Goal: Task Accomplishment & Management: Manage account settings

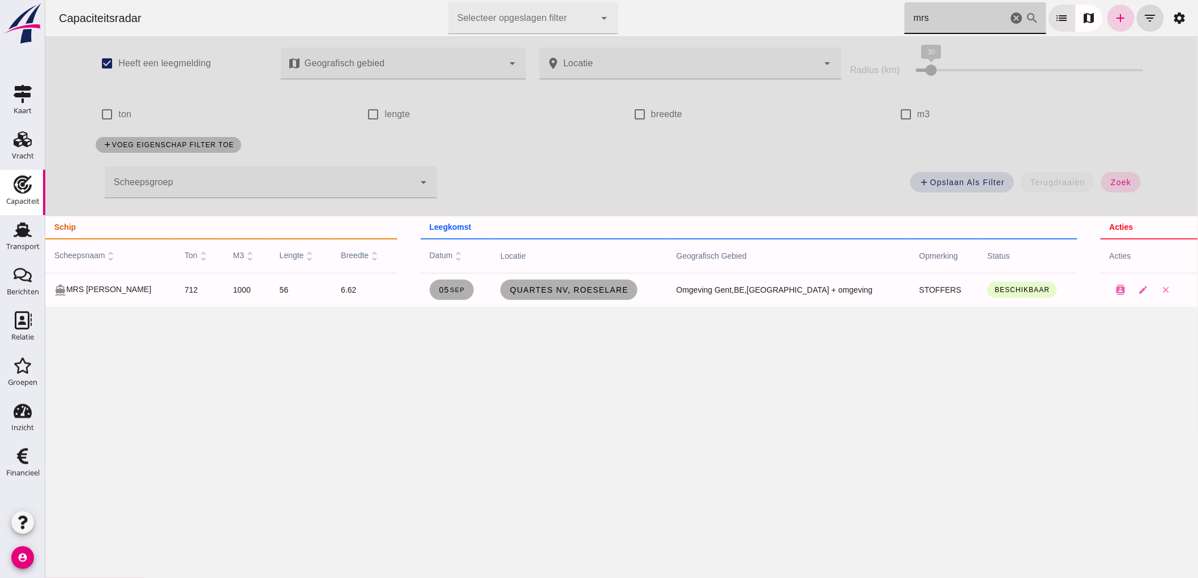
click at [1114, 17] on icon "add" at bounding box center [1121, 18] width 14 height 14
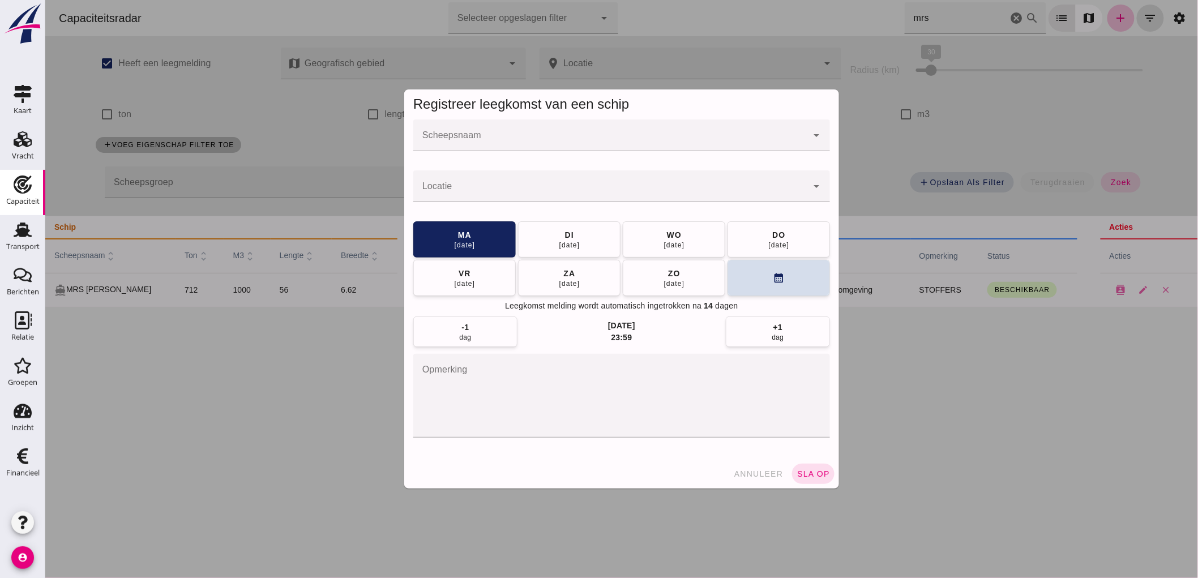
drag, startPoint x: 499, startPoint y: 138, endPoint x: 507, endPoint y: 138, distance: 7.9
click input "Scheepsnaam"
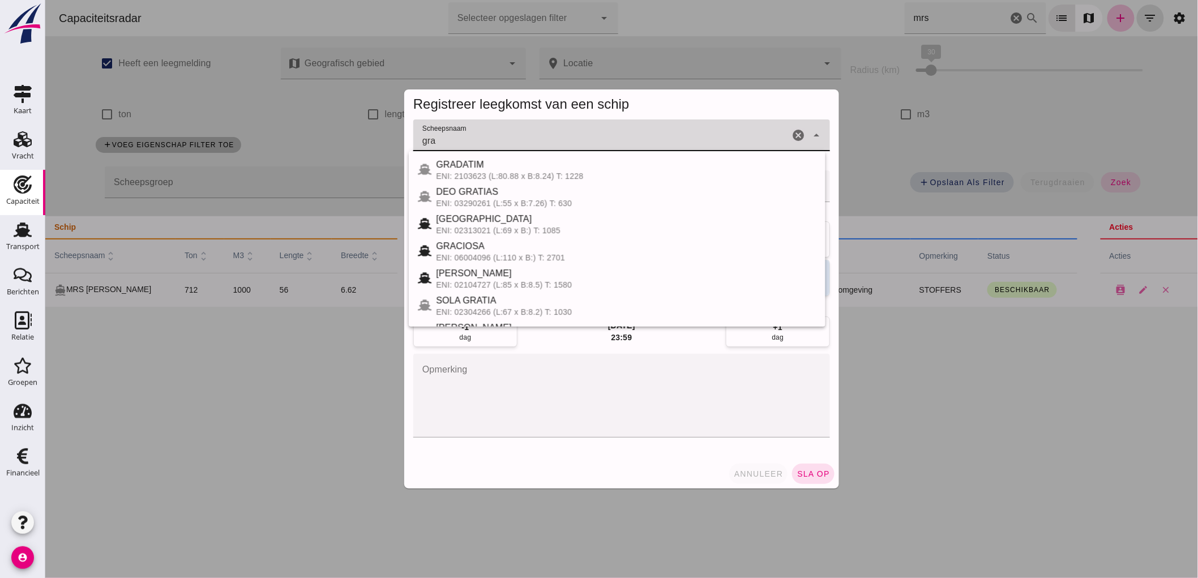
type input "gra"
click span "annuleer"
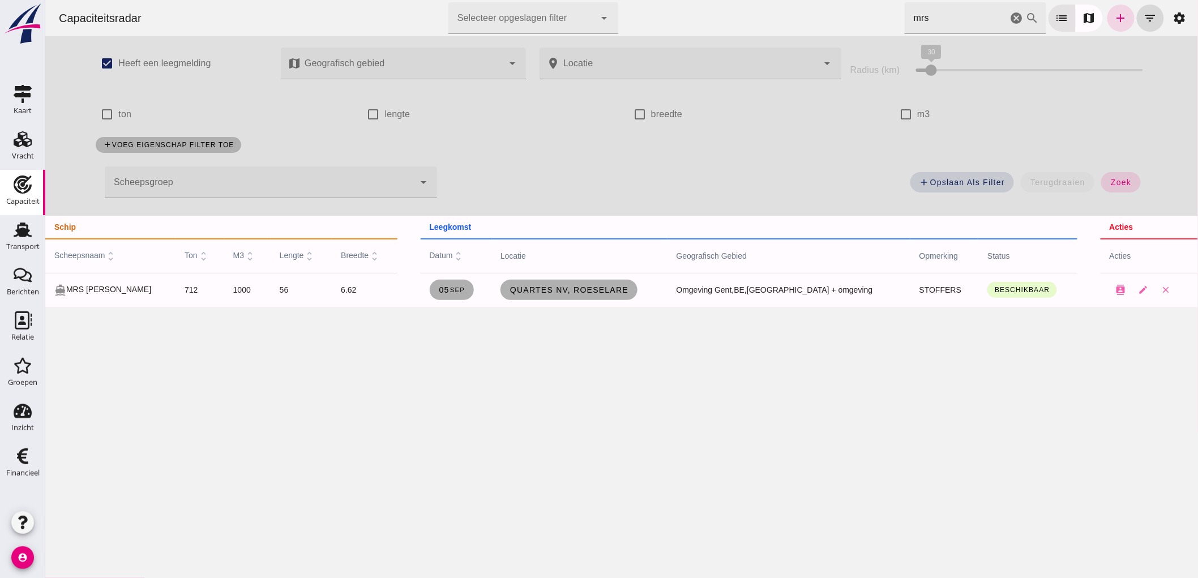
click icon "cancel"
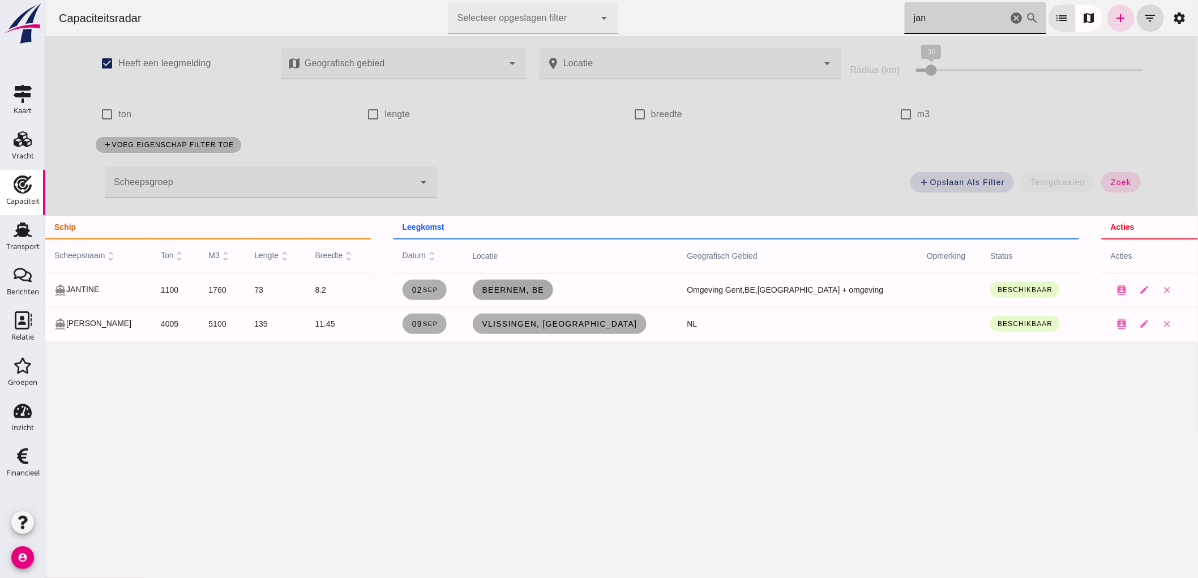
type input "jan"
click span "Beernem, be"
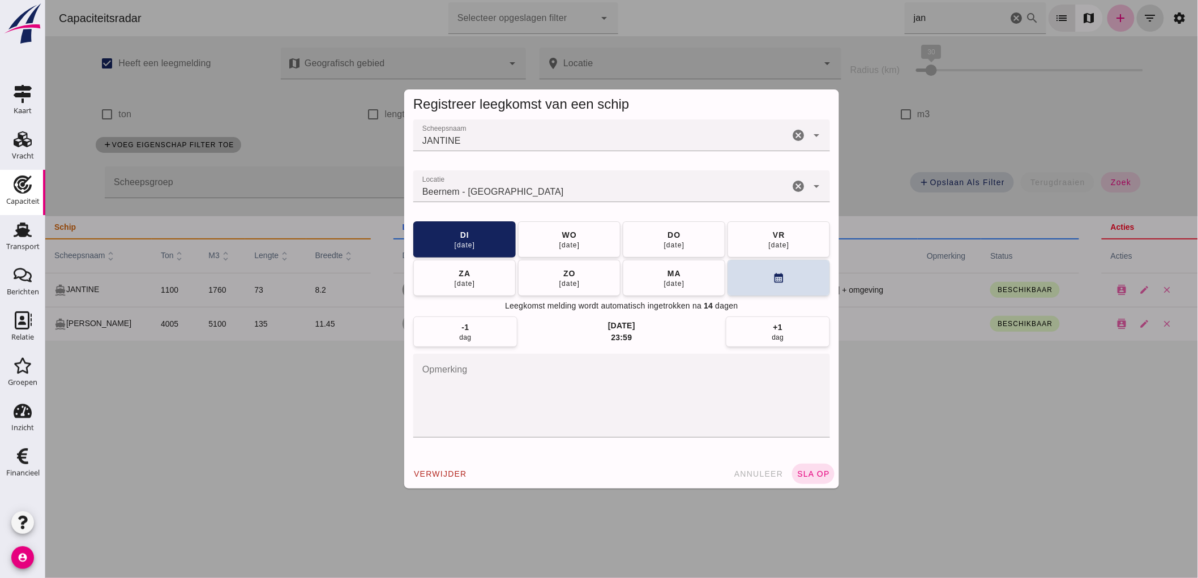
click textarea "opmerking"
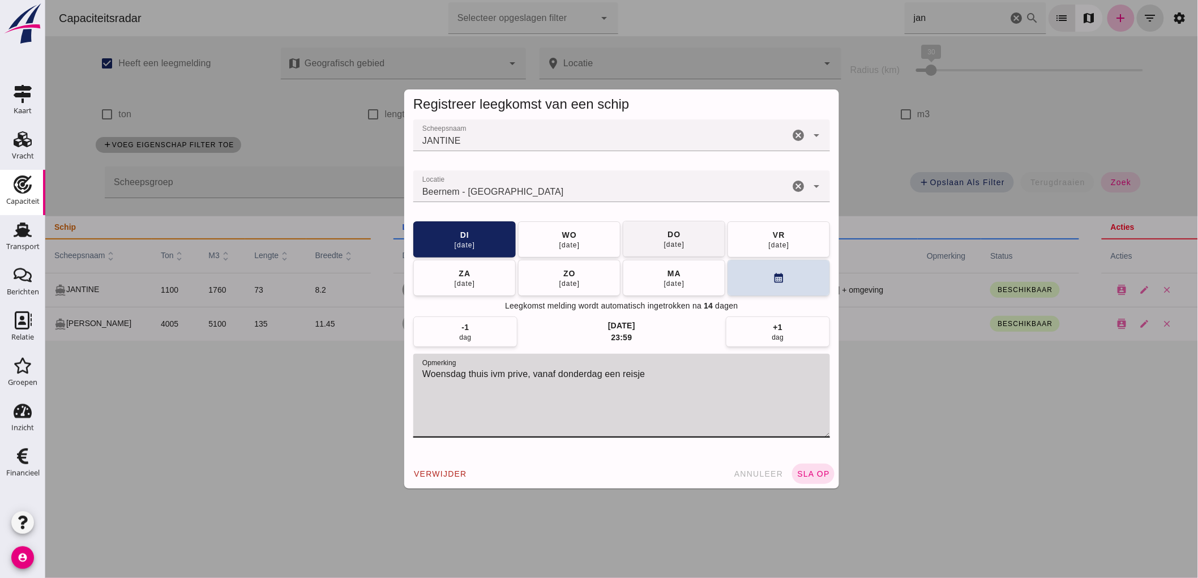
click button "[DATE]"
click textarea "Woensdag thuis ivm prive, vanaf donderdag een reisje"
type textarea "Dinsdag leeg, Woensdag thuis ivm prive, vanaf donderdag een reisje"
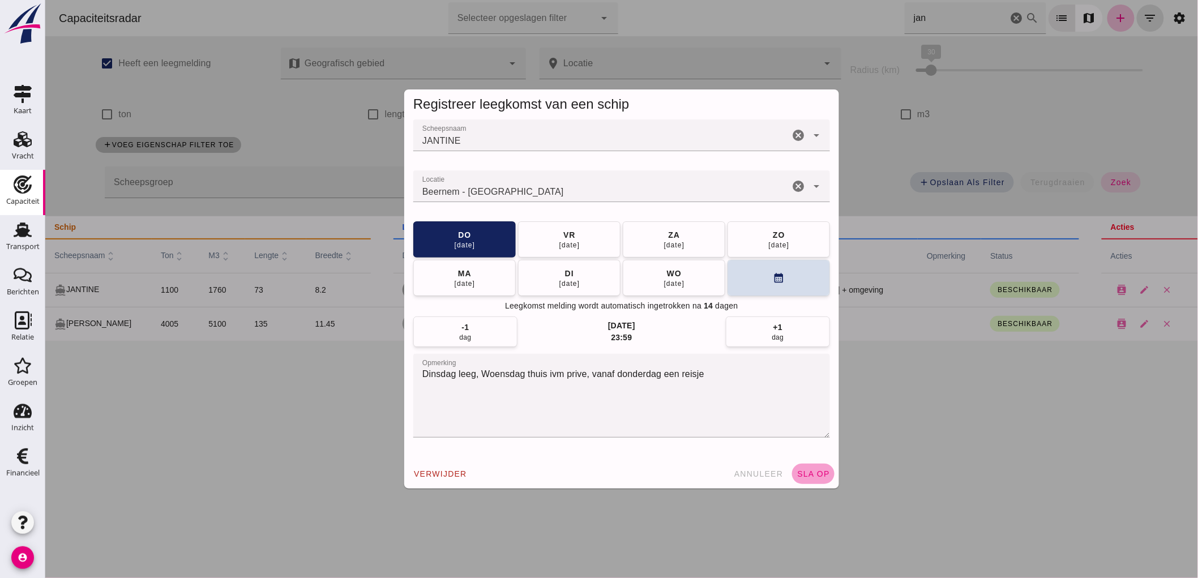
click button "sla op"
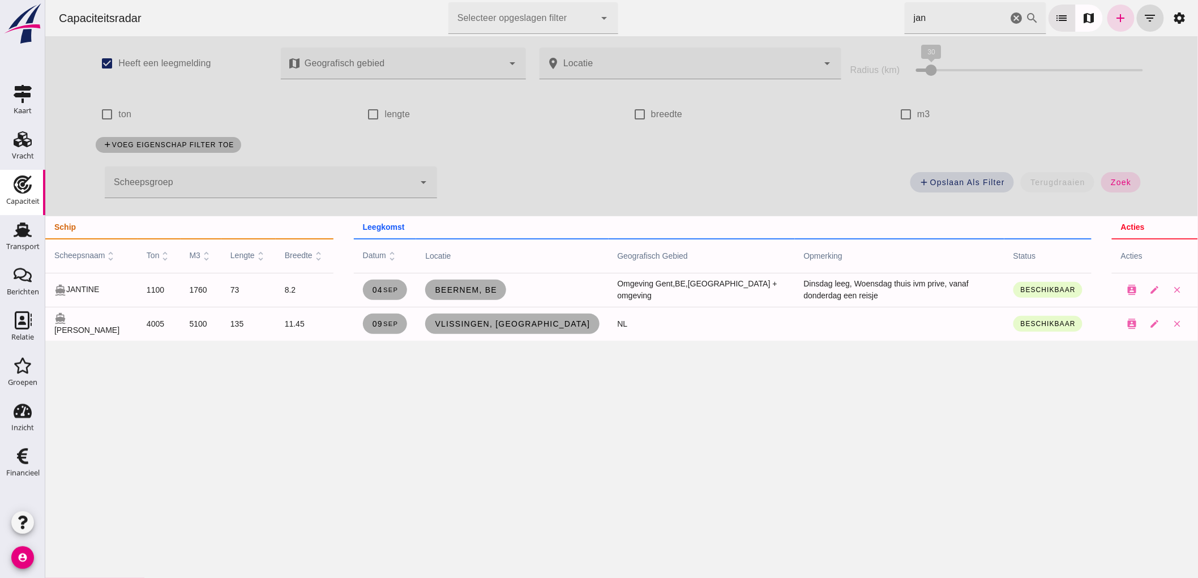
click icon "cancel"
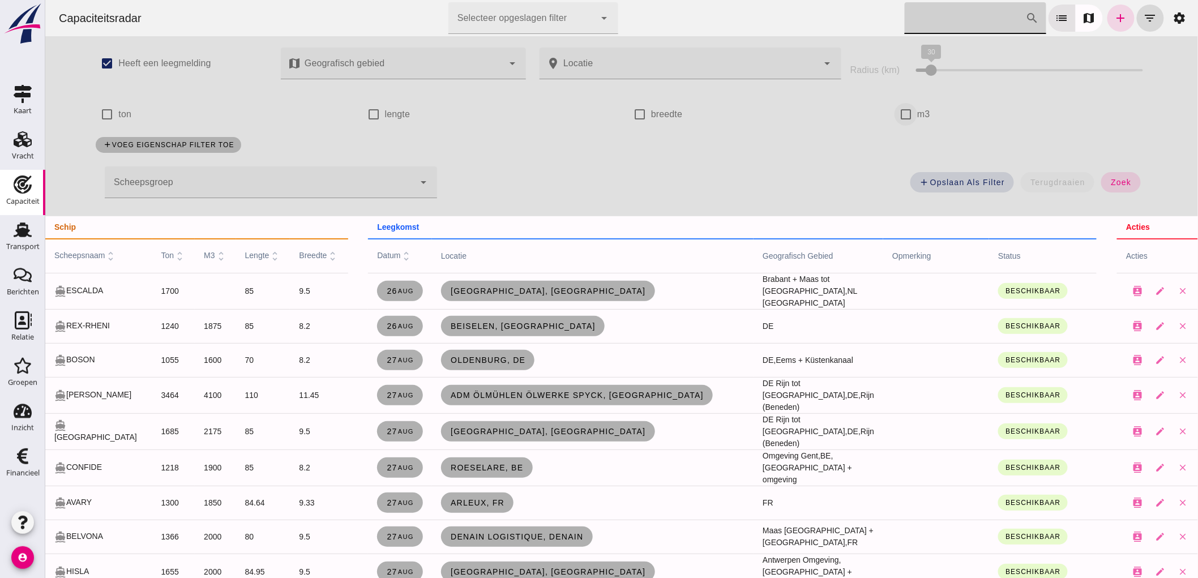
click input "m3"
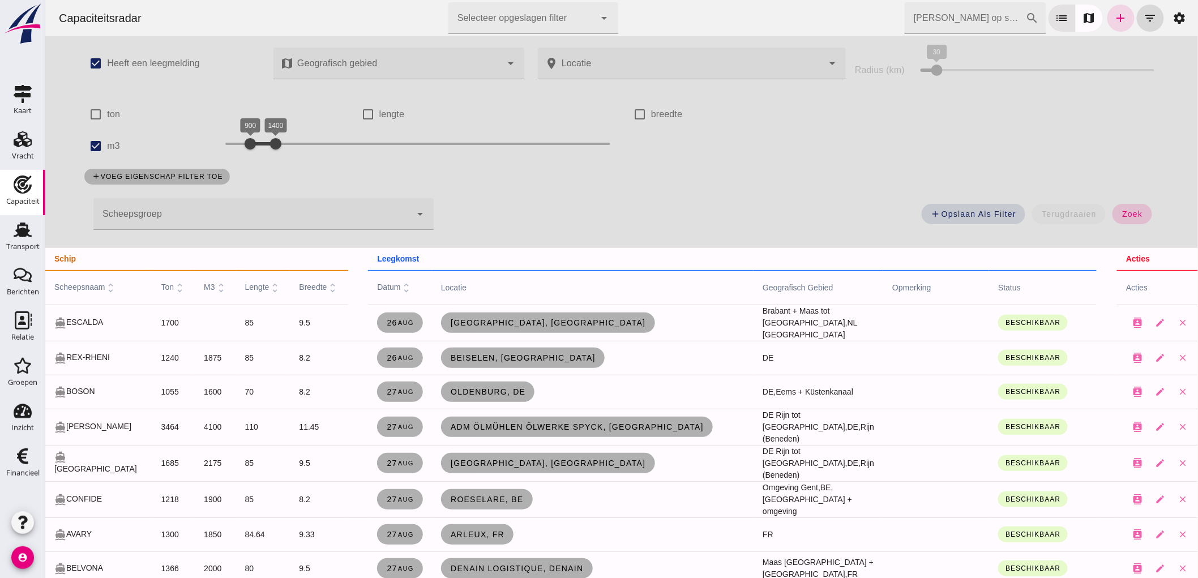
click button "zoek"
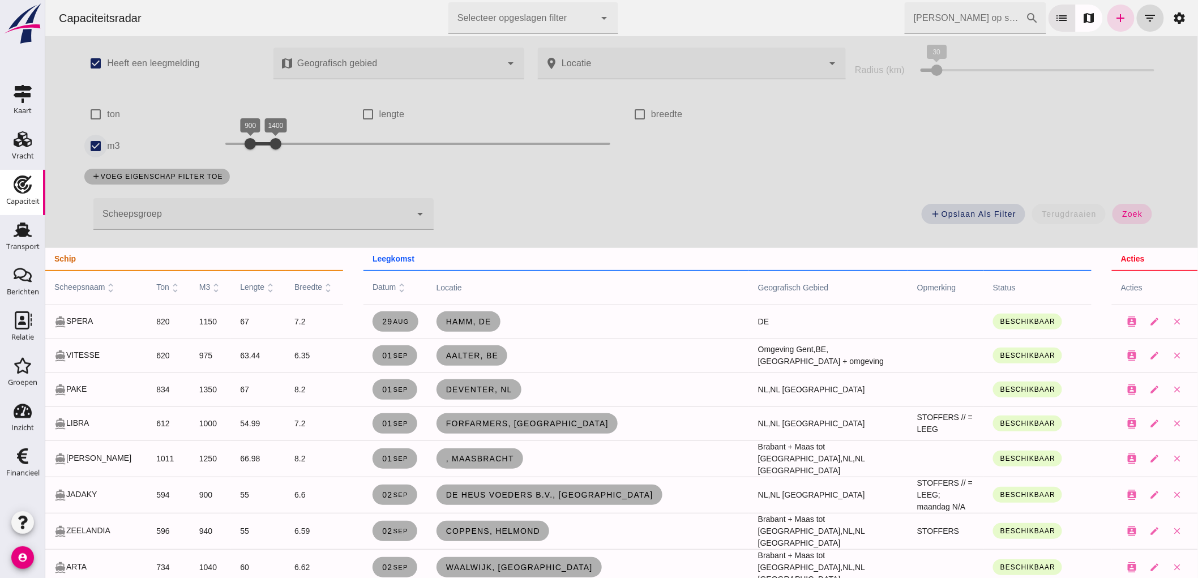
click input "m3"
checkbox input "false"
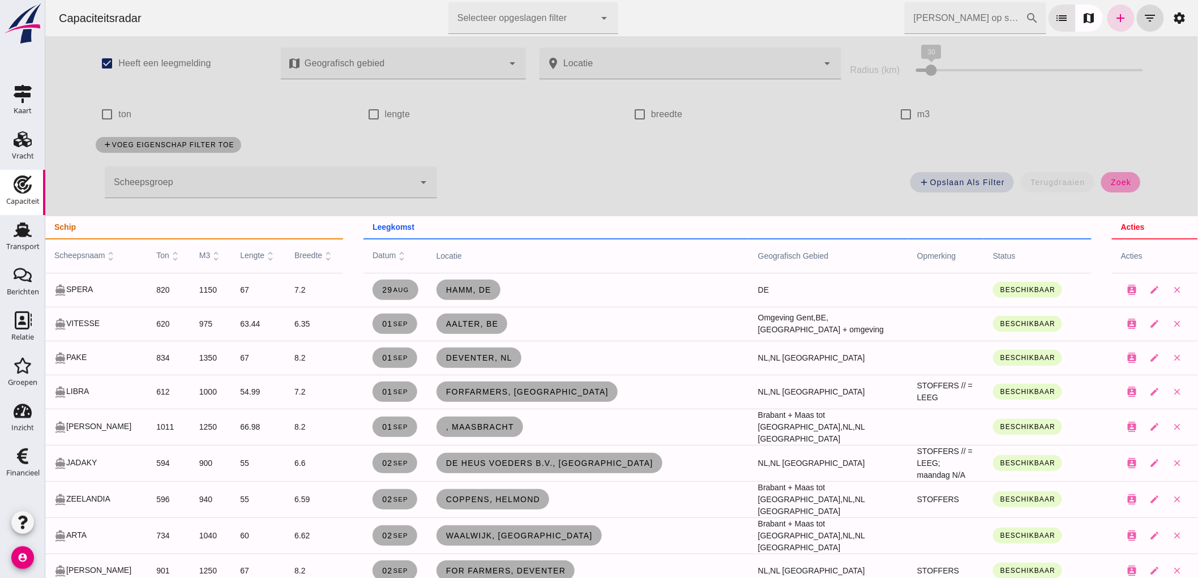
click button "zoek"
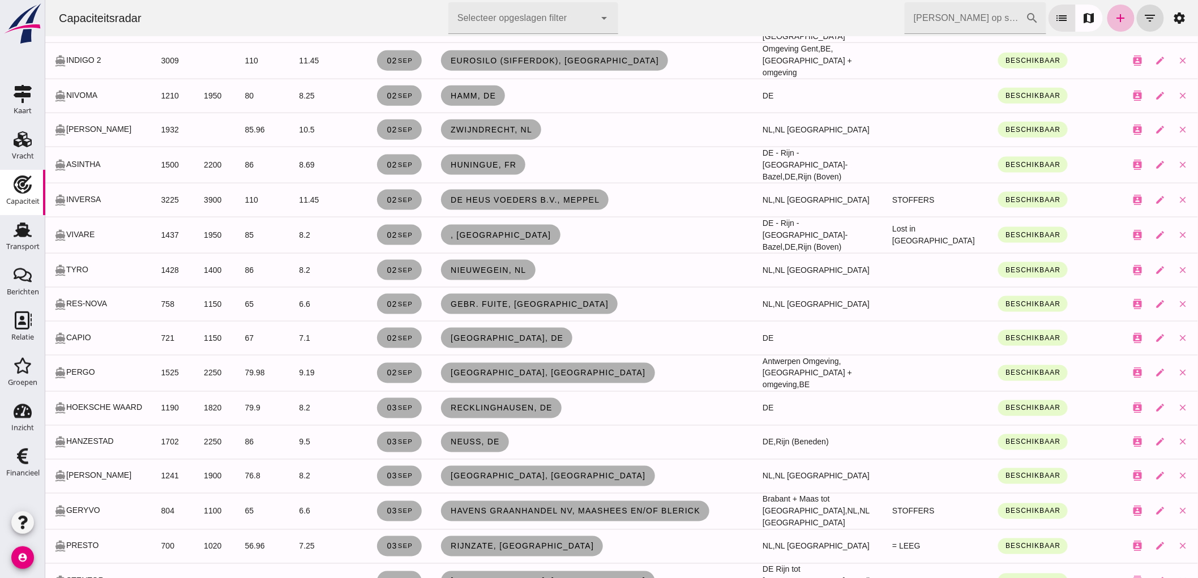
scroll to position [2391, 0]
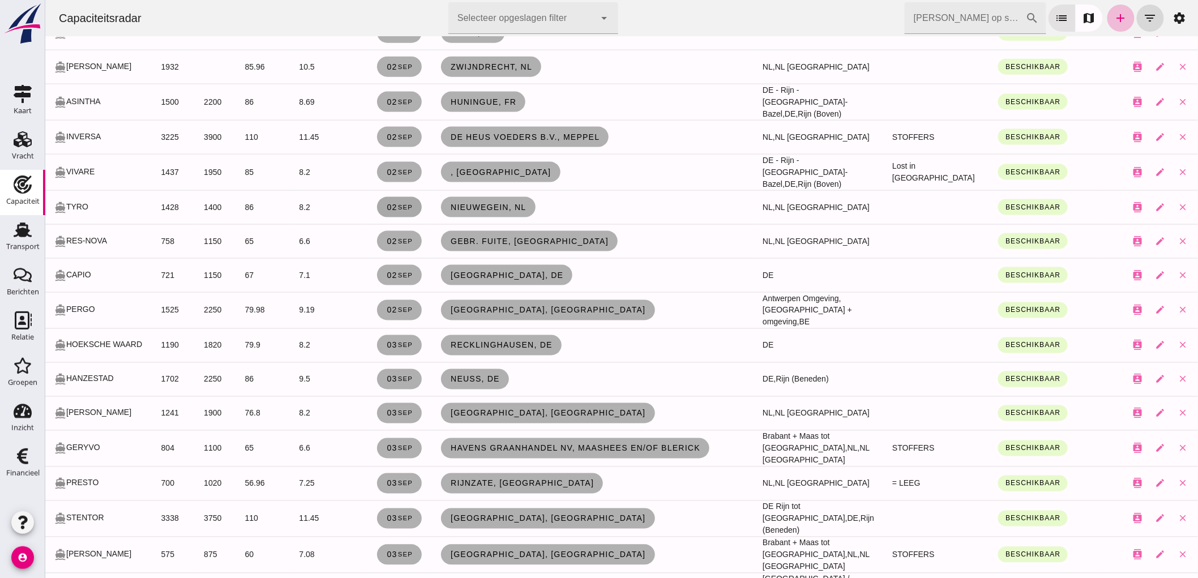
click at [396, 197] on link "[DATE]" at bounding box center [399, 207] width 45 height 20
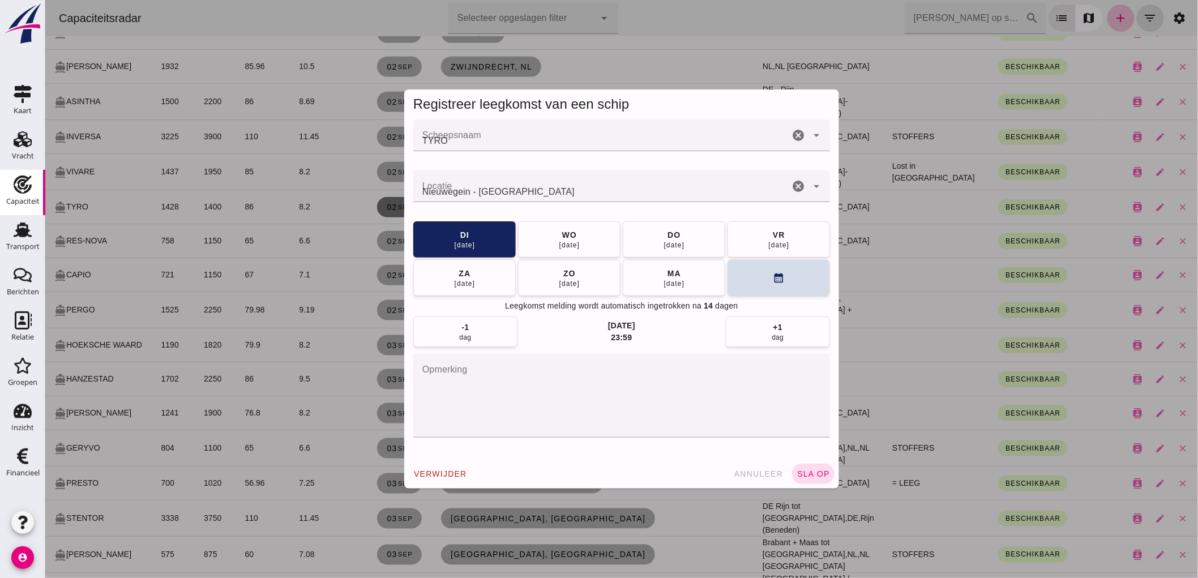
scroll to position [0, 0]
click span "annuleer"
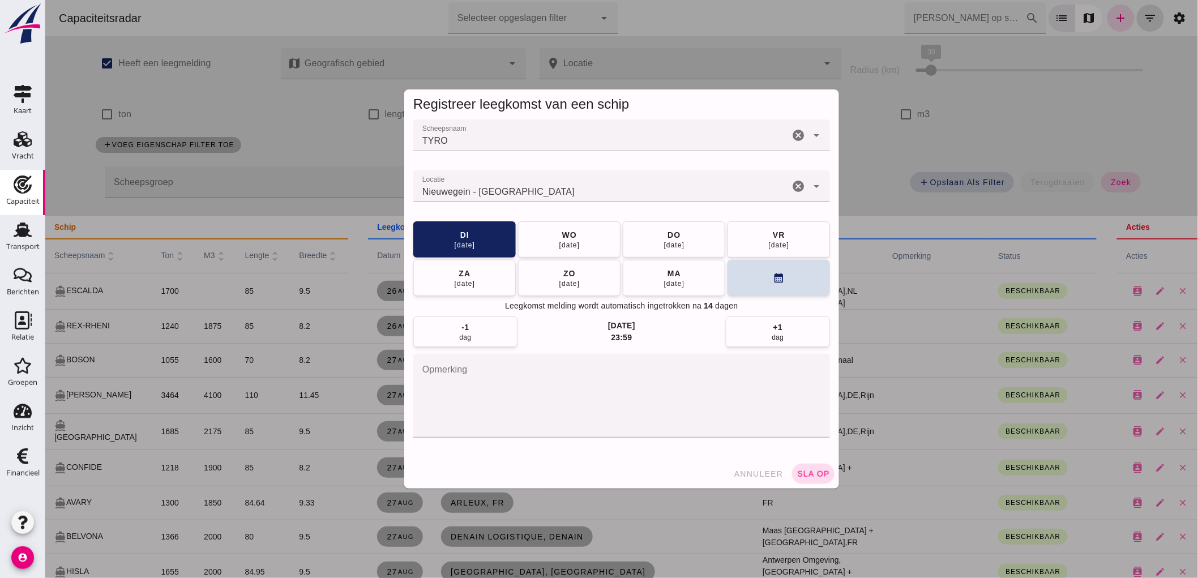
scroll to position [2391, 0]
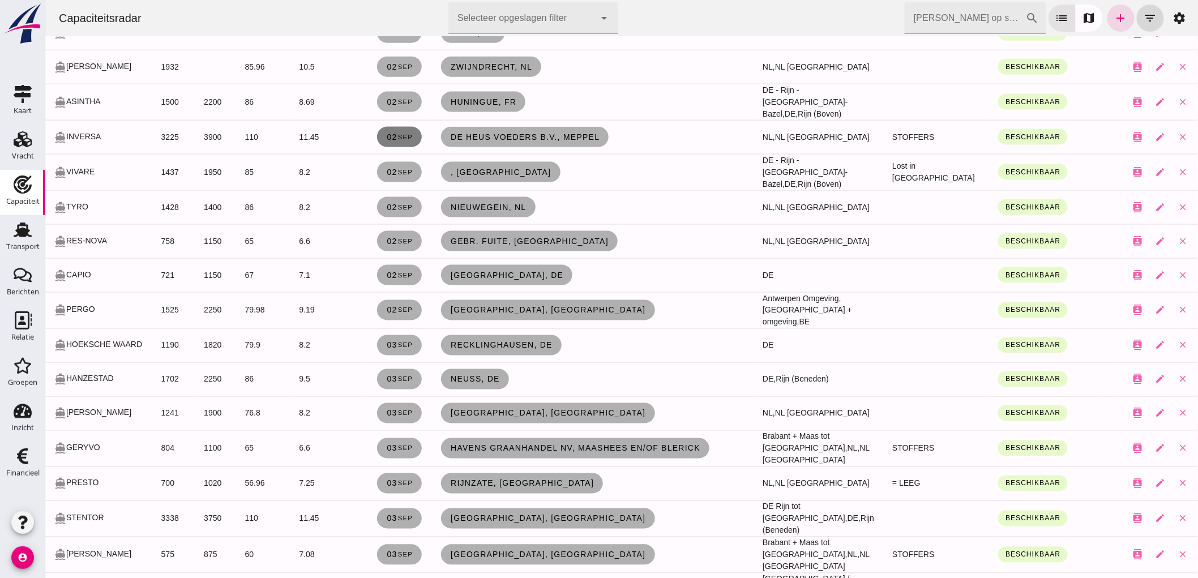
click at [398, 127] on link "[DATE]" at bounding box center [399, 137] width 45 height 20
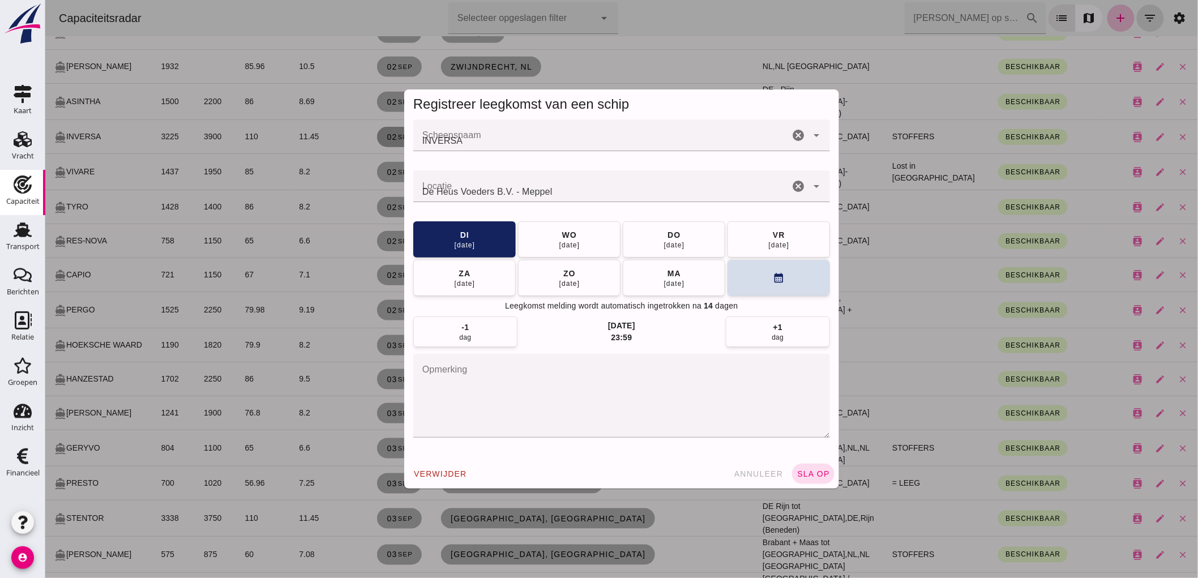
scroll to position [0, 0]
click div "wo"
click div "verwijder annuleer sla op"
click button "sla op"
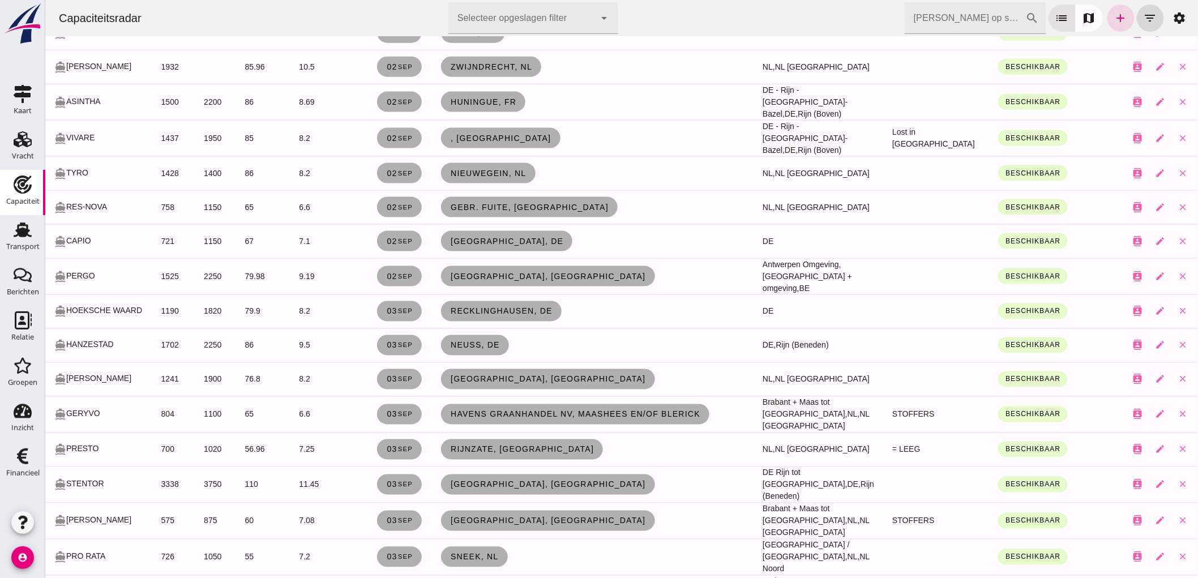
scroll to position [2516, 0]
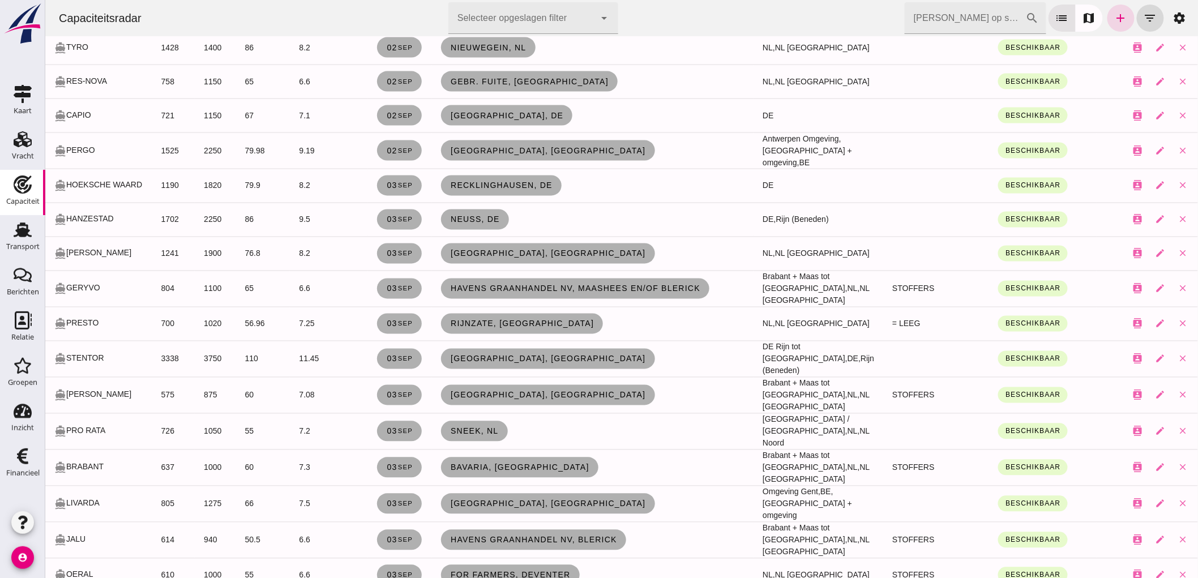
click input "[PERSON_NAME] op scheepsnaam"
type input "and"
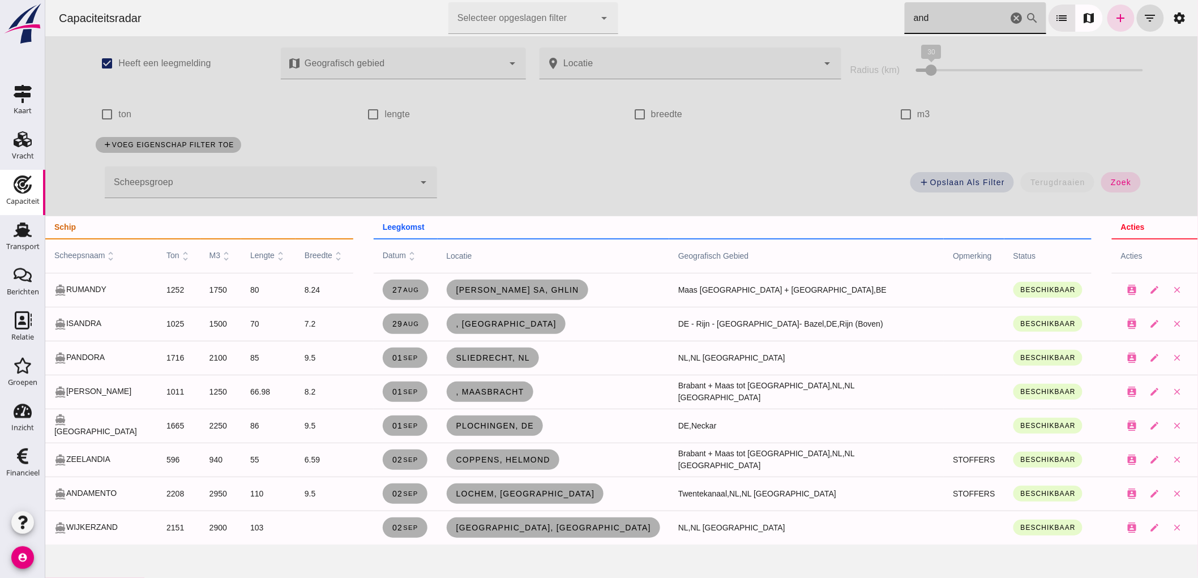
scroll to position [0, 0]
click icon "cancel"
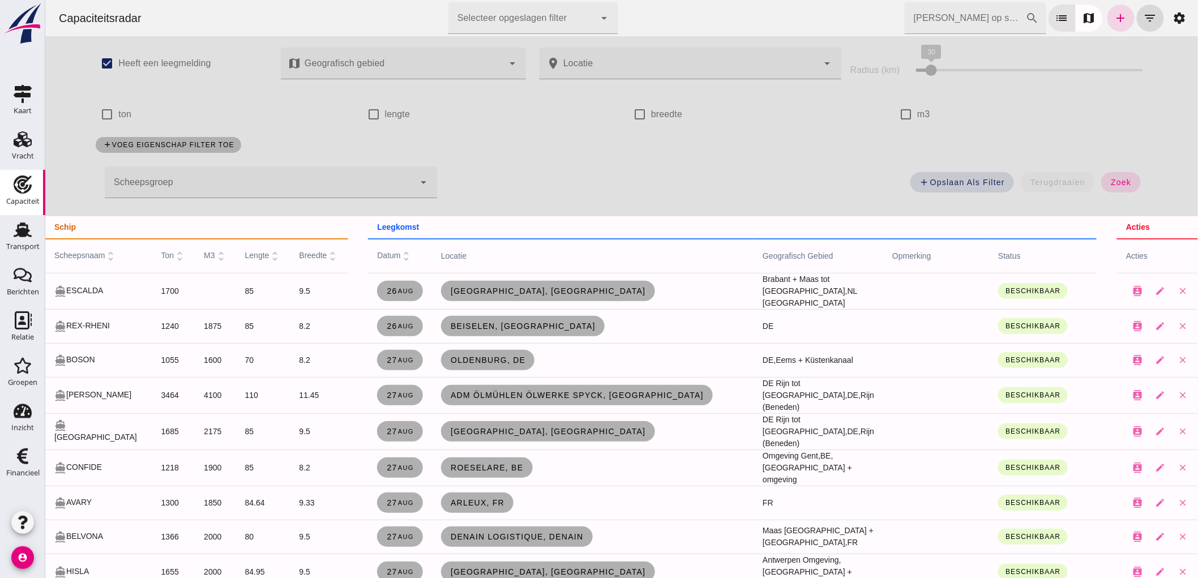
click input "m3"
checkbox input "true"
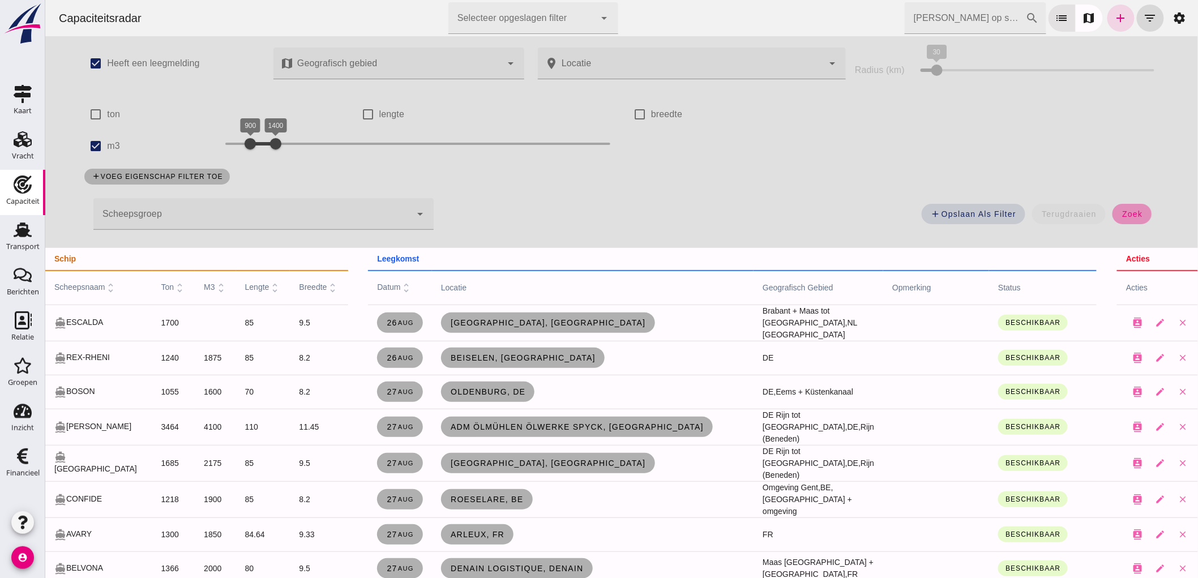
click span "zoek"
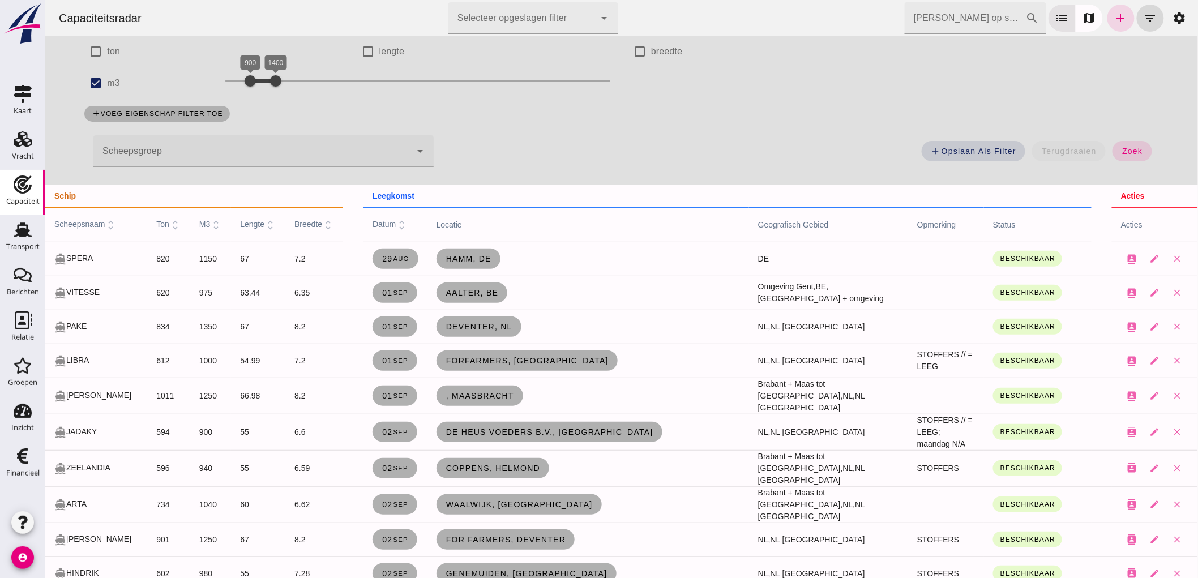
scroll to position [126, 0]
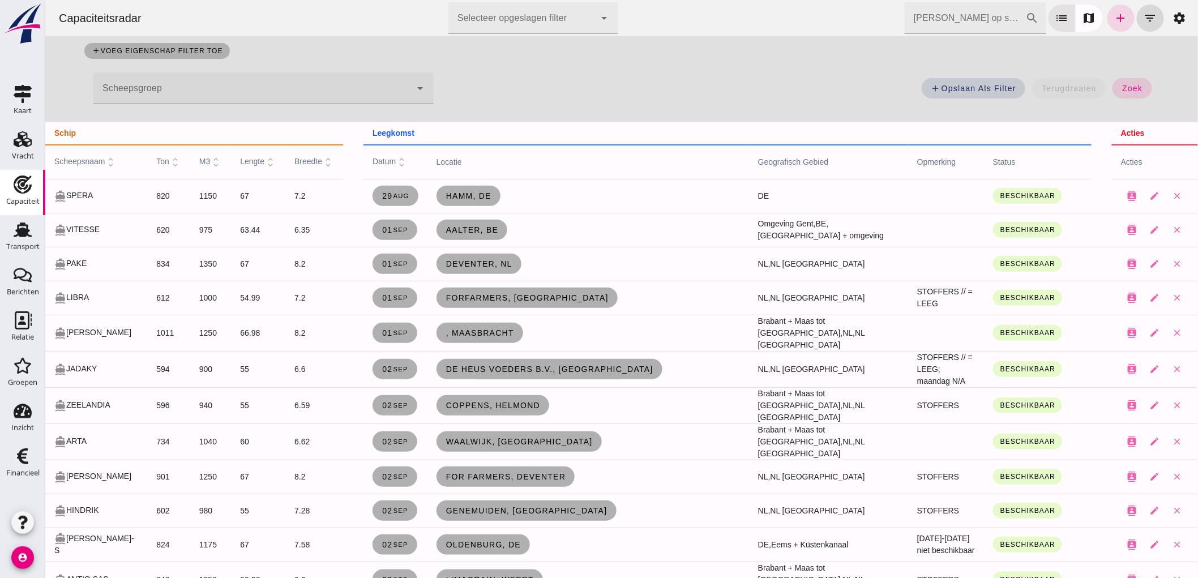
click input "[PERSON_NAME] op scheepsnaam"
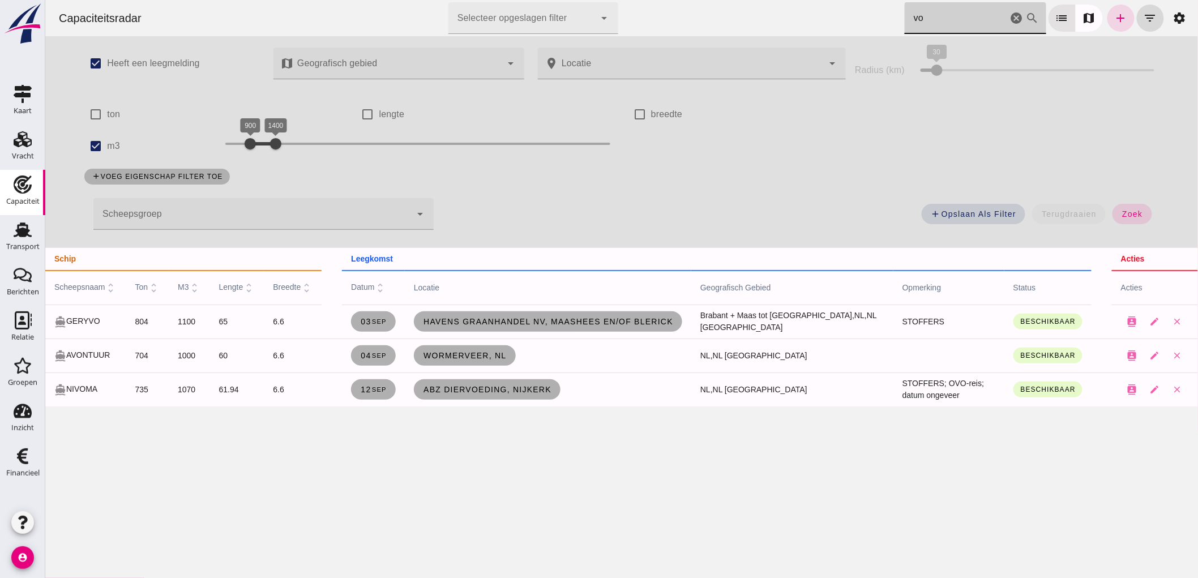
scroll to position [0, 0]
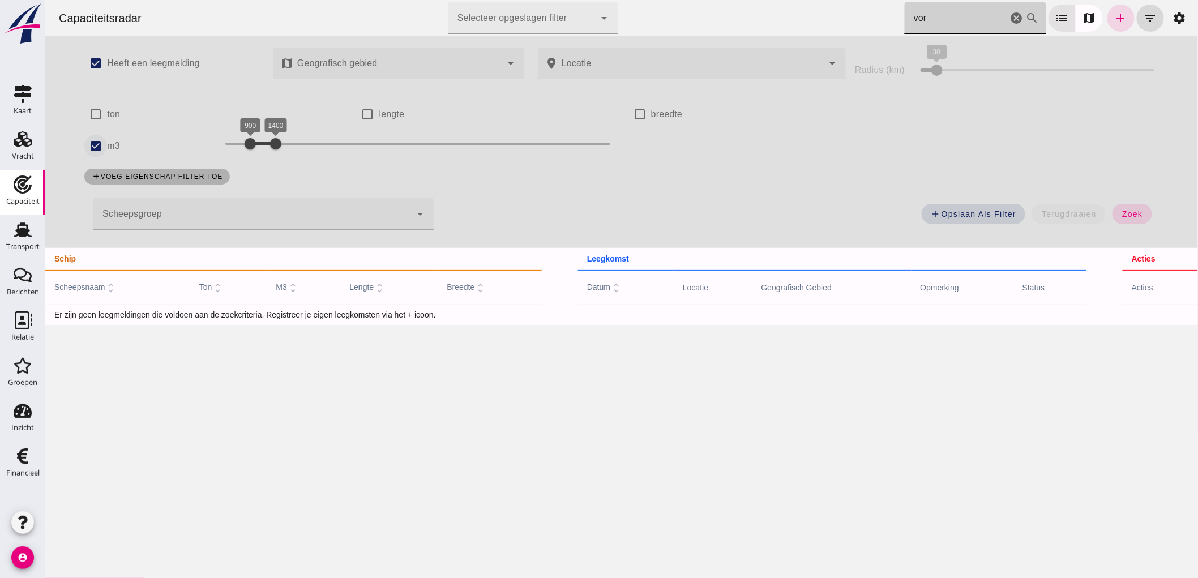
type input "vor"
click input "m3"
checkbox input "false"
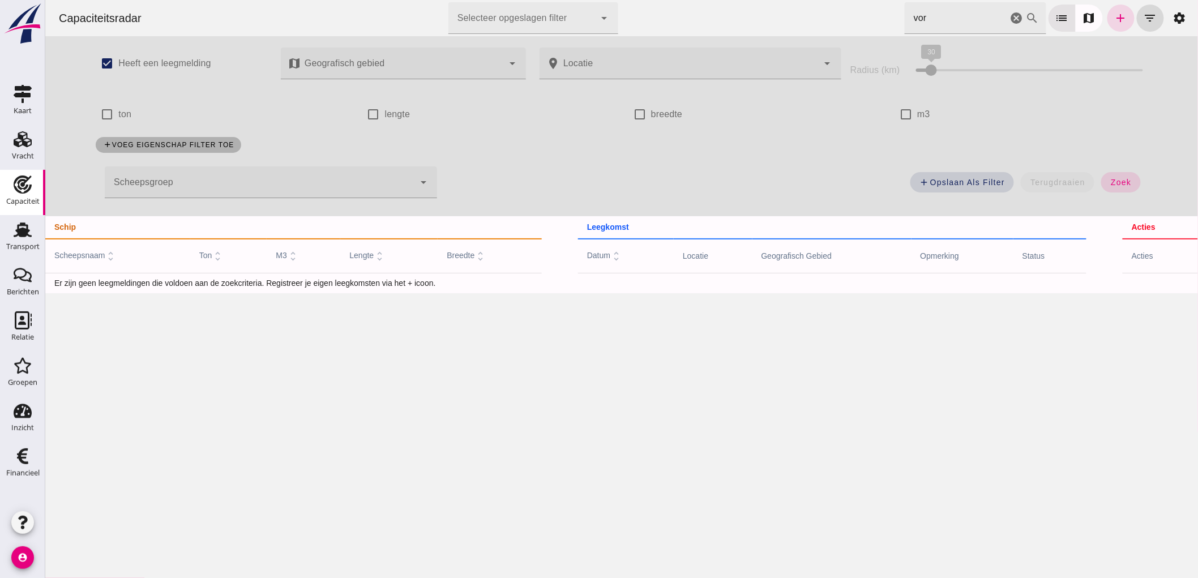
click at [1112, 171] on div "add Opslaan als filter terugdraaien zoek" at bounding box center [798, 185] width 710 height 41
click input "vor"
type input "vortex"
click icon "cancel"
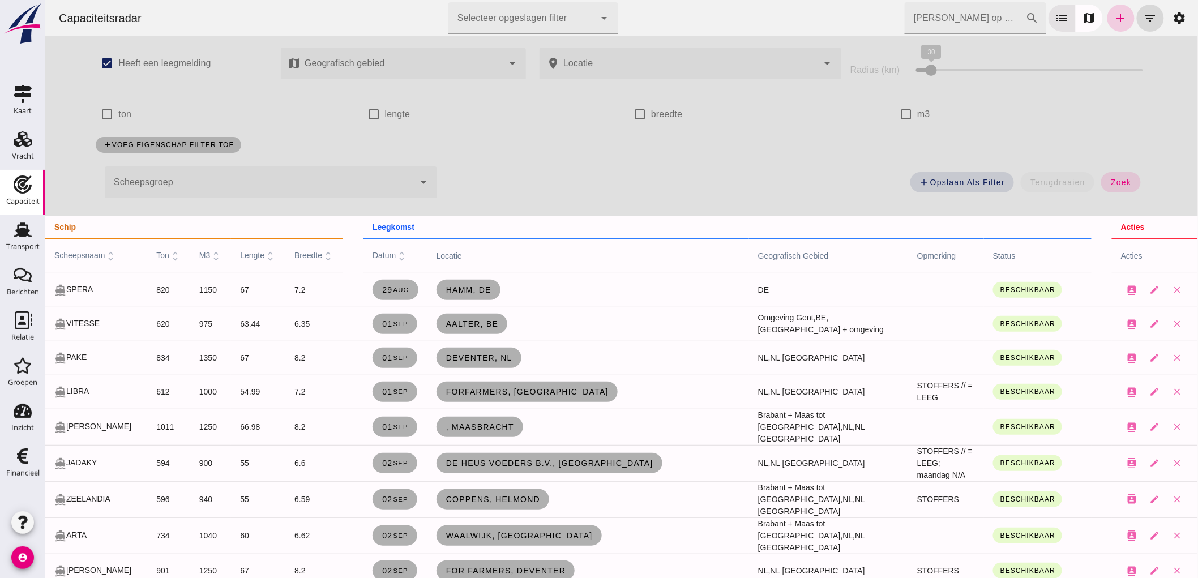
click at [1114, 19] on icon "add" at bounding box center [1121, 18] width 14 height 14
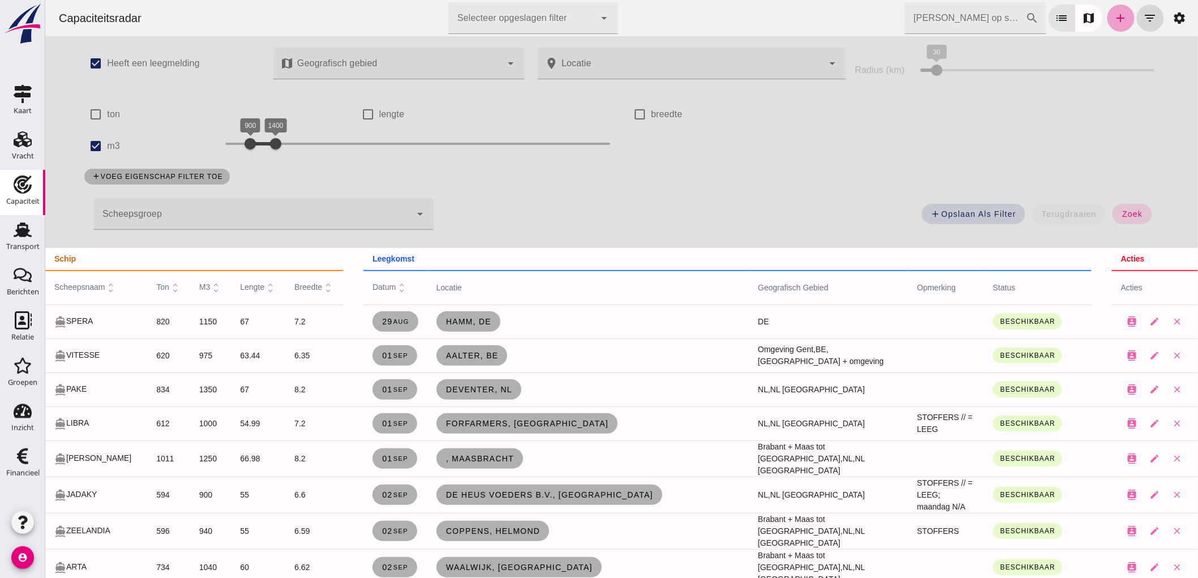
checkbox input "true"
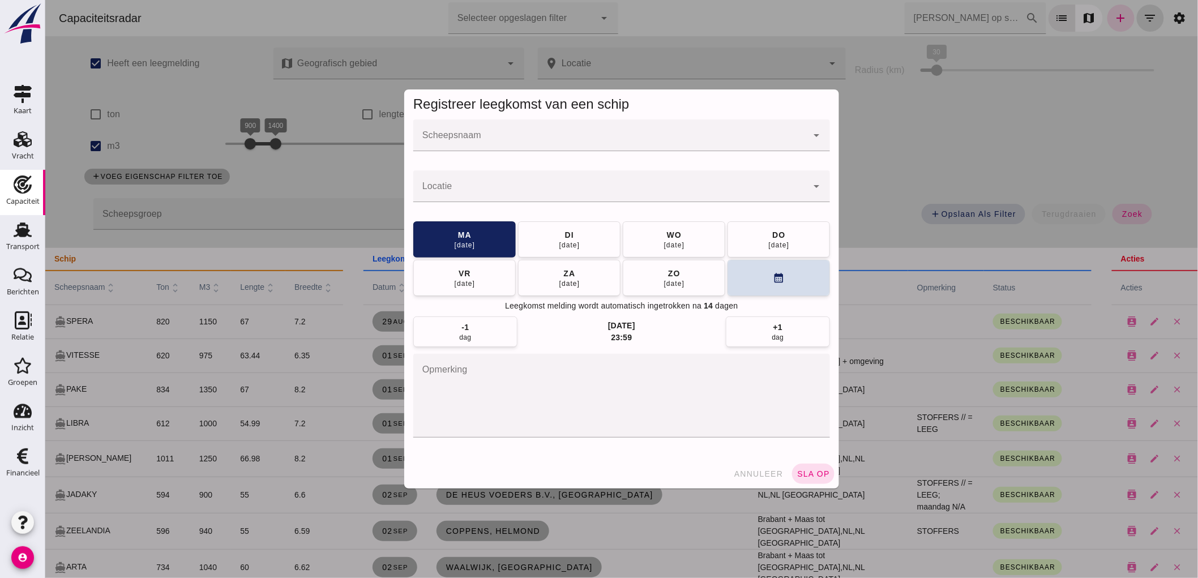
click input "Scheepsnaam"
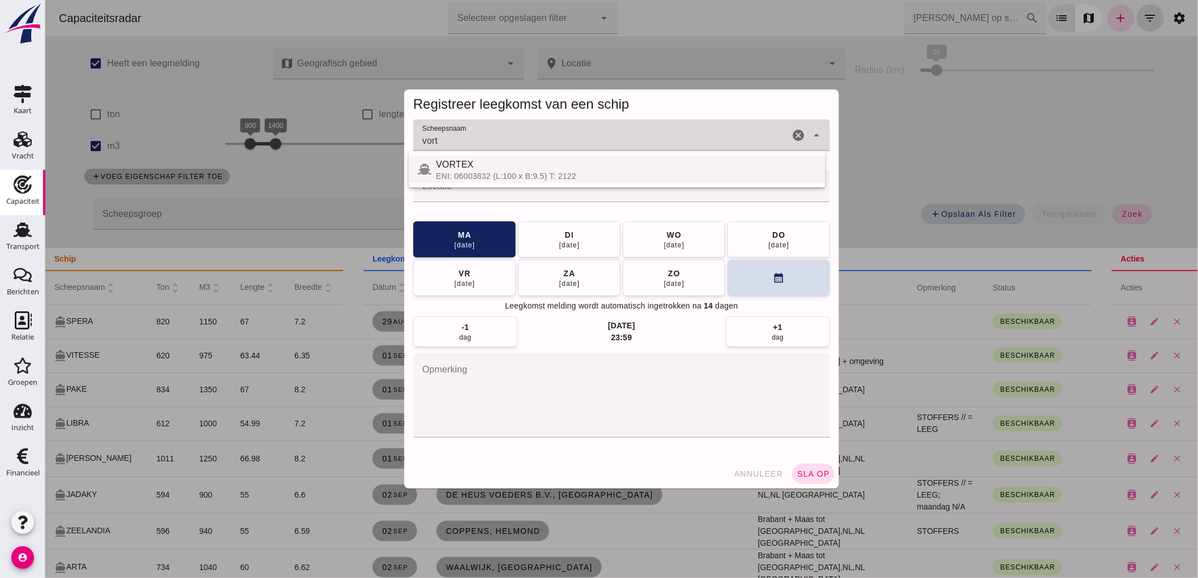
click at [537, 178] on div "ENI: 06003832 (L:100 x B:9.5) T: 2122" at bounding box center [625, 176] width 381 height 9
type input "VORTEX"
click input "Locatie"
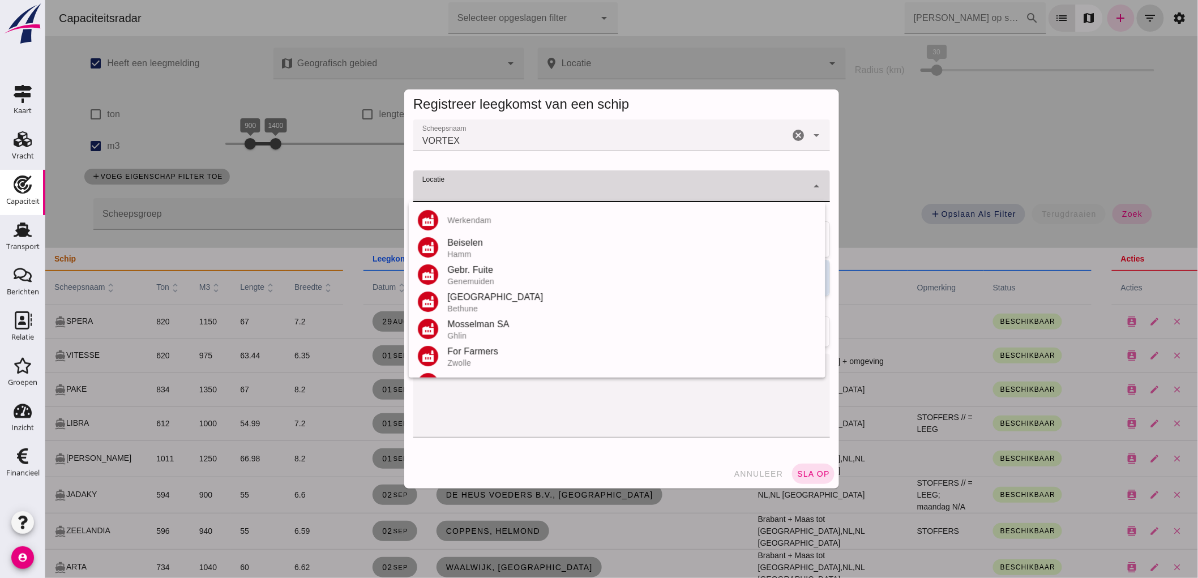
type input "B"
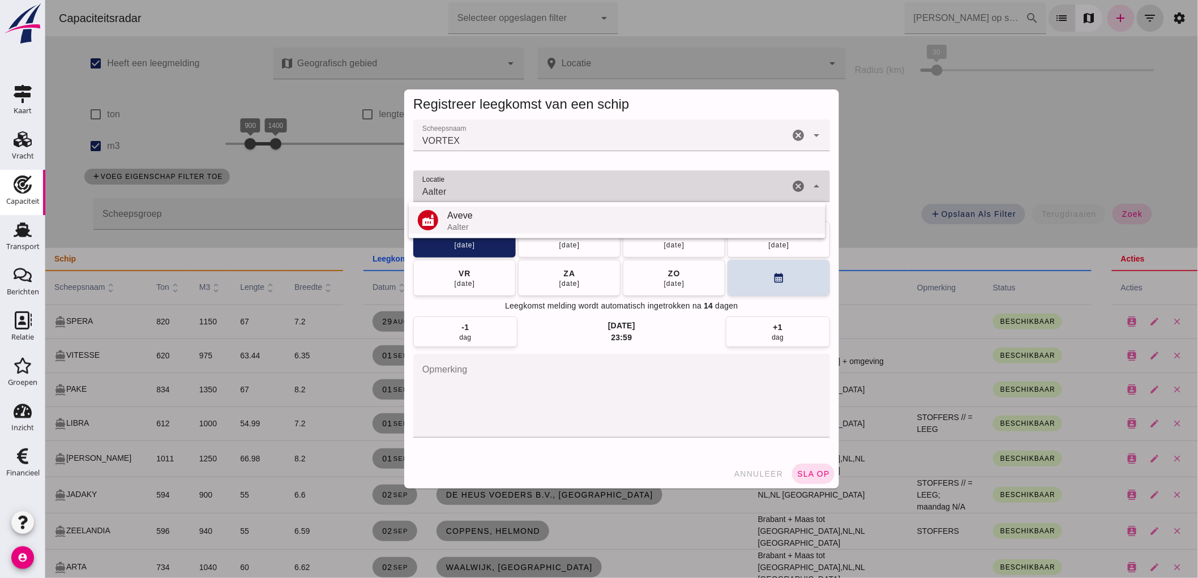
click at [509, 213] on div "Aveve" at bounding box center [631, 216] width 369 height 14
type input "Aveve - Aalter"
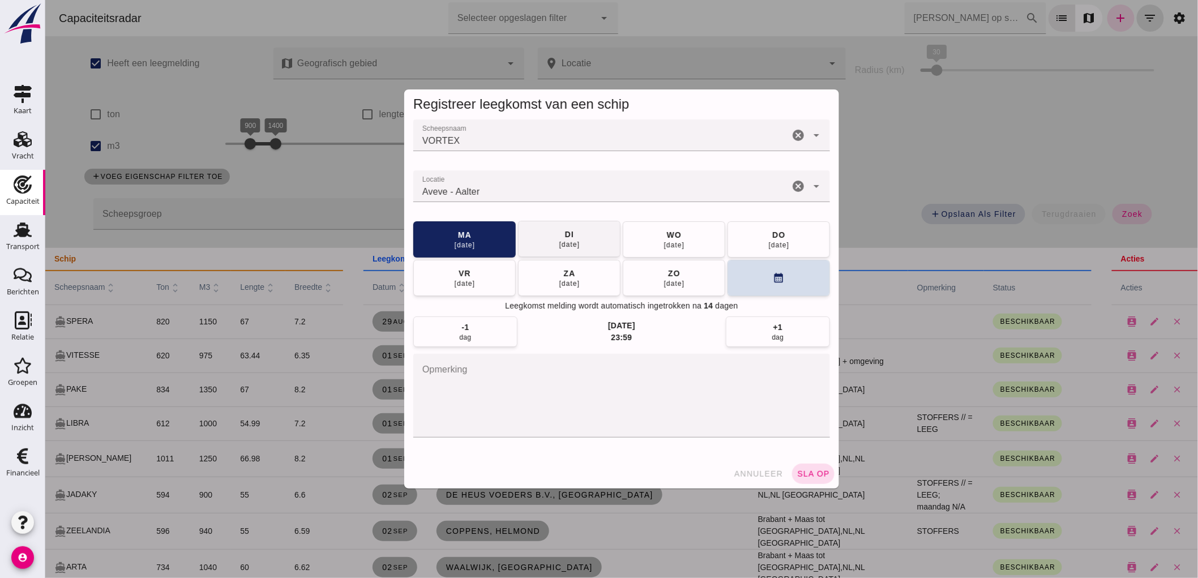
click div "[DATE]"
click span "sla op"
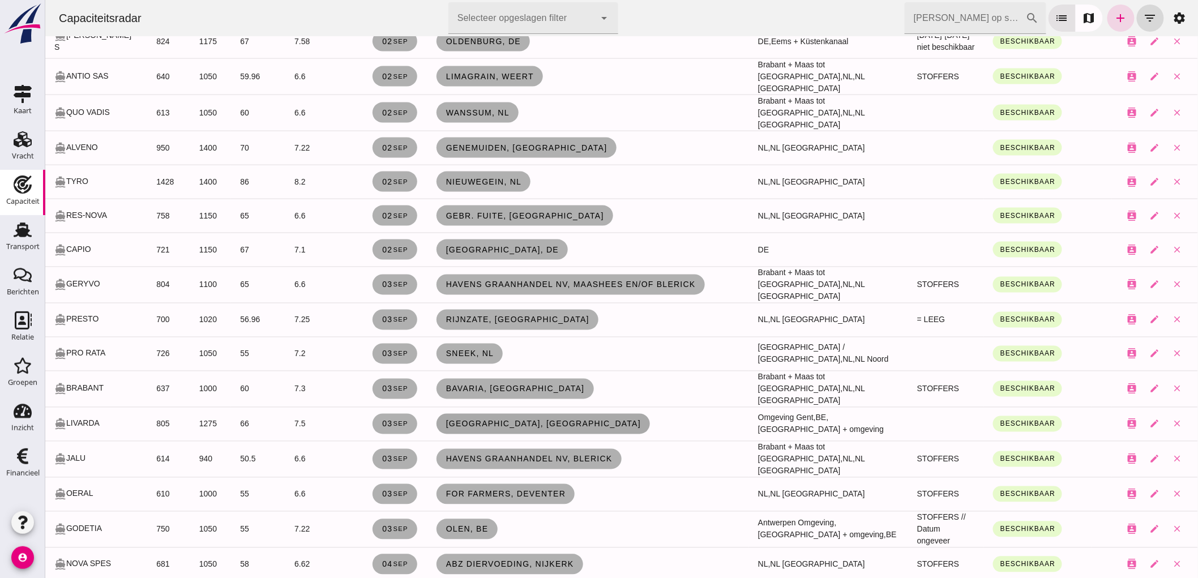
scroll to position [692, 0]
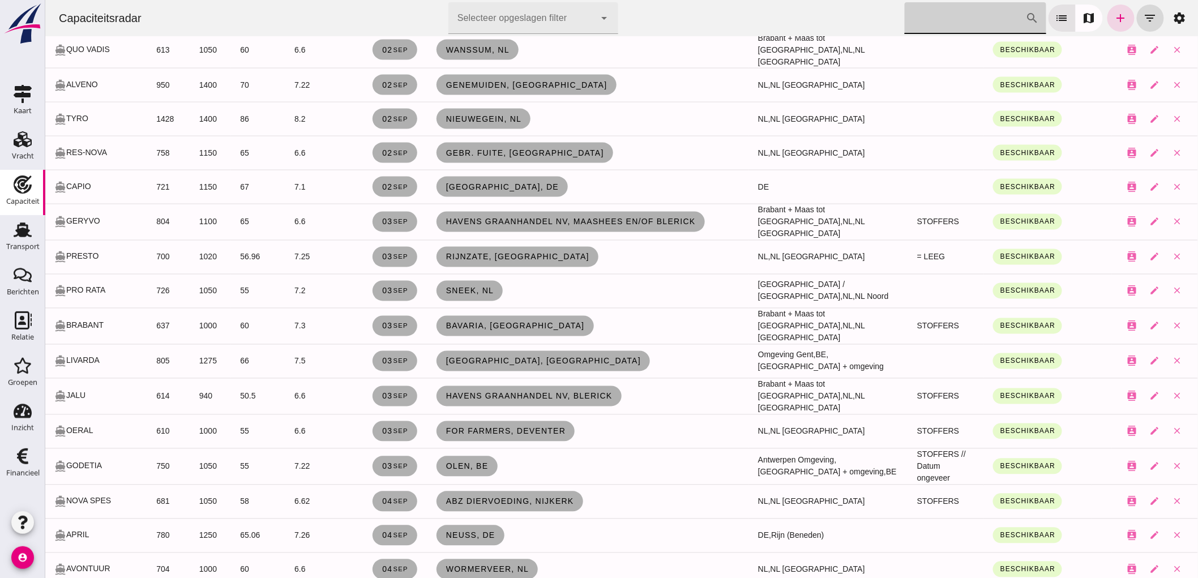
click input "[PERSON_NAME] op scheepsnaam"
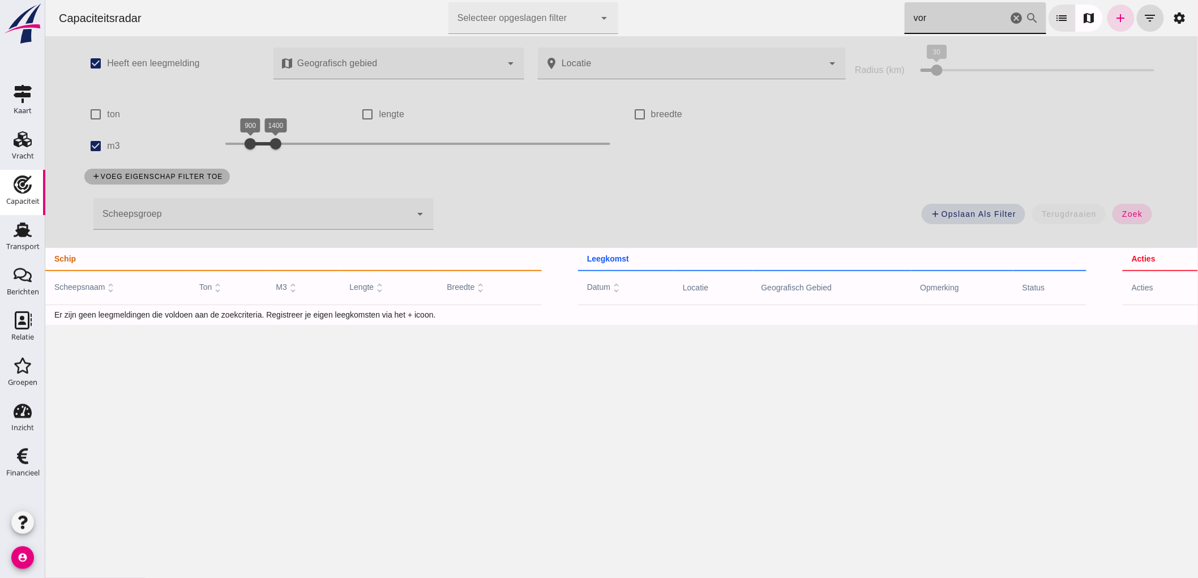
scroll to position [0, 0]
type input "vor"
click div "check_box m3"
click input "m3"
checkbox input "false"
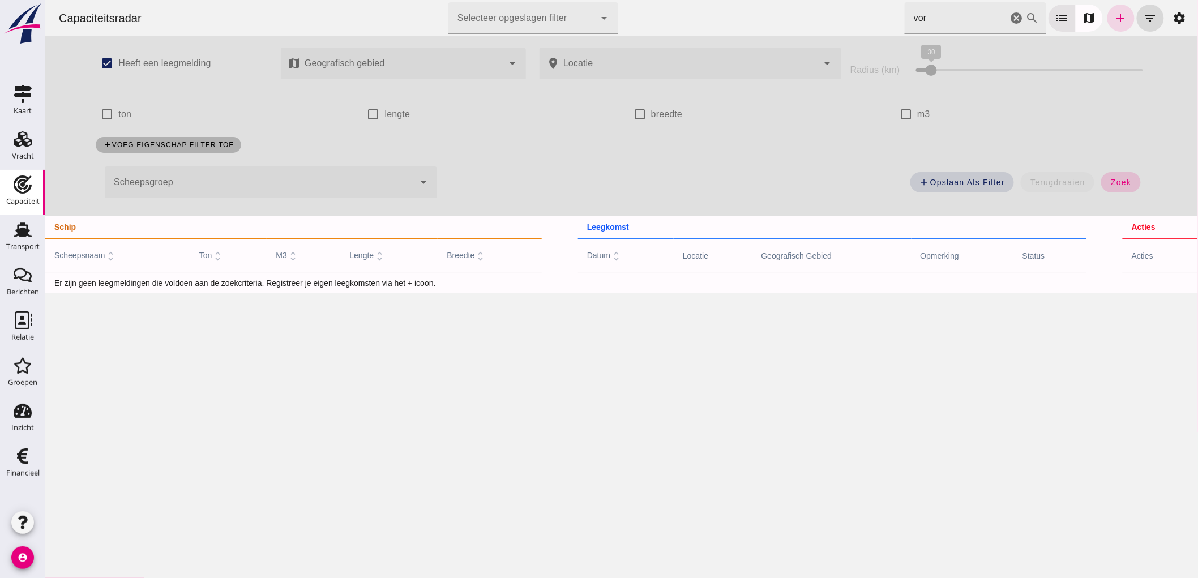
click button "zoek"
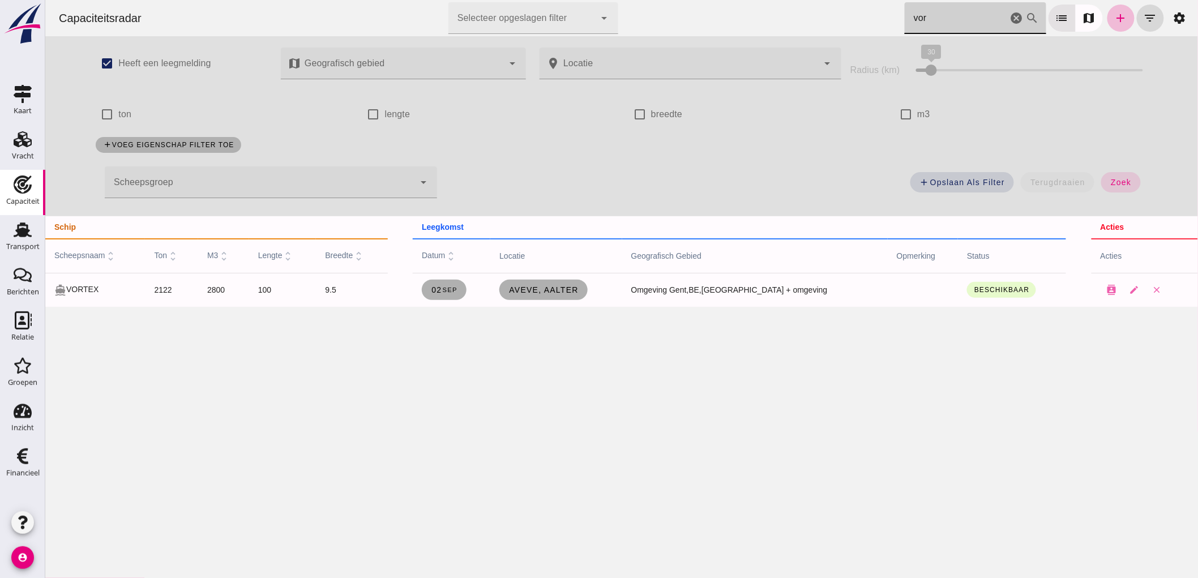
click input "vor"
click icon "cancel"
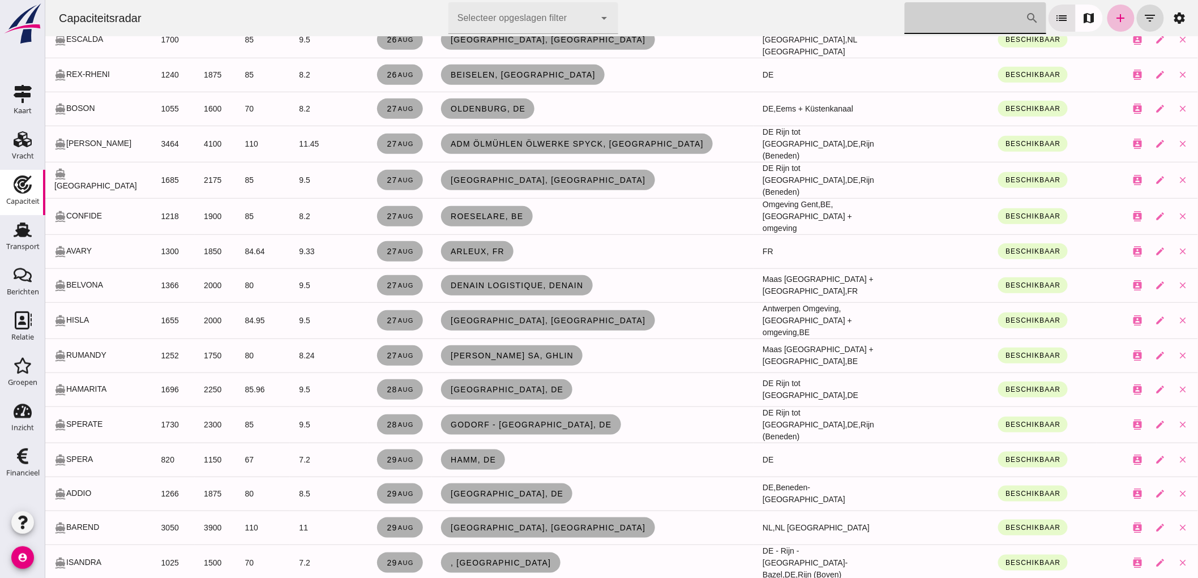
scroll to position [314, 0]
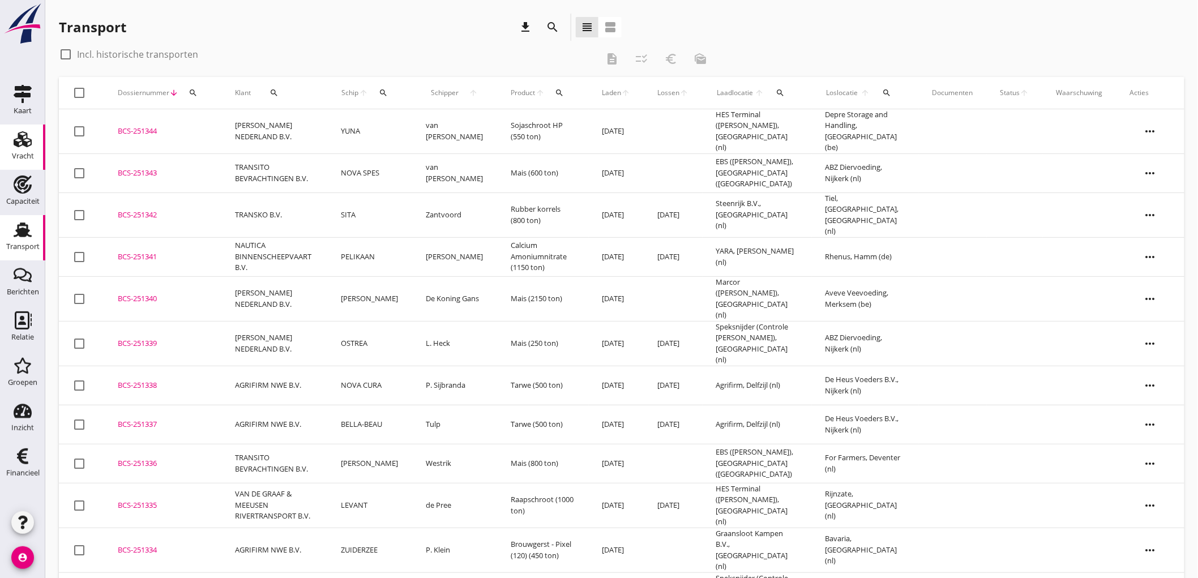
click at [15, 149] on div "Vracht" at bounding box center [23, 156] width 22 height 16
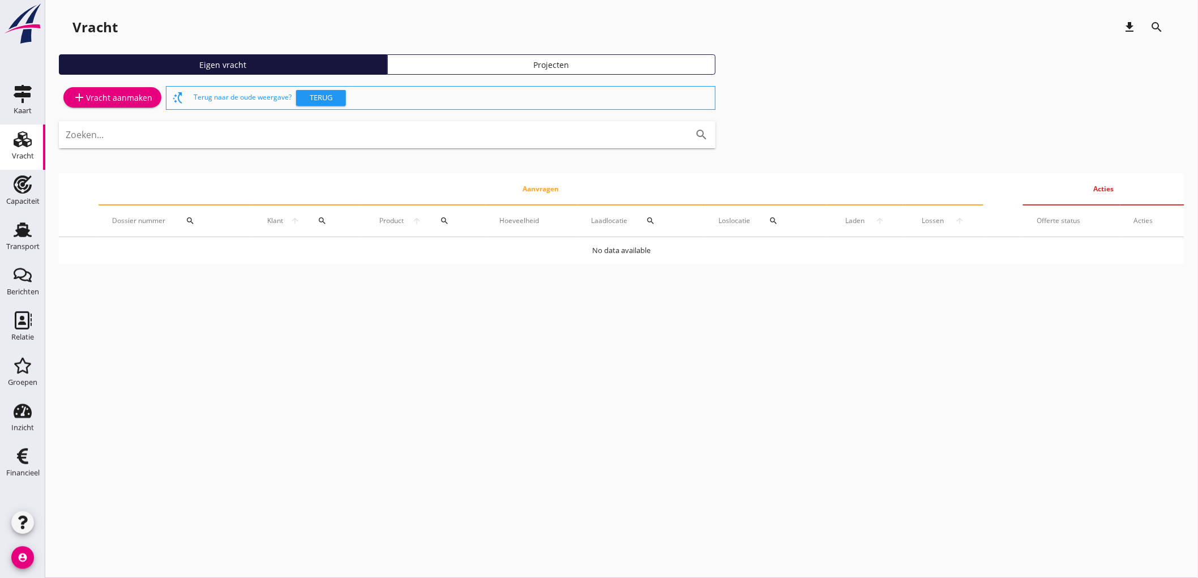
click at [103, 104] on link "add Vracht aanmaken" at bounding box center [112, 97] width 98 height 20
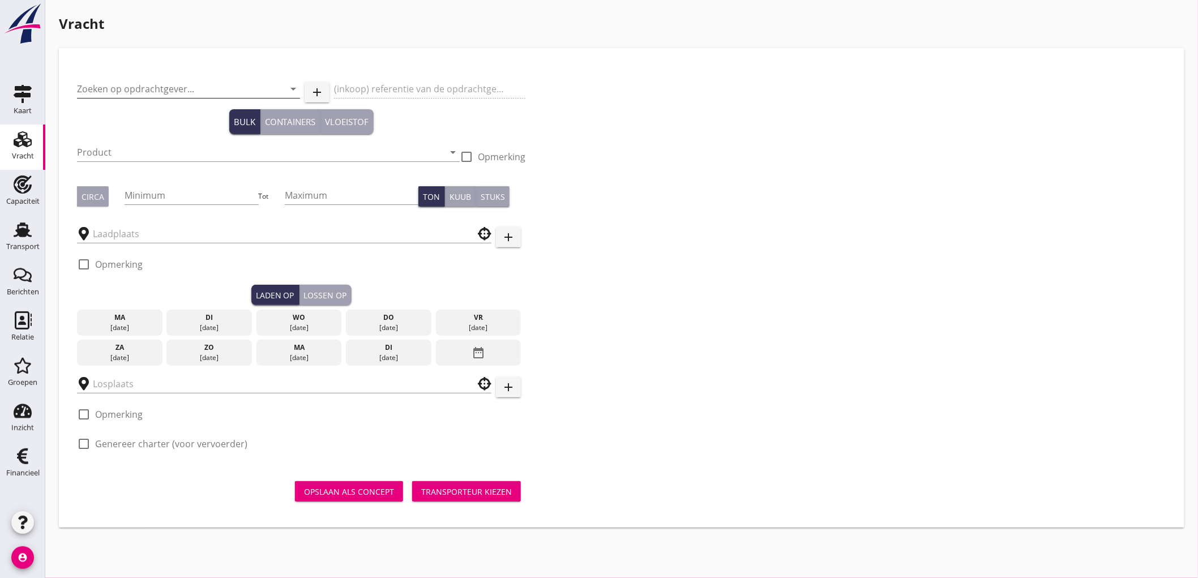
click at [130, 87] on input "Zoeken op opdrachtgever..." at bounding box center [172, 89] width 191 height 18
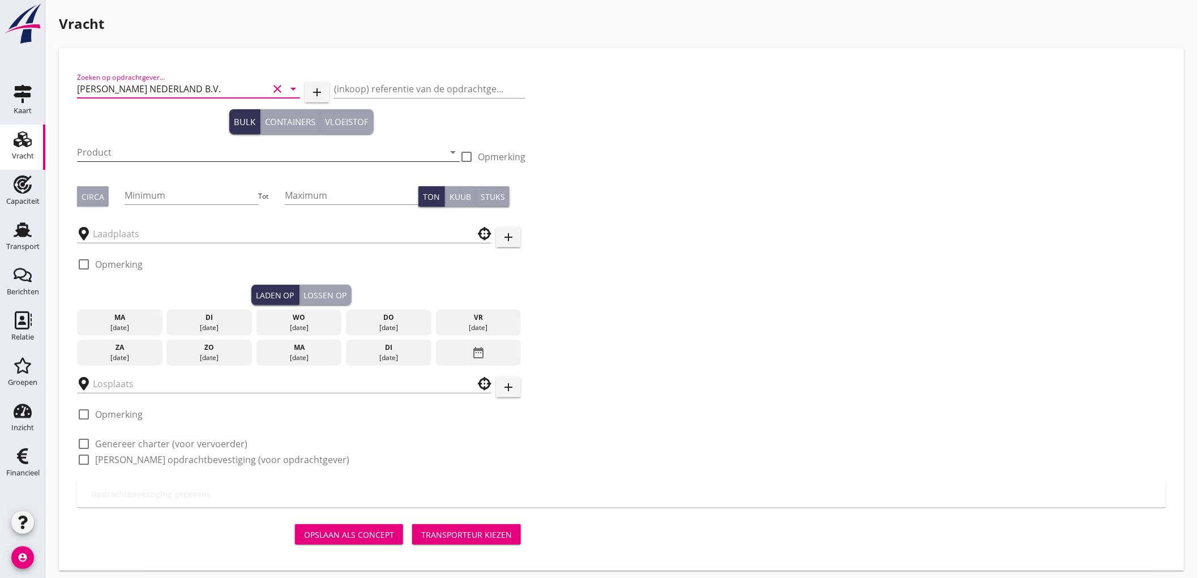
type input "PETERSON NEDERLAND B.V."
click at [171, 149] on input "Product" at bounding box center [260, 152] width 367 height 18
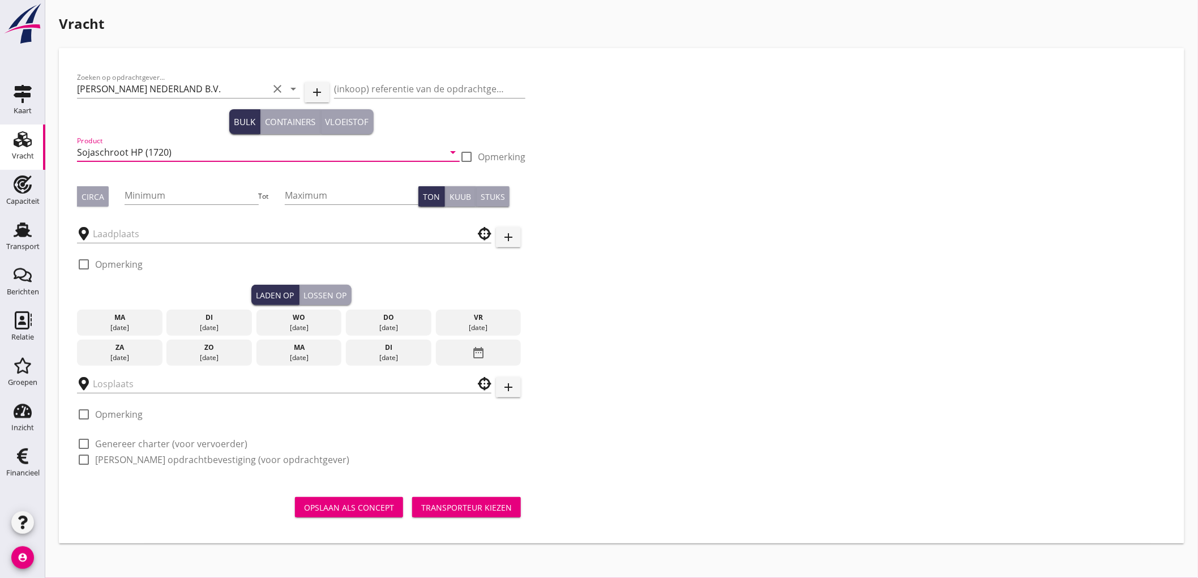
type input "Sojaschroot HP (1720)"
click at [76, 187] on div "Zoeken op opdrachtgever... PETERSON NEDERLAND B.V. clear arrow_drop_down add (i…" at bounding box center [301, 273] width 458 height 414
click at [129, 190] on input "Minimum" at bounding box center [192, 195] width 134 height 18
type input "1050"
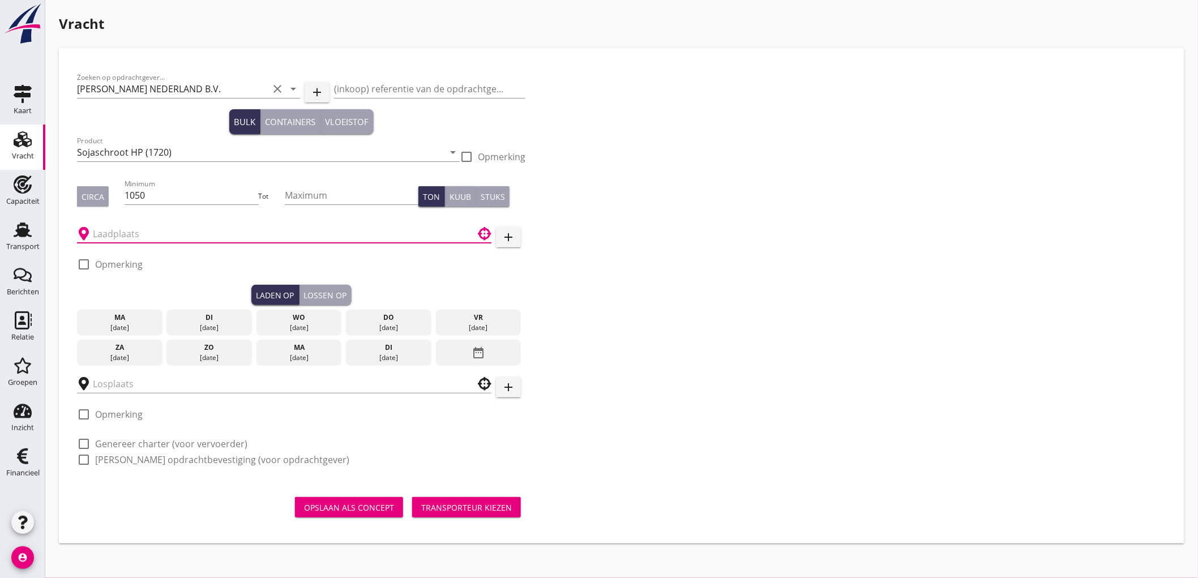
click at [126, 232] on input "text" at bounding box center [276, 234] width 367 height 18
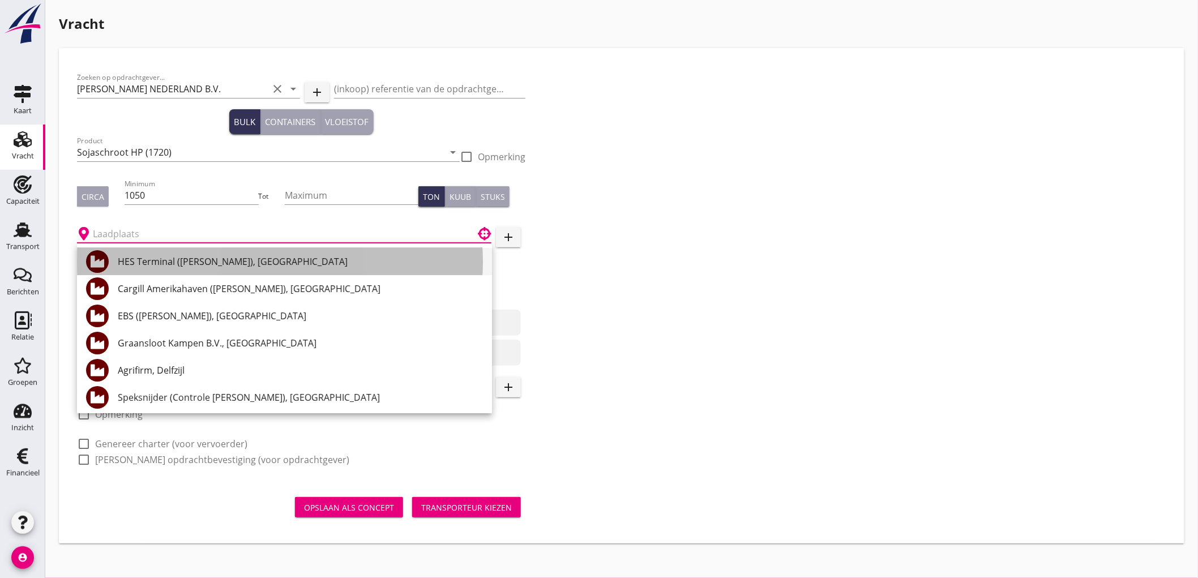
click at [159, 257] on div "HES Terminal (melden Peterson), Amsterdam" at bounding box center [300, 262] width 365 height 14
type input "HES Terminal (melden Peterson), Amsterdam"
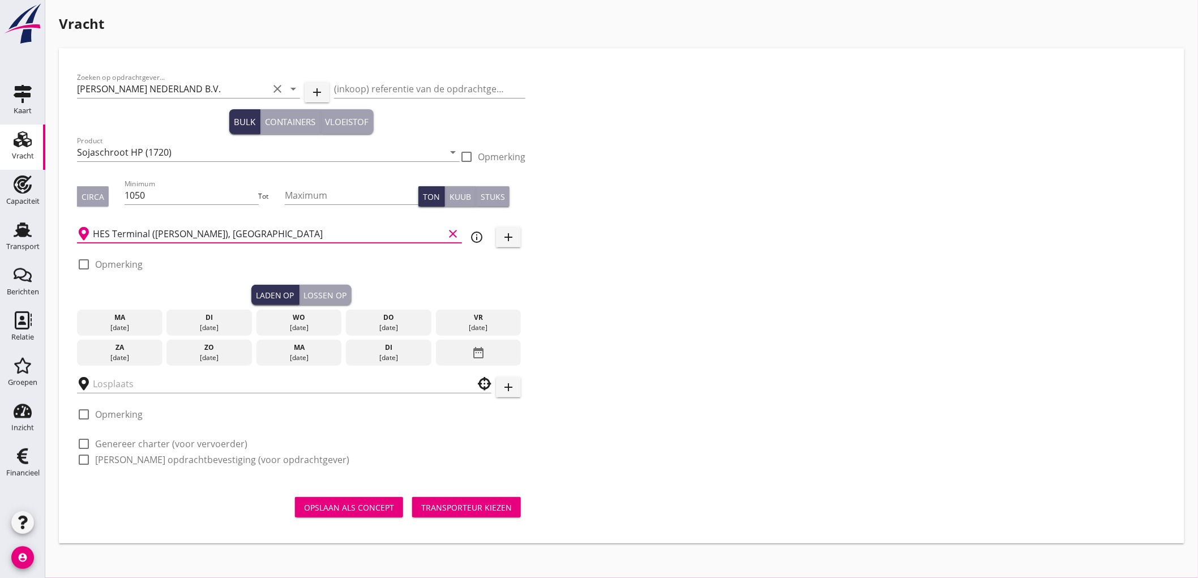
click at [108, 260] on label "Opmerking" at bounding box center [119, 264] width 48 height 11
checkbox input "true"
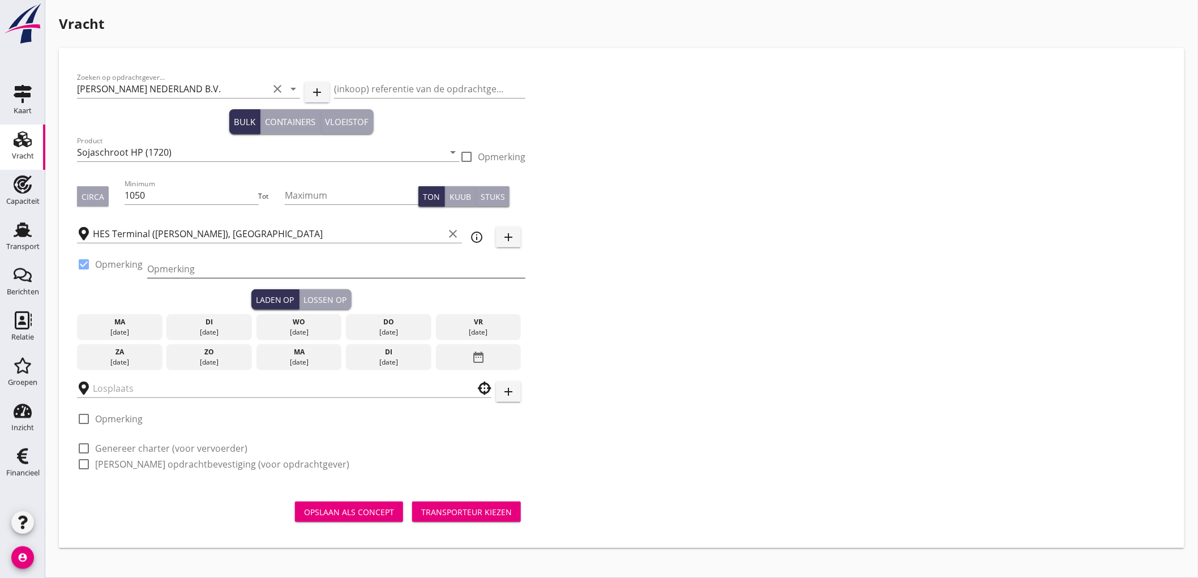
click at [159, 269] on input "Opmerking" at bounding box center [336, 269] width 378 height 18
type input "Ex. EMERALD SHENGSI - Mercuriushaven"
type button "load"
click at [388, 331] on div "04 sep." at bounding box center [389, 332] width 80 height 10
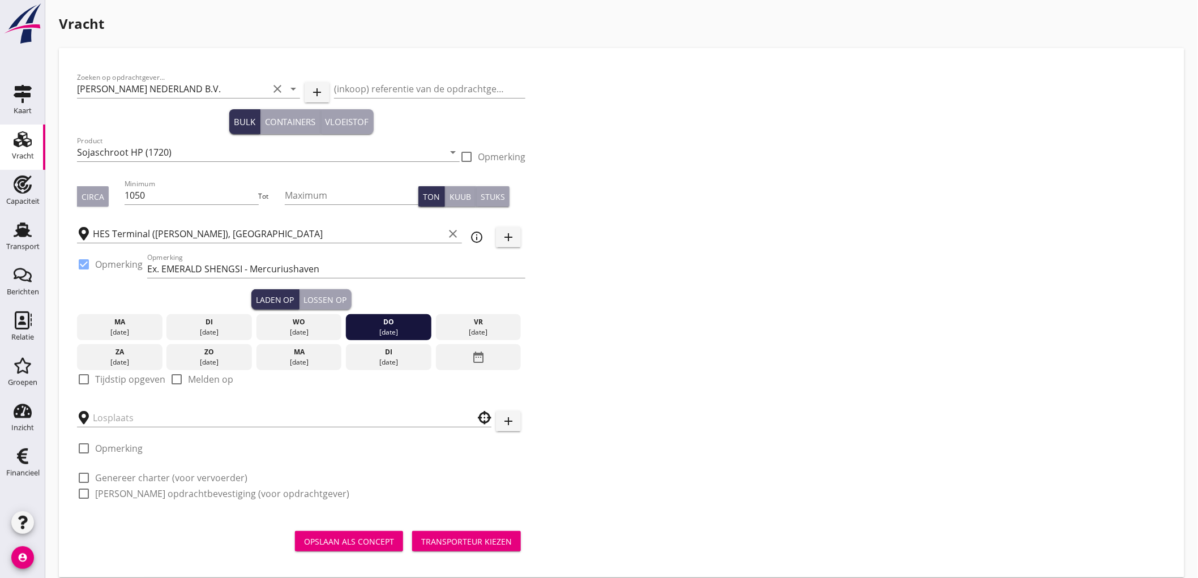
click at [144, 380] on label "Tijdstip opgeven" at bounding box center [130, 379] width 70 height 11
checkbox input "true"
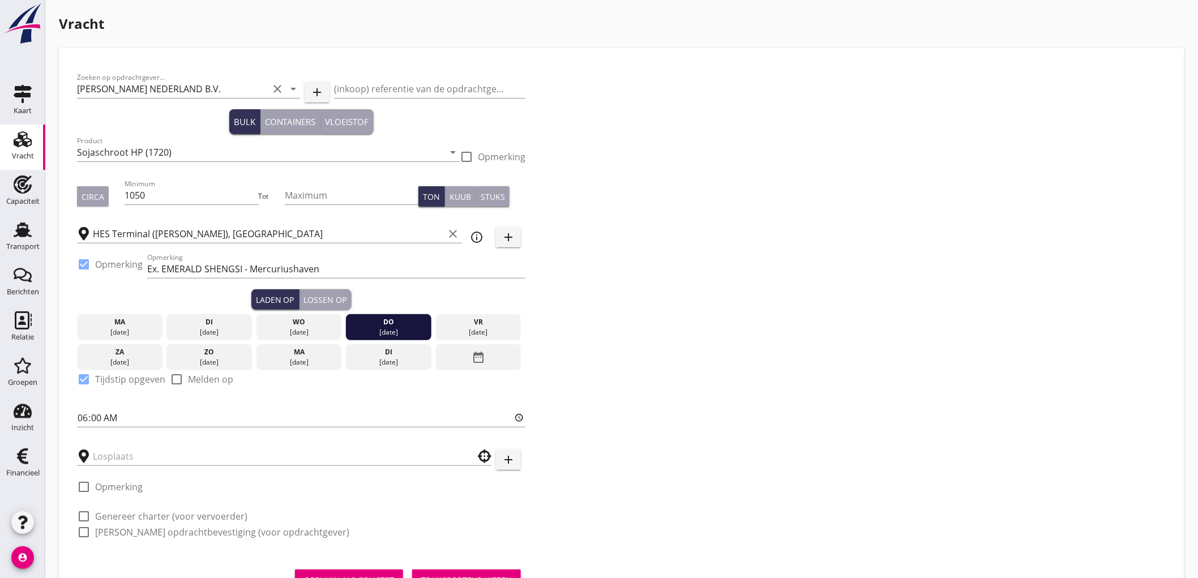
click at [120, 434] on div at bounding box center [301, 434] width 448 height 7
click at [133, 458] on input "text" at bounding box center [276, 456] width 367 height 18
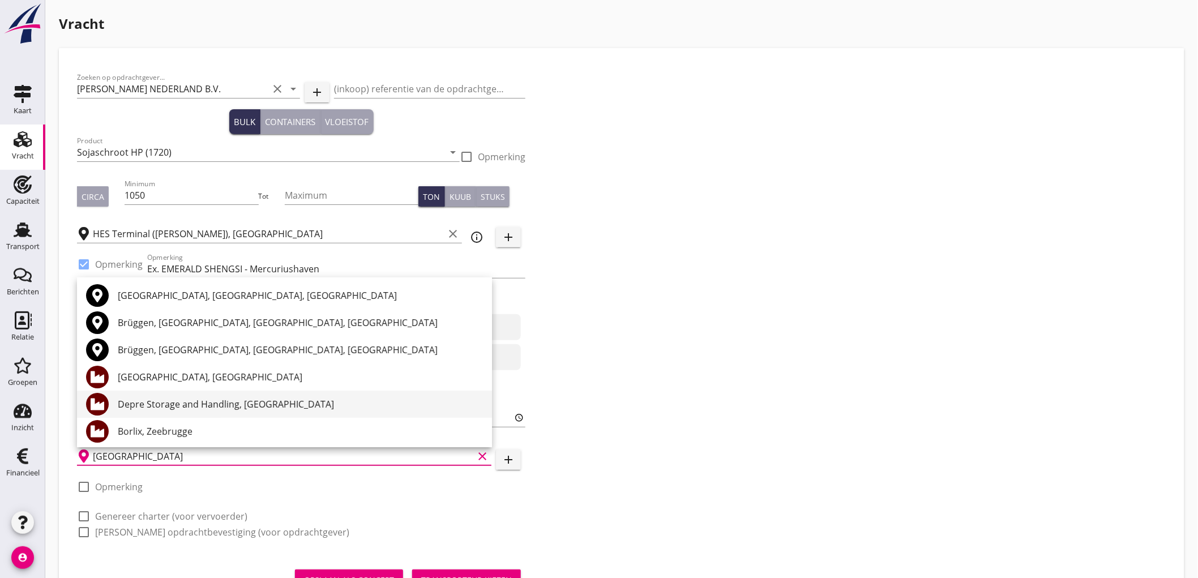
click at [229, 404] on div "Depre Storage and Handling, [GEOGRAPHIC_DATA]" at bounding box center [300, 405] width 365 height 14
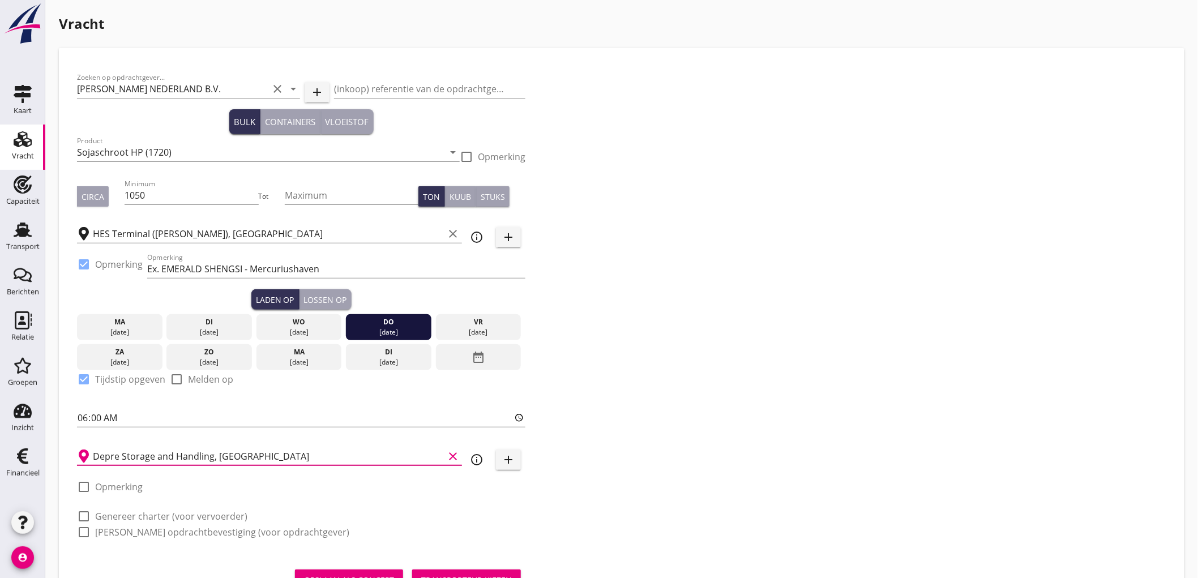
type input "Depre Storage and Handling, [GEOGRAPHIC_DATA]"
click at [137, 513] on label "Genereer charter (voor vervoerder)" at bounding box center [171, 516] width 152 height 11
checkbox input "true"
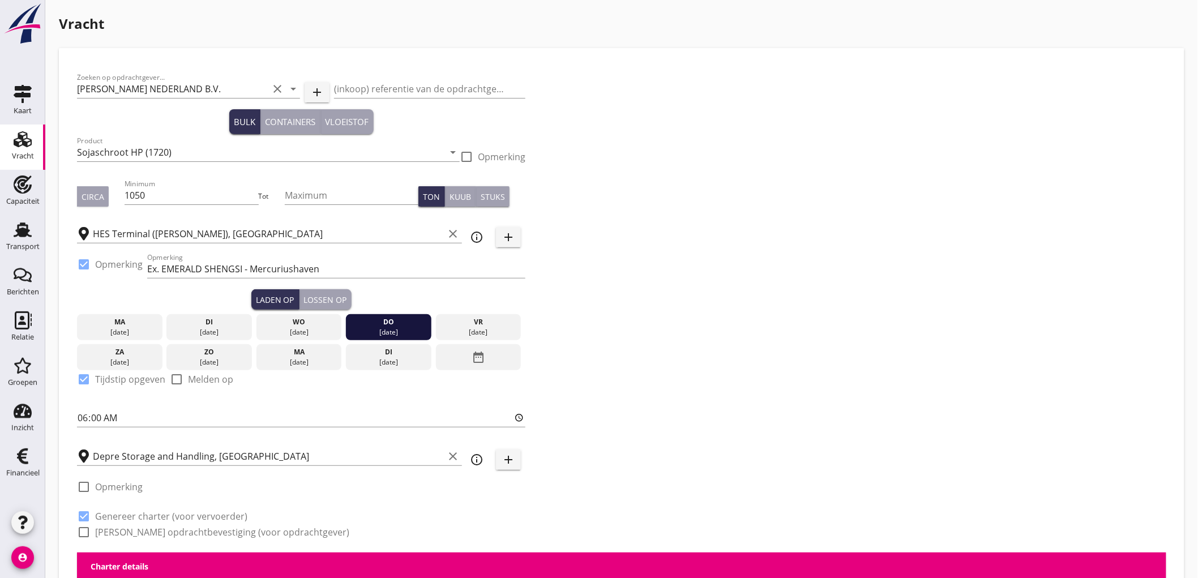
click at [133, 528] on label "Genereer opdrachtbevestiging (voor opdrachtgever)" at bounding box center [222, 532] width 254 height 11
checkbox input "true"
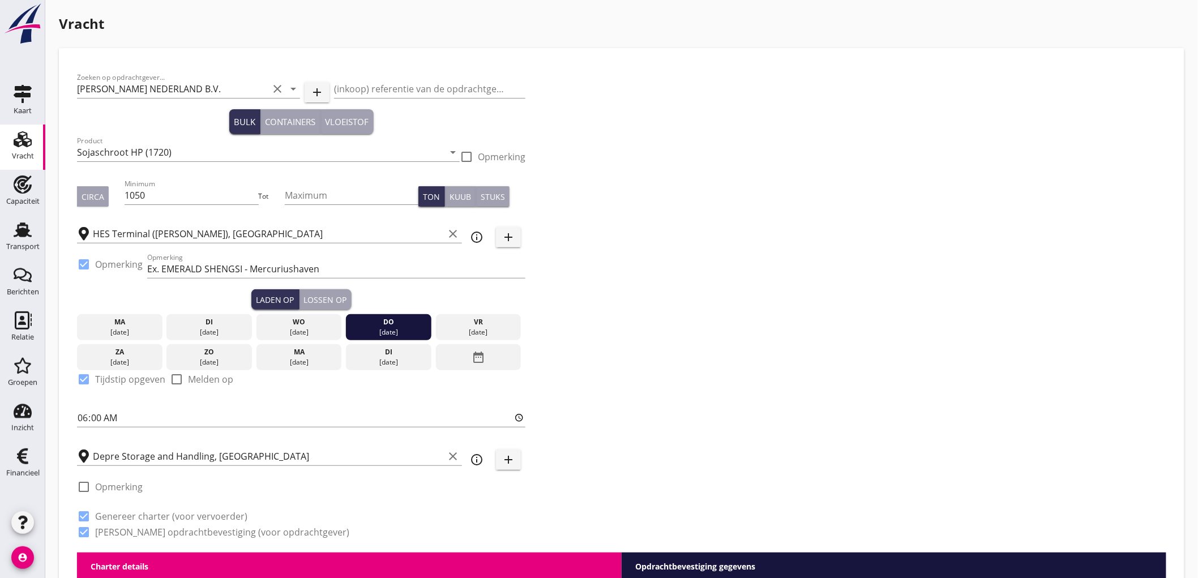
scroll to position [251, 0]
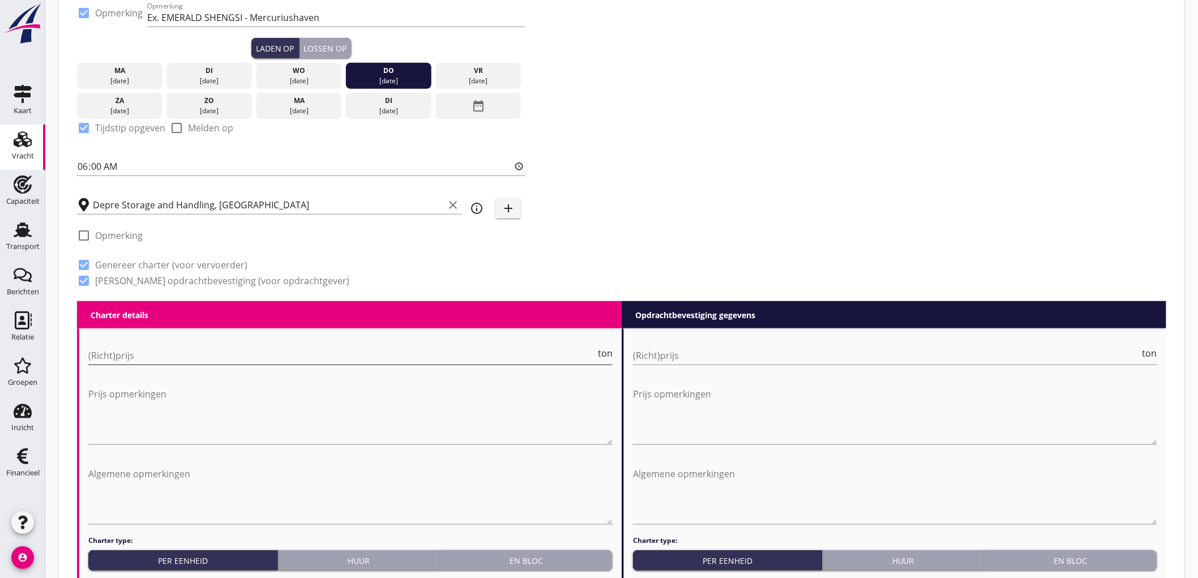
click at [149, 356] on input "(Richt)prijs" at bounding box center [341, 356] width 507 height 18
click at [507, 358] on input "10000" at bounding box center [341, 356] width 507 height 18
type input "9850"
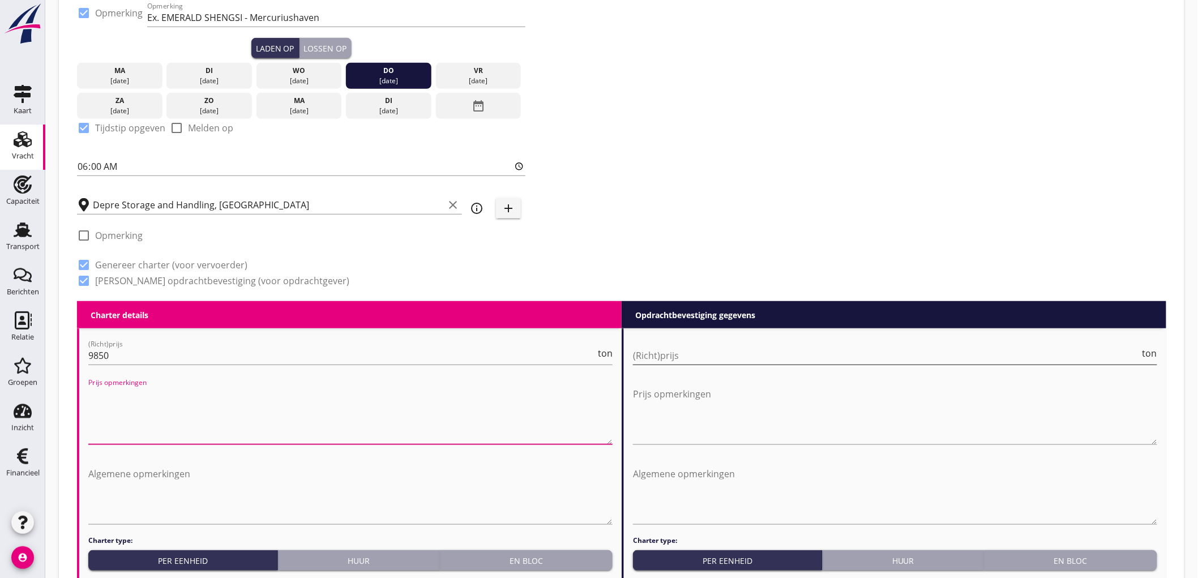
click at [713, 353] on input "(Richt)prijs" at bounding box center [886, 356] width 507 height 18
type input "10000"
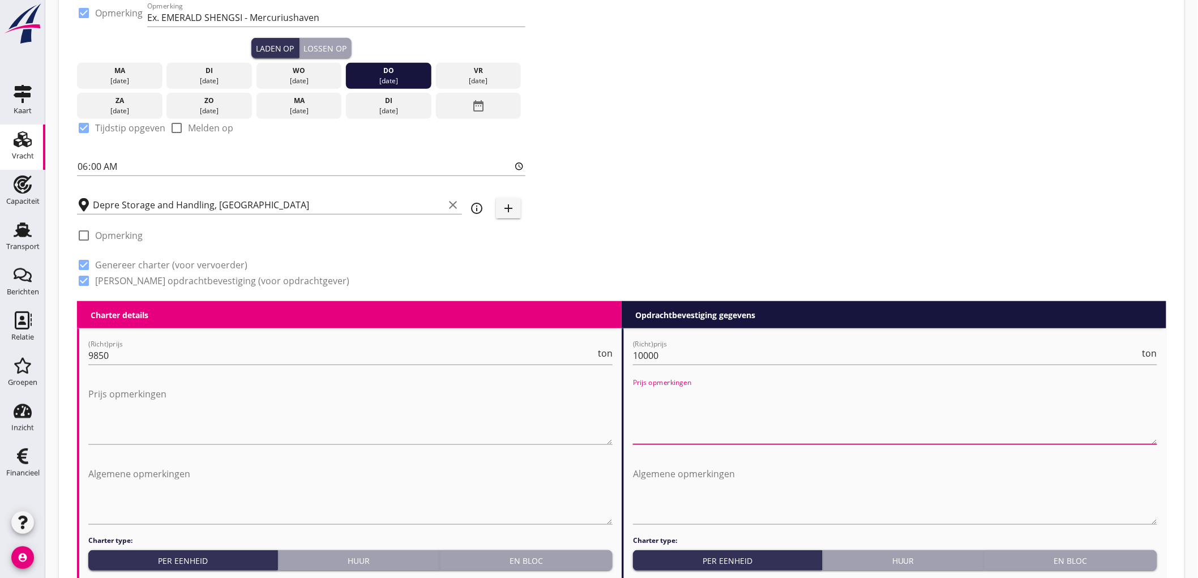
scroll to position [503, 0]
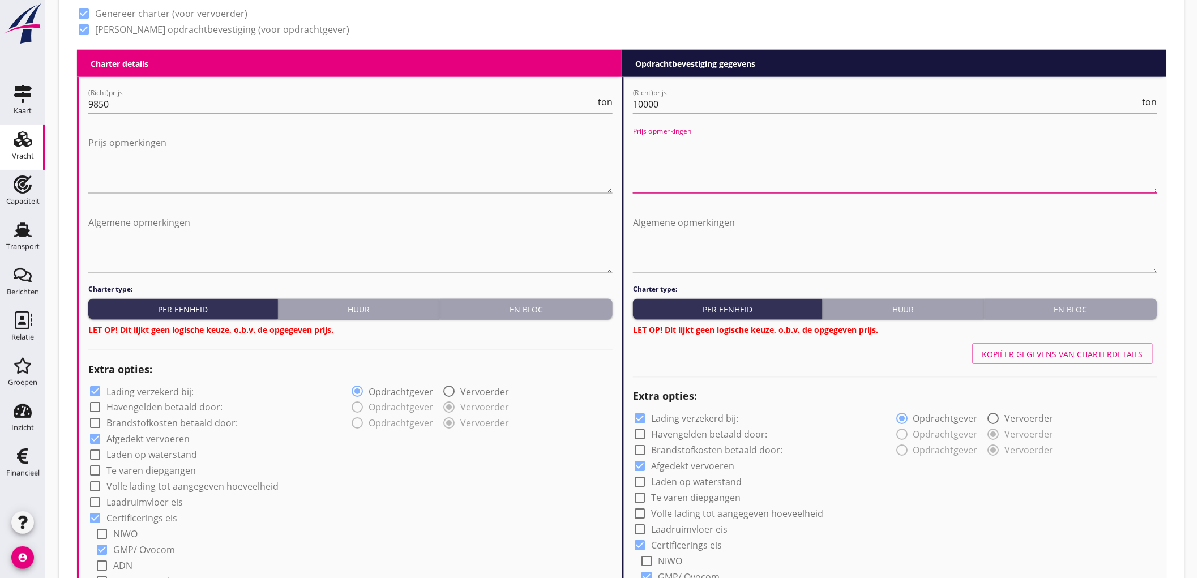
click at [561, 320] on div "Charter type: Per eenheid Huur En bloc LET OP! Dit lijkt geen logische keuze, o…" at bounding box center [350, 310] width 524 height 52
click at [601, 304] on div "En bloc" at bounding box center [527, 310] width 164 height 12
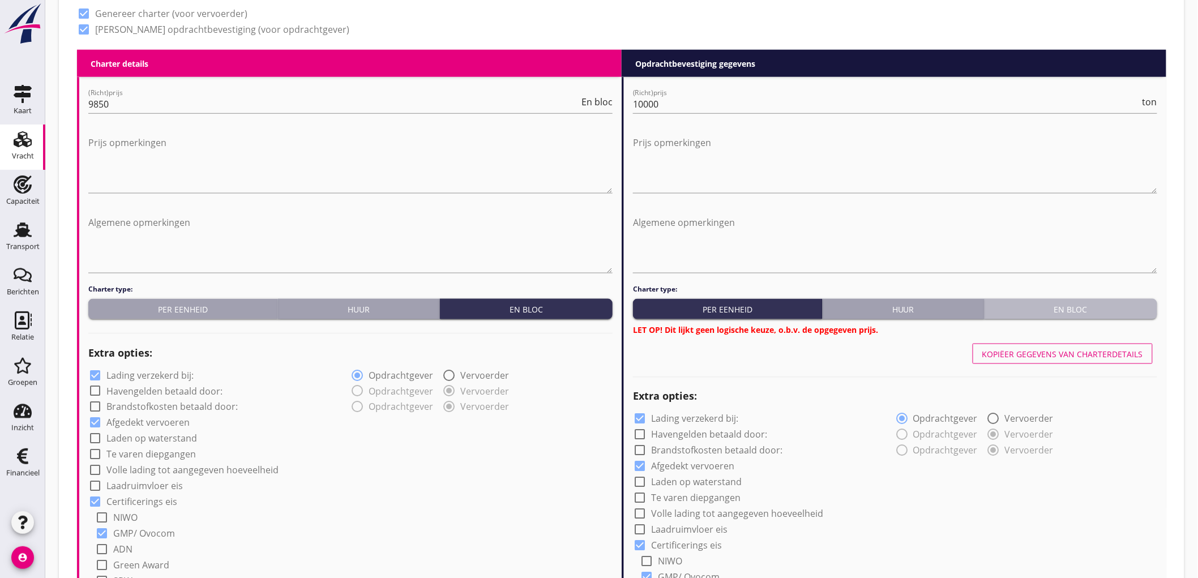
click at [1101, 309] on div "En bloc" at bounding box center [1071, 310] width 164 height 12
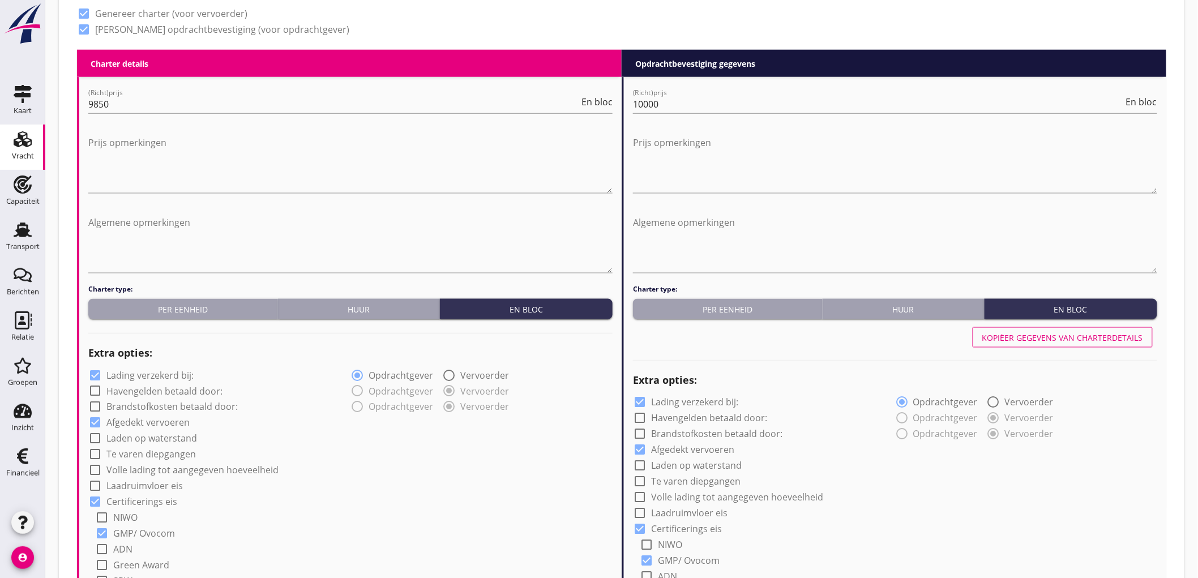
scroll to position [629, 0]
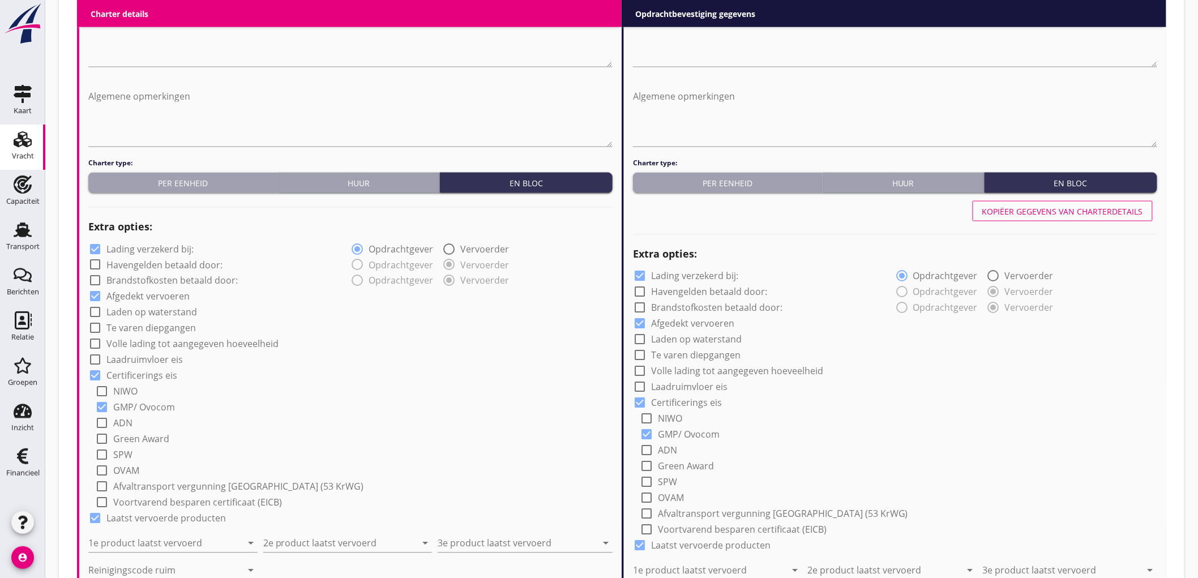
click at [129, 253] on label "Lading verzekerd bij:" at bounding box center [149, 248] width 87 height 11
checkbox input "false"
click at [195, 535] on input "1e product laatst vervoerd" at bounding box center [164, 544] width 153 height 18
drag, startPoint x: 167, startPoint y: 517, endPoint x: 318, endPoint y: 537, distance: 152.5
click at [167, 517] on div "Tarwegriespellets (1792)" at bounding box center [172, 516] width 151 height 14
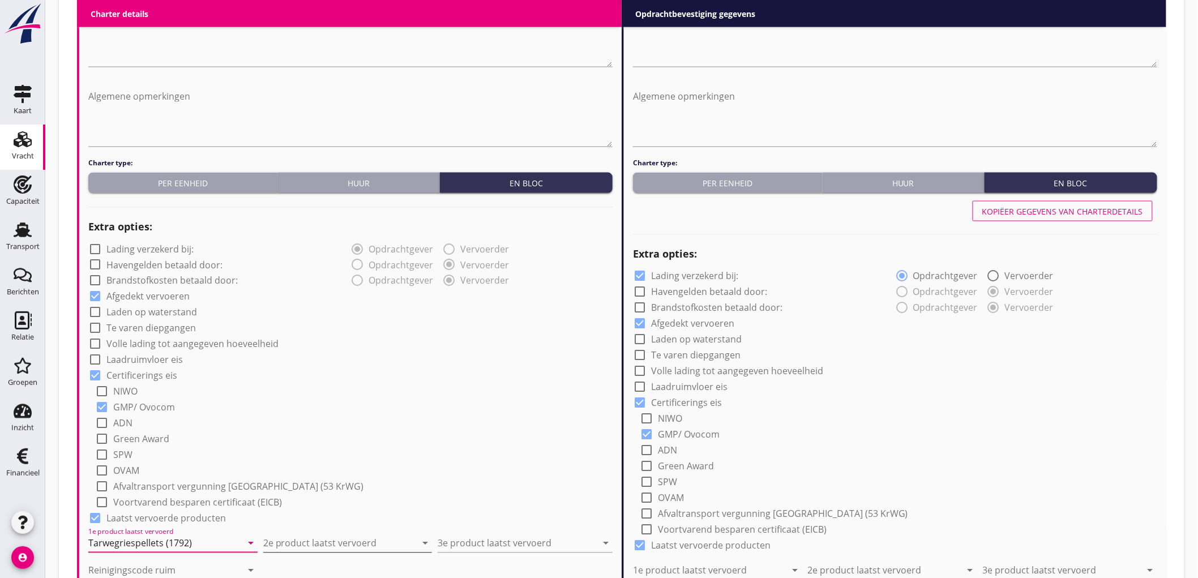
type input "Tarwegriespellets (1792)"
click at [323, 542] on input "2e product laatst vervoerd" at bounding box center [339, 544] width 153 height 18
type input "Kunstmest (7242)"
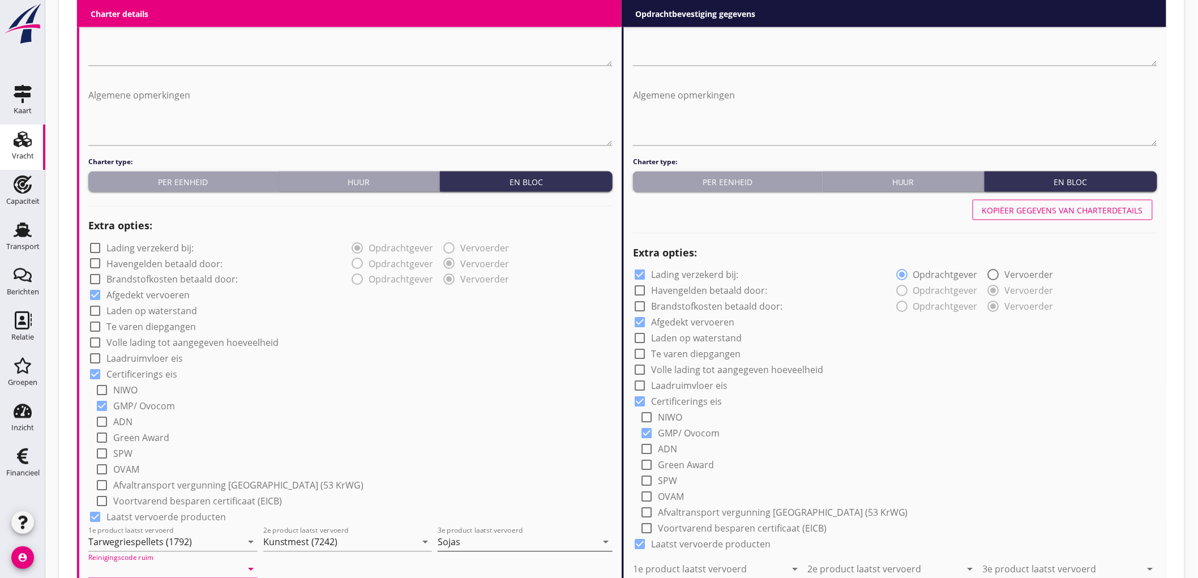
click at [485, 546] on input "Sojas" at bounding box center [517, 542] width 159 height 18
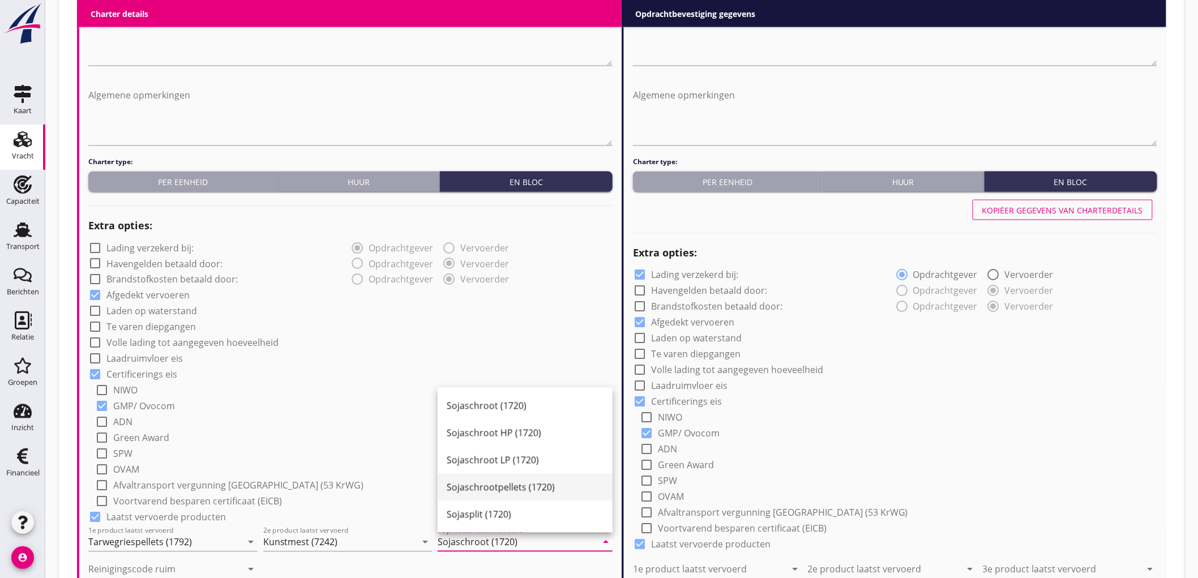
type input "Sojaschroot (1720)"
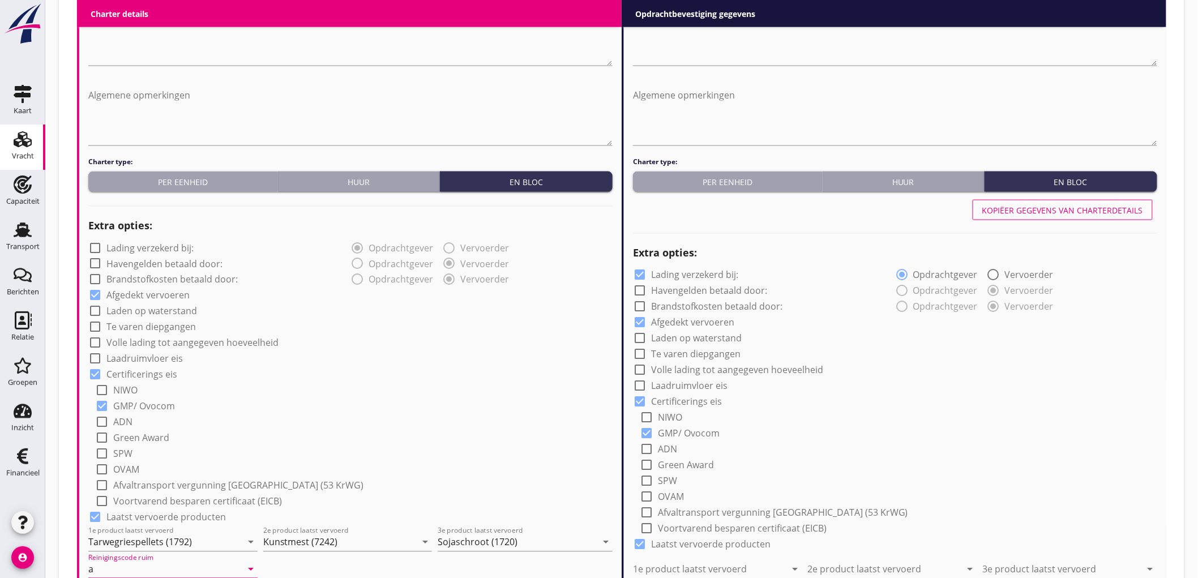
type input "a"
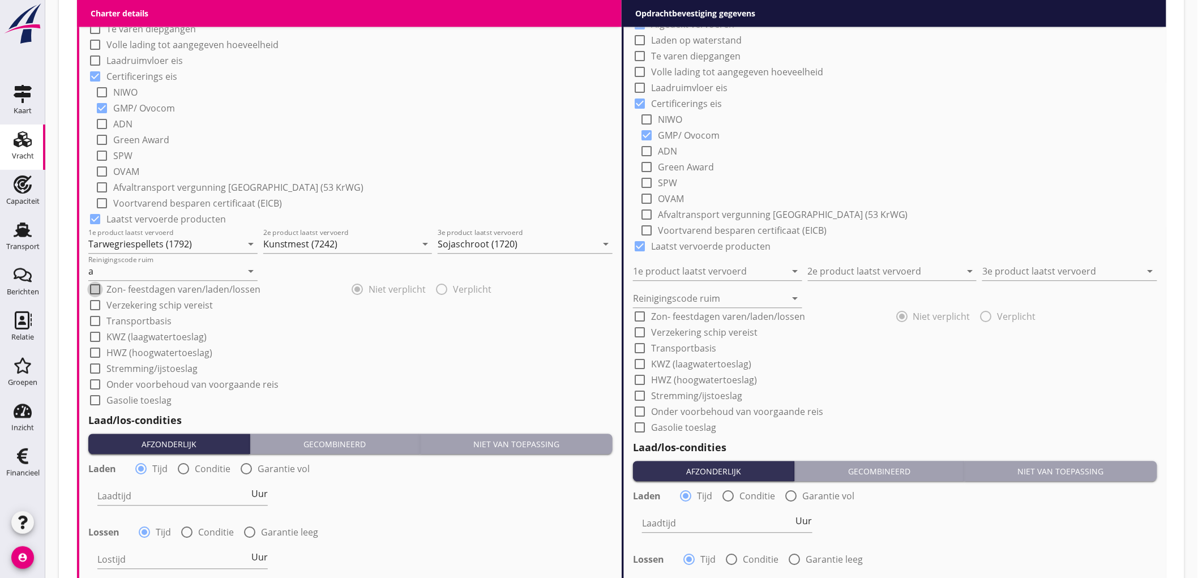
click at [419, 116] on div "check_box_outline_blank ADN" at bounding box center [354, 123] width 518 height 16
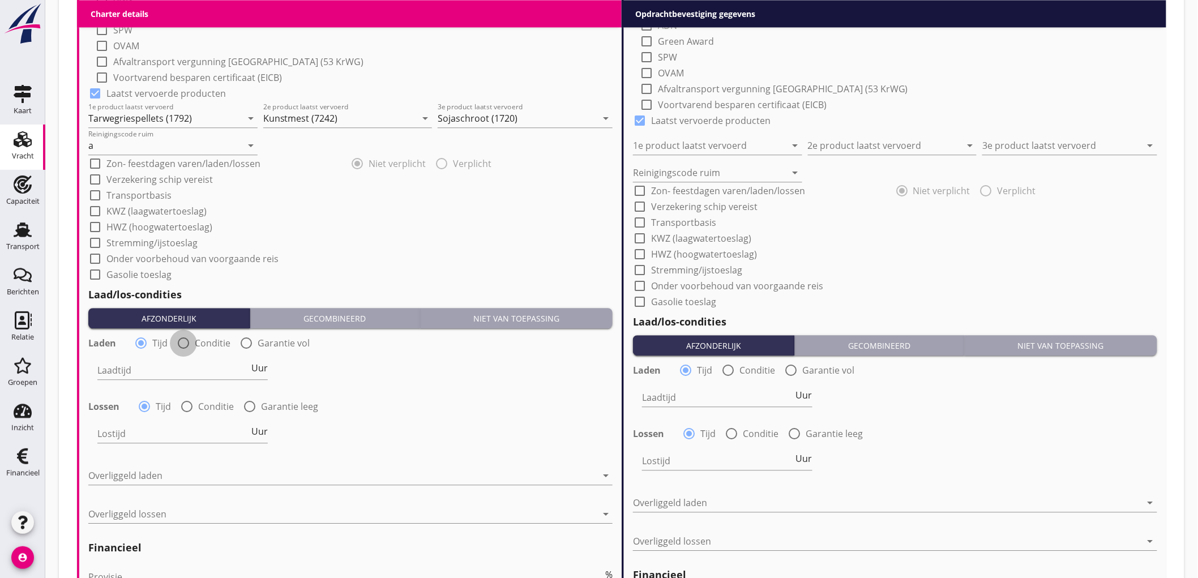
click at [189, 340] on div at bounding box center [183, 343] width 19 height 19
radio input "false"
radio input "true"
click at [161, 369] on div at bounding box center [217, 370] width 241 height 18
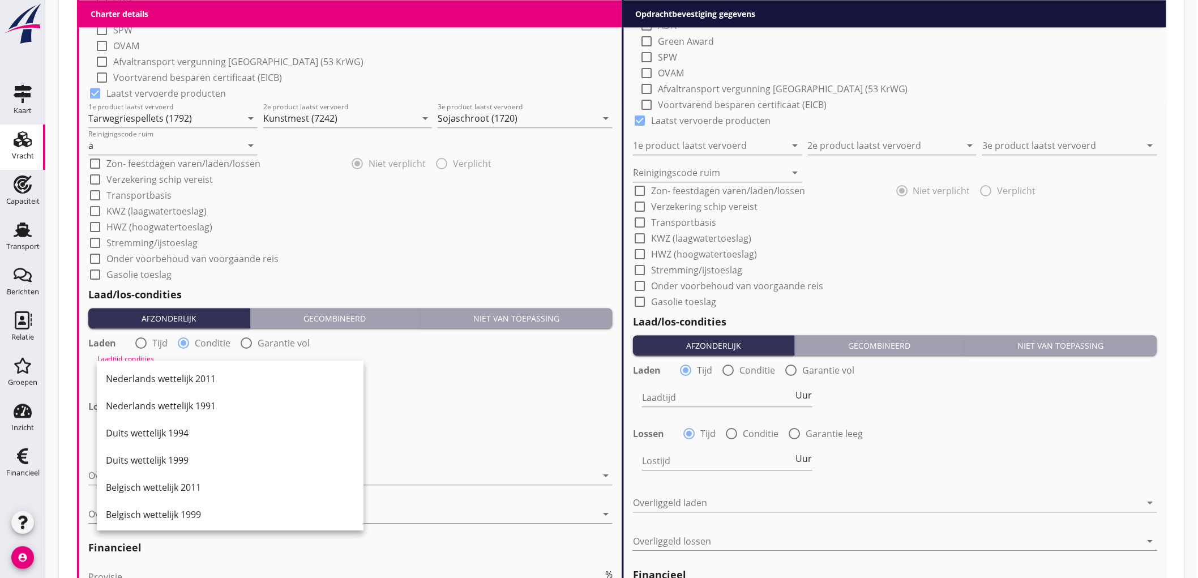
click at [161, 369] on div "Nederlands wettelijk 2011" at bounding box center [230, 378] width 249 height 27
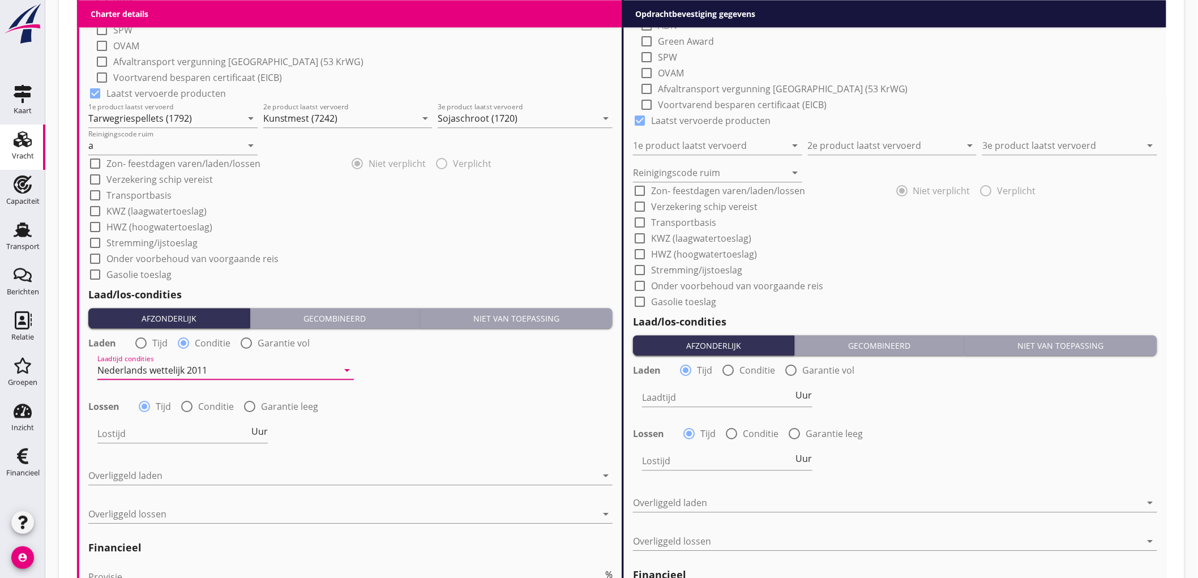
click at [191, 404] on div at bounding box center [186, 406] width 19 height 19
radio input "false"
radio input "true"
click at [159, 438] on div at bounding box center [217, 434] width 241 height 18
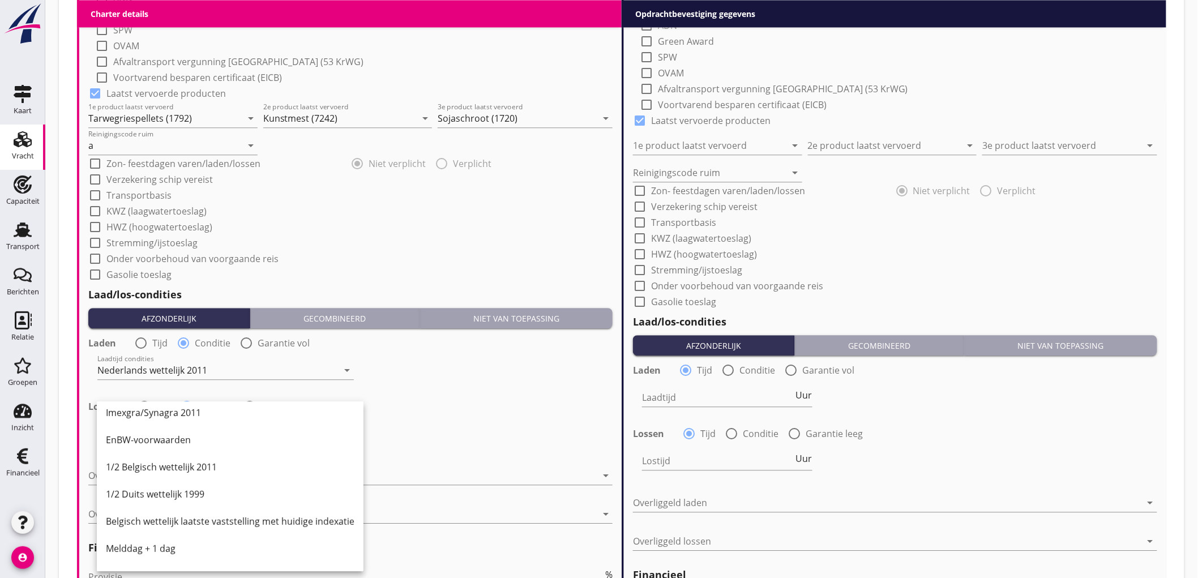
scroll to position [377, 0]
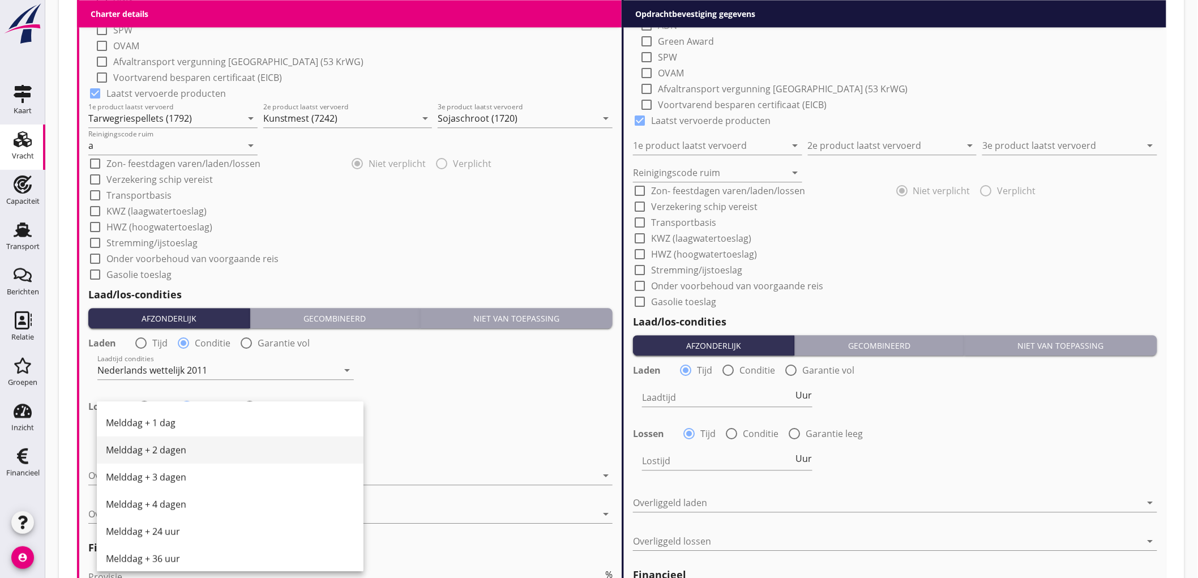
click at [212, 447] on div "Melddag + 2 dagen" at bounding box center [230, 450] width 249 height 14
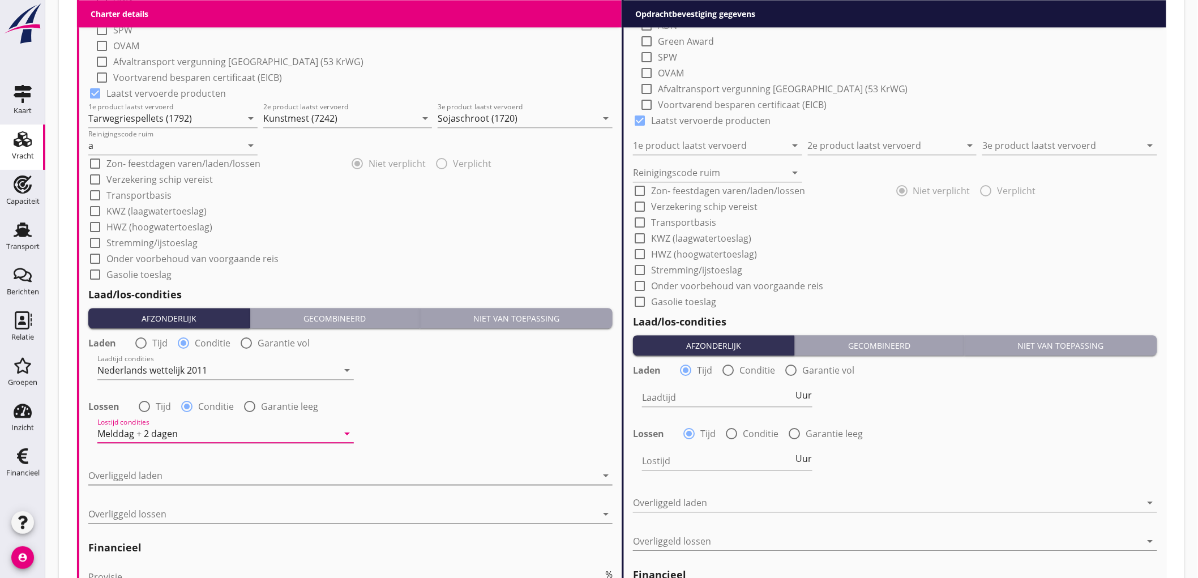
click at [173, 476] on div at bounding box center [342, 476] width 509 height 18
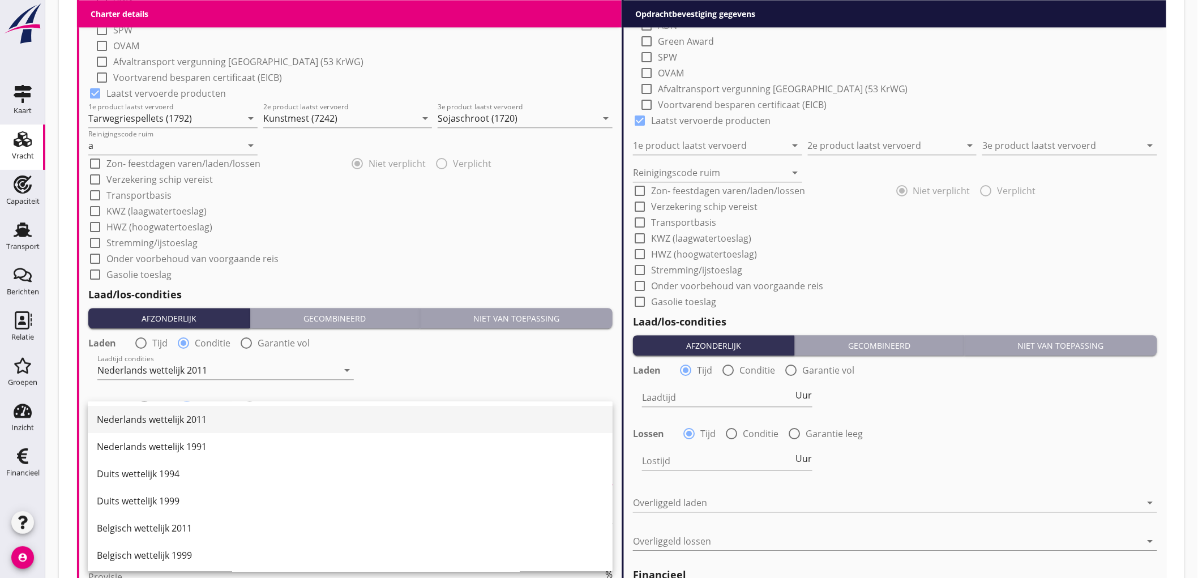
click at [210, 416] on div "Nederlands wettelijk 2011" at bounding box center [350, 420] width 507 height 14
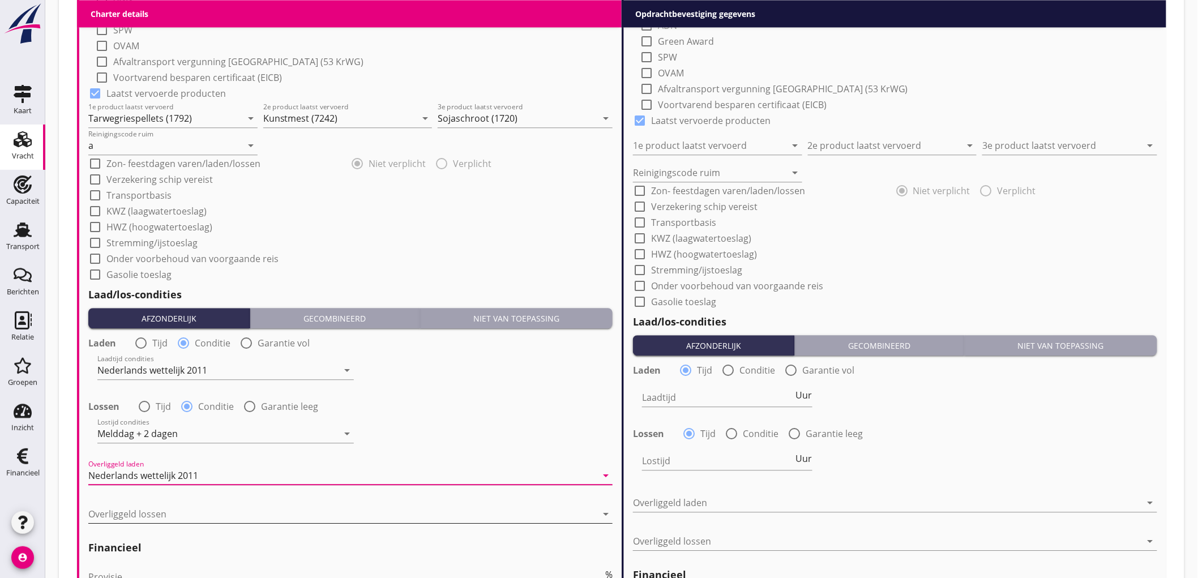
click at [139, 510] on div at bounding box center [342, 514] width 509 height 18
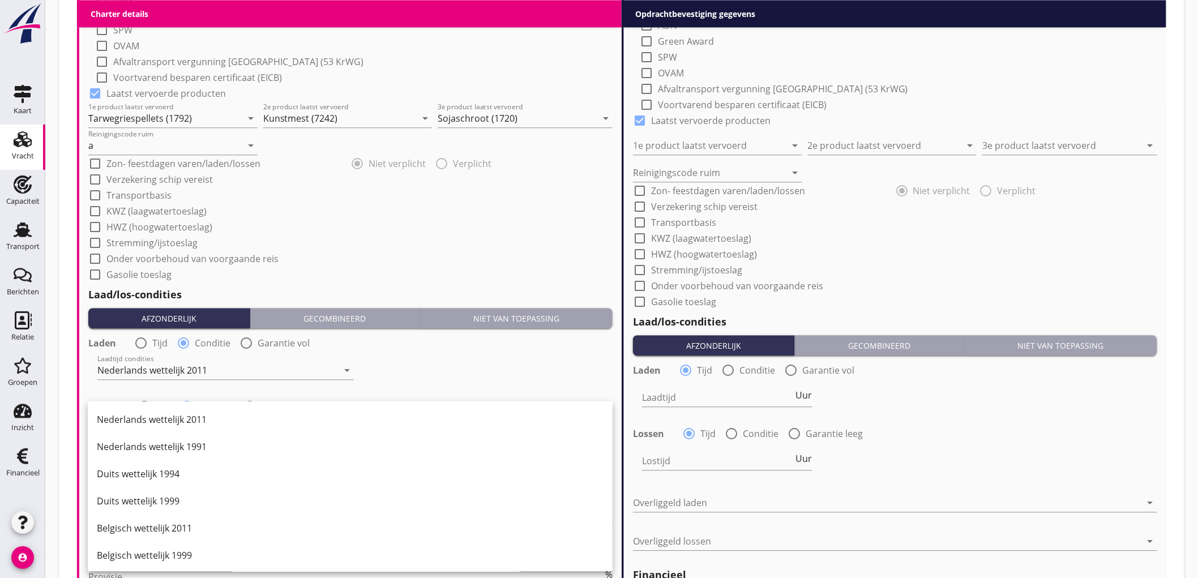
click at [160, 527] on div "Belgisch wettelijk 2011" at bounding box center [350, 529] width 507 height 14
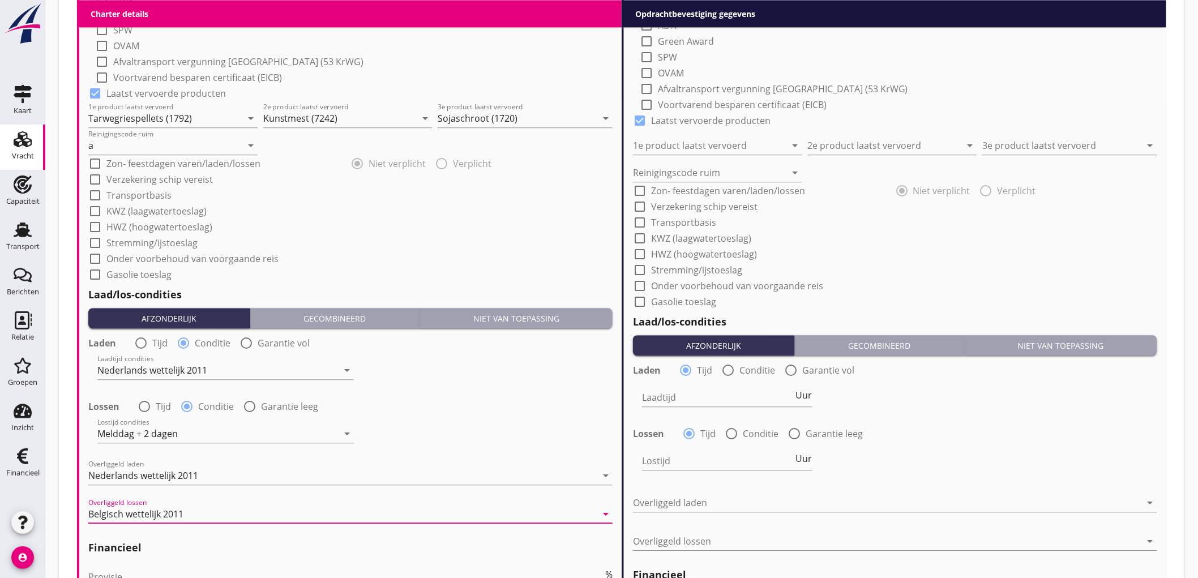
click at [497, 399] on div "Lossen radio_button_unchecked Tijd radio_button_checked Conditie radio_button_u…" at bounding box center [350, 406] width 524 height 16
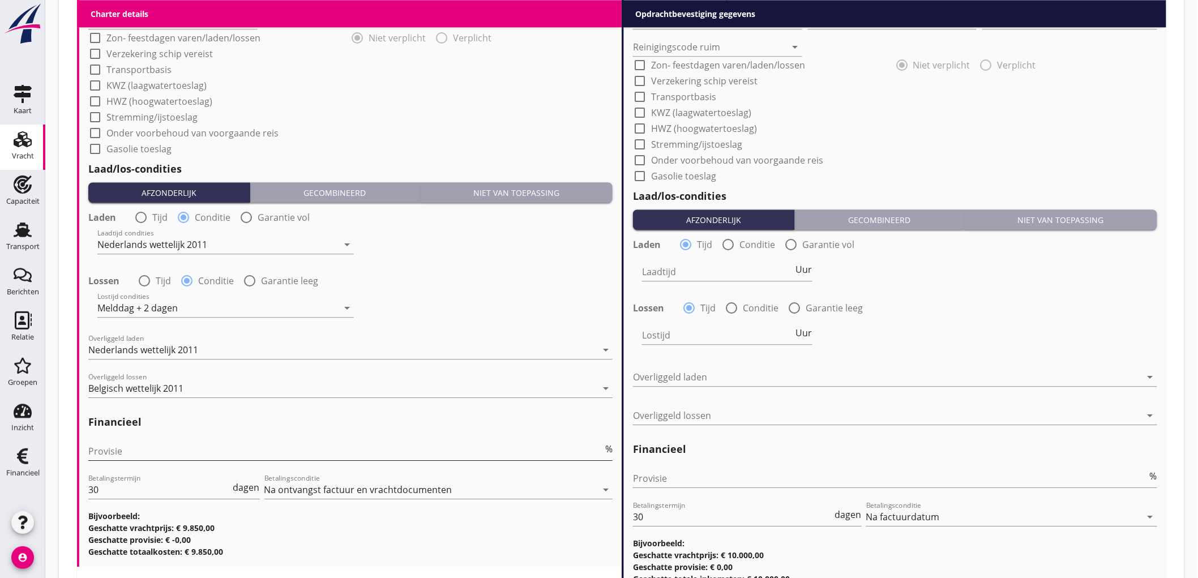
click at [208, 444] on input "Provisie" at bounding box center [345, 451] width 515 height 18
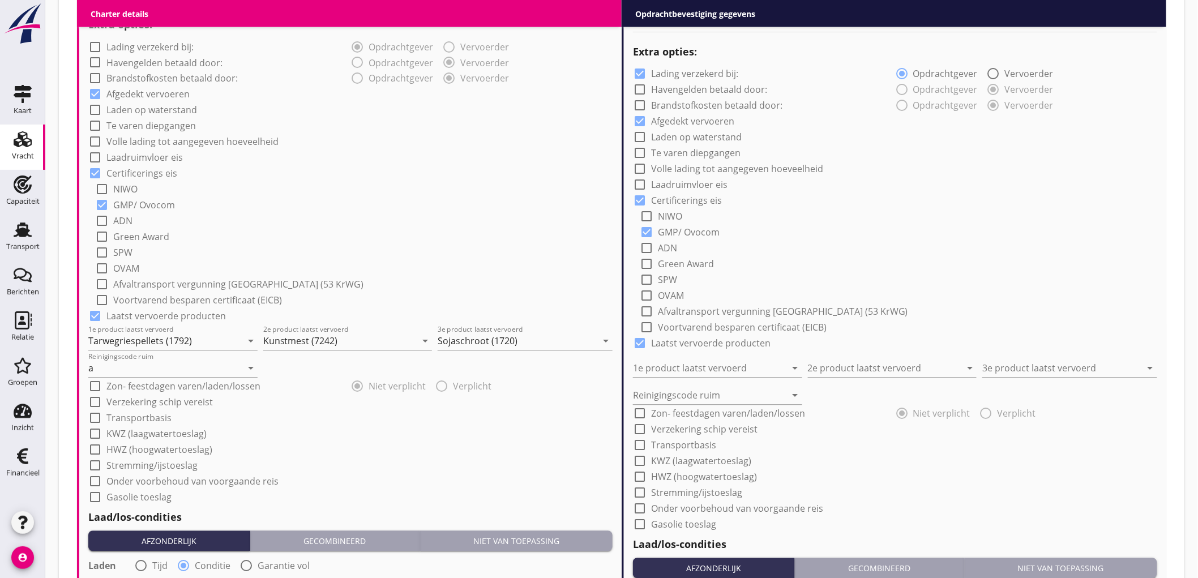
scroll to position [391, 0]
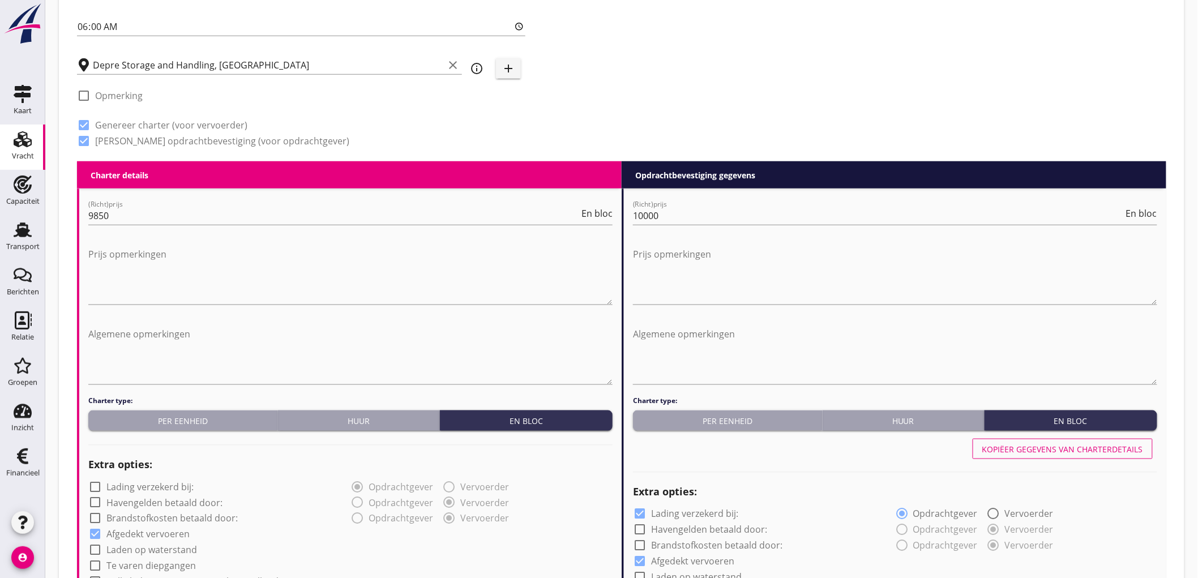
type input "5"
click at [1048, 454] on div "Kopiëer gegevens van charterdetails" at bounding box center [1062, 449] width 161 height 12
checkbox input "false"
type input "Tarwegriespellets (1792)"
type input "Kunstmest (7242)"
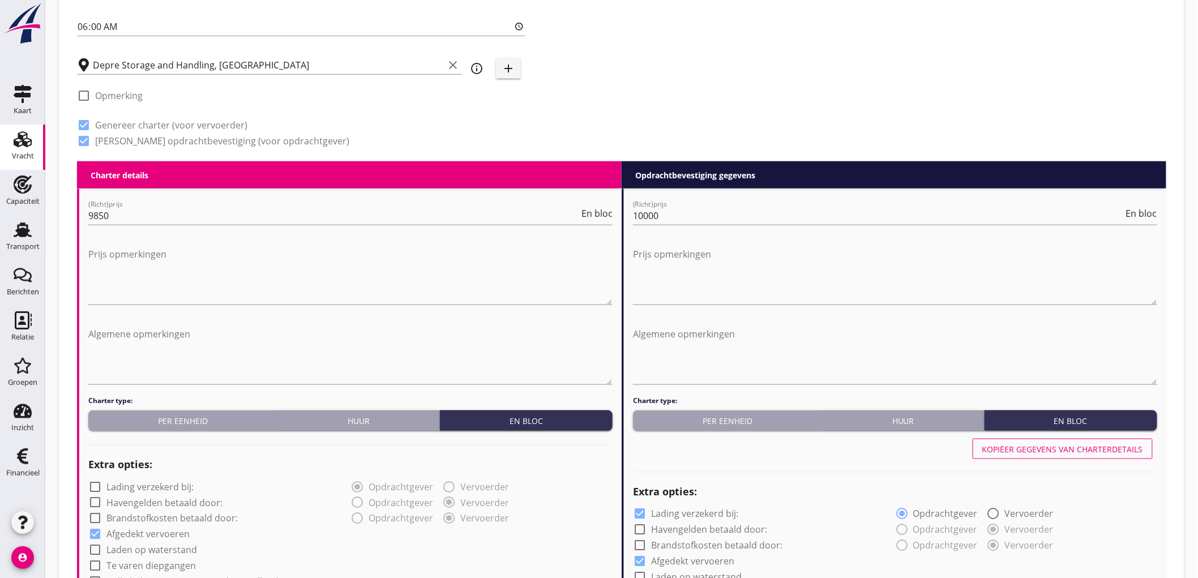
type input "Sojaschroot (1720)"
type input "a"
radio input "false"
radio input "true"
radio input "false"
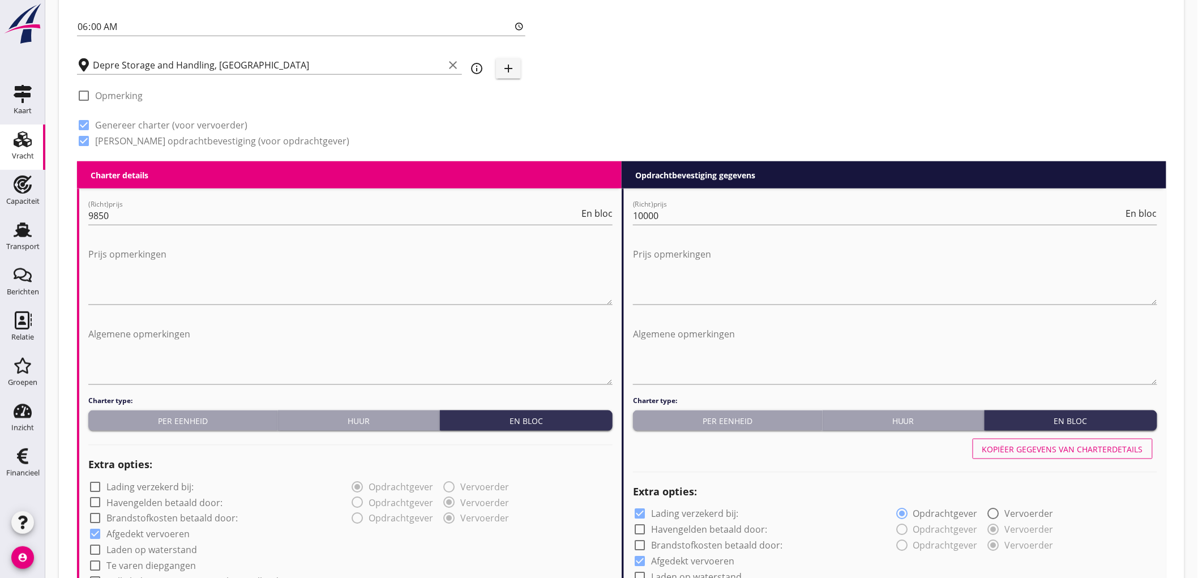
radio input "true"
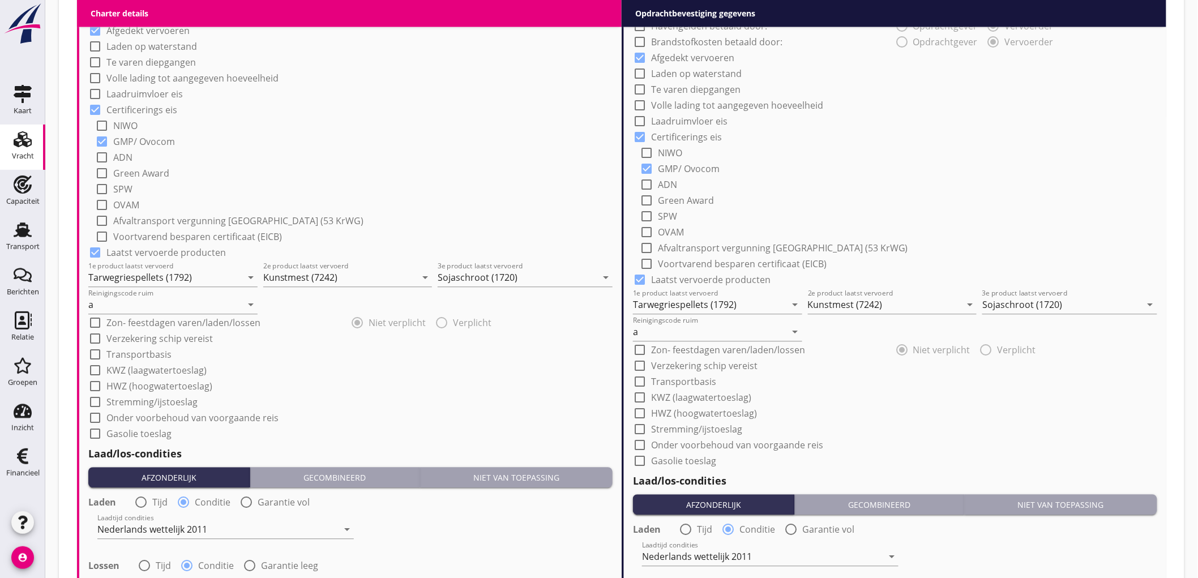
scroll to position [1272, 0]
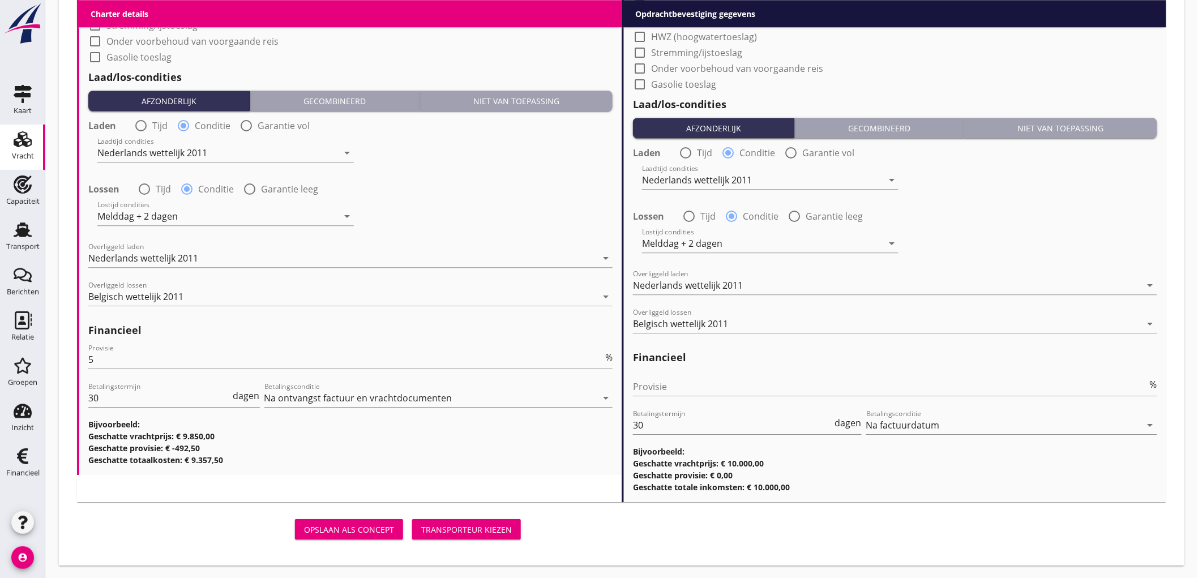
click at [497, 525] on div "Transporteur kiezen" at bounding box center [466, 530] width 91 height 12
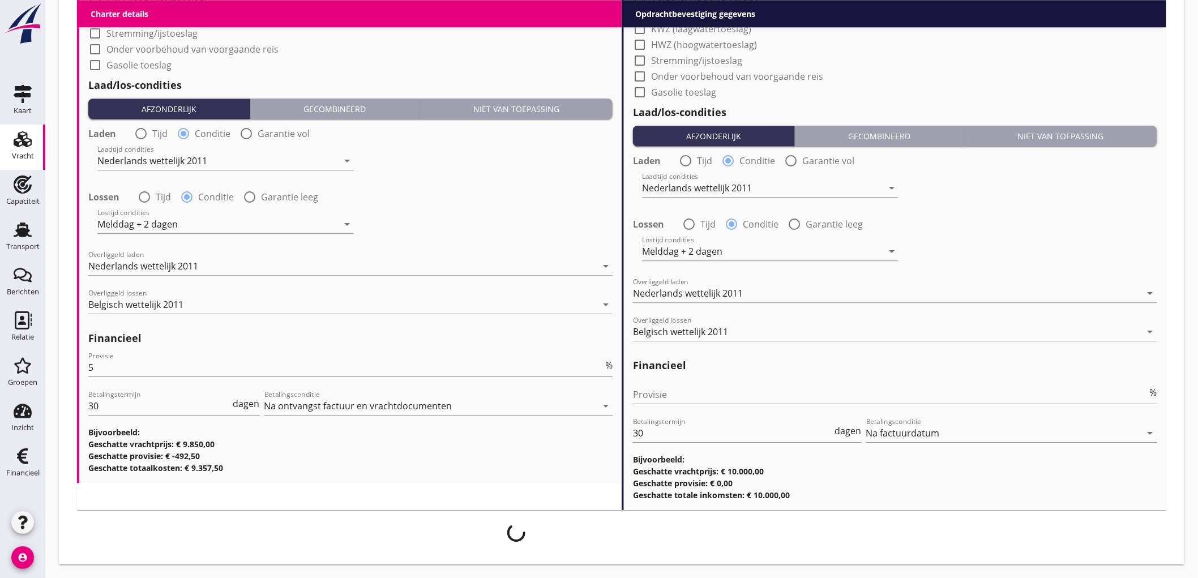
scroll to position [1263, 0]
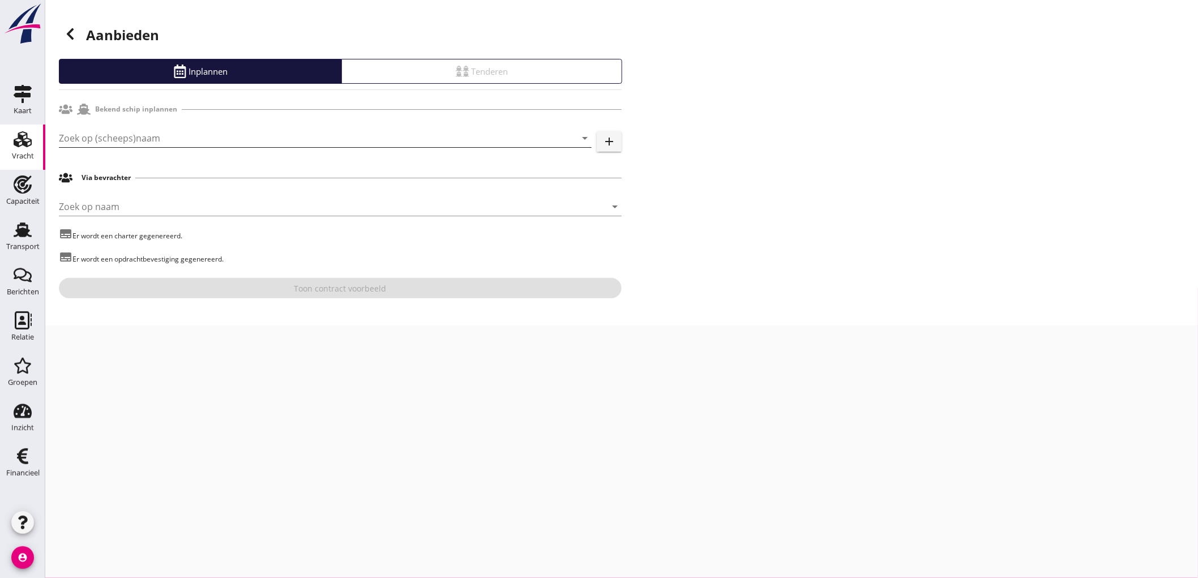
click at [188, 140] on input "Zoek op (scheeps)naam" at bounding box center [309, 138] width 501 height 18
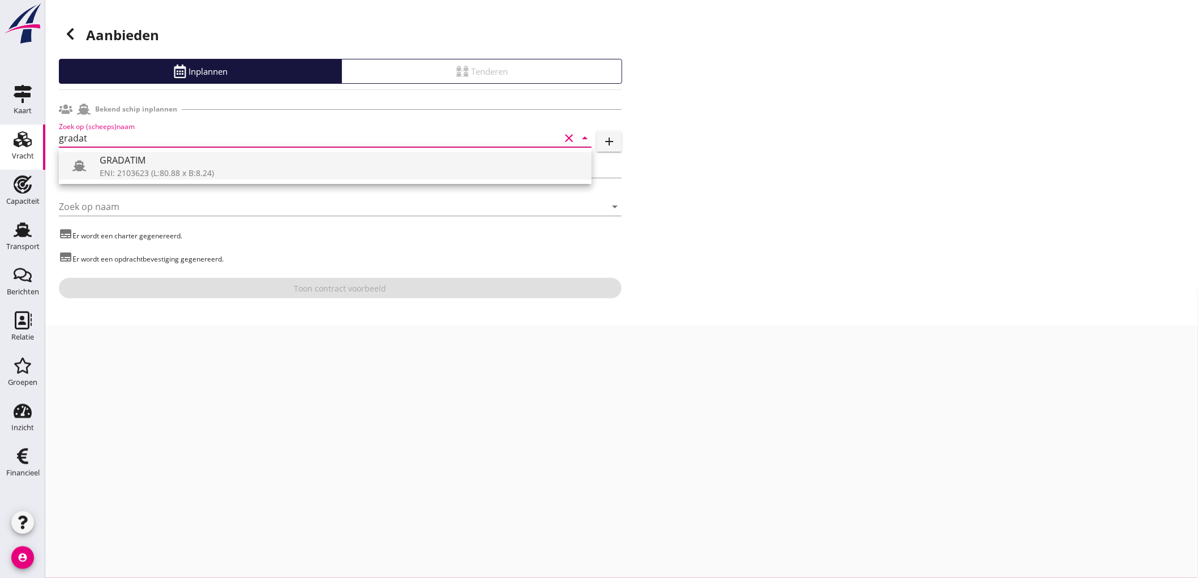
click at [176, 163] on div "GRADATIM" at bounding box center [341, 160] width 483 height 14
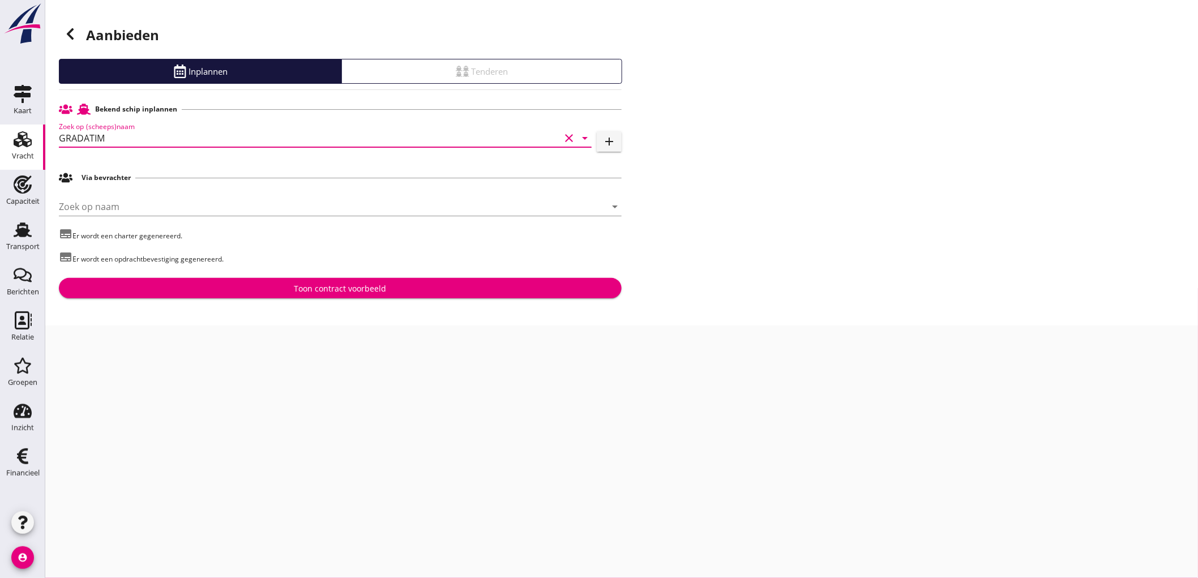
type input "GRADATIM"
click at [373, 291] on div "Toon contract voorbeeld" at bounding box center [340, 289] width 92 height 12
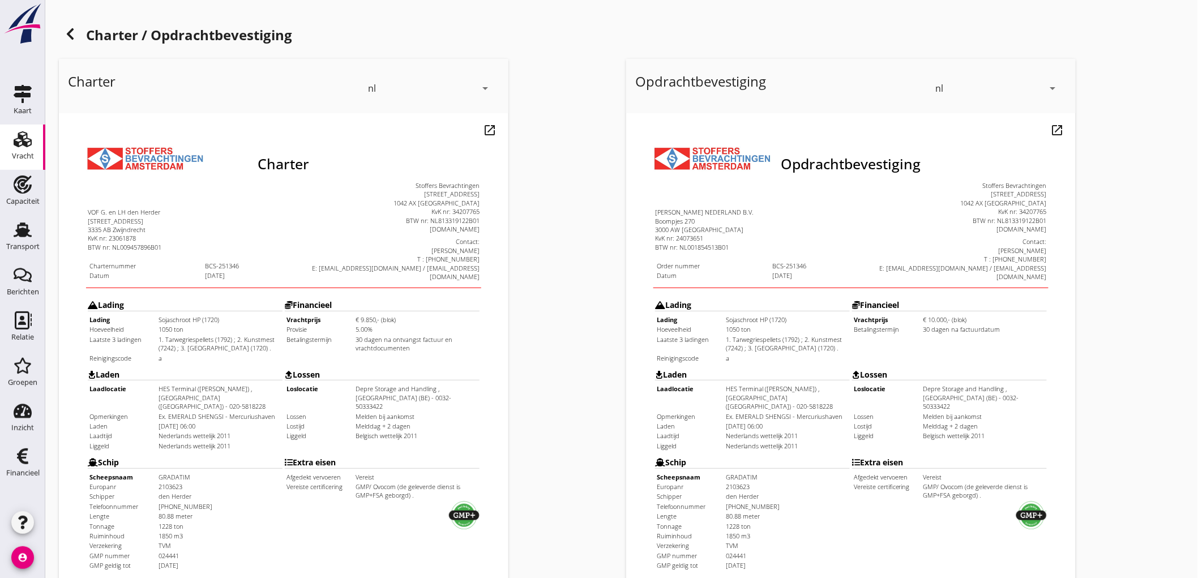
scroll to position [259, 0]
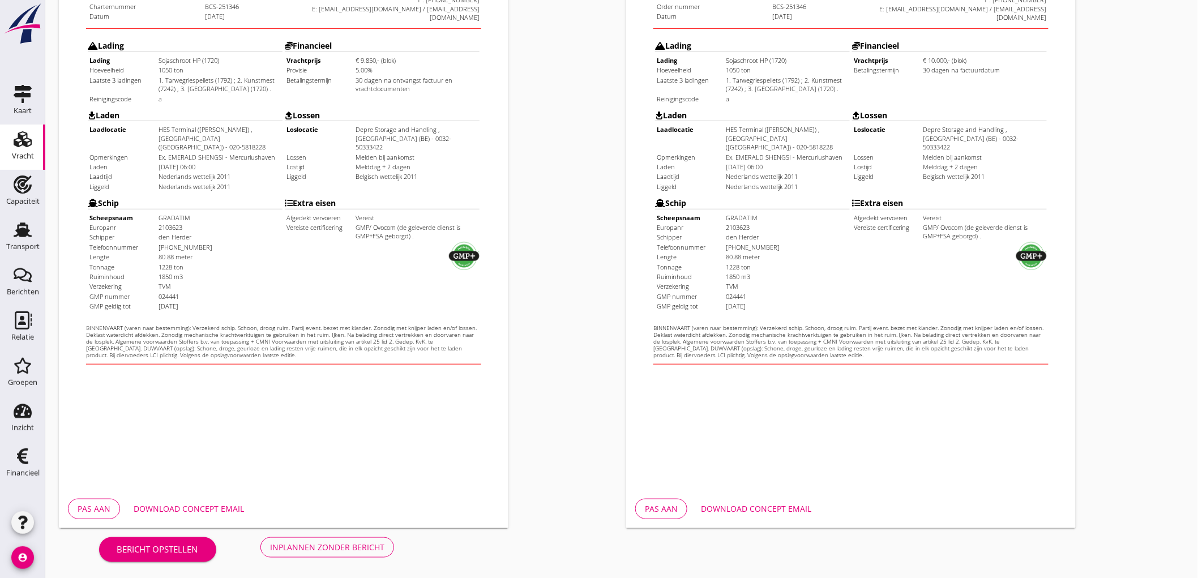
click at [83, 509] on div "Pas aan" at bounding box center [94, 509] width 33 height 12
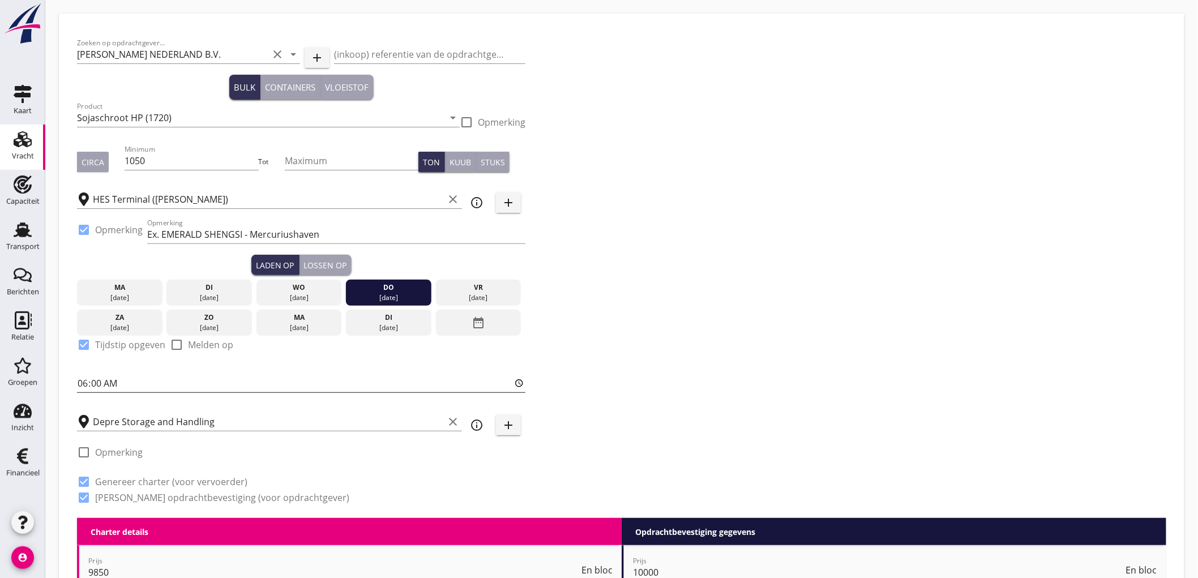
click at [82, 377] on input "06:00" at bounding box center [301, 383] width 448 height 18
type input "12:00"
click at [812, 155] on div "Zoeken op opdrachtgever... PETERSON NEDERLAND B.V. clear arrow_drop_down add (i…" at bounding box center [621, 275] width 1099 height 486
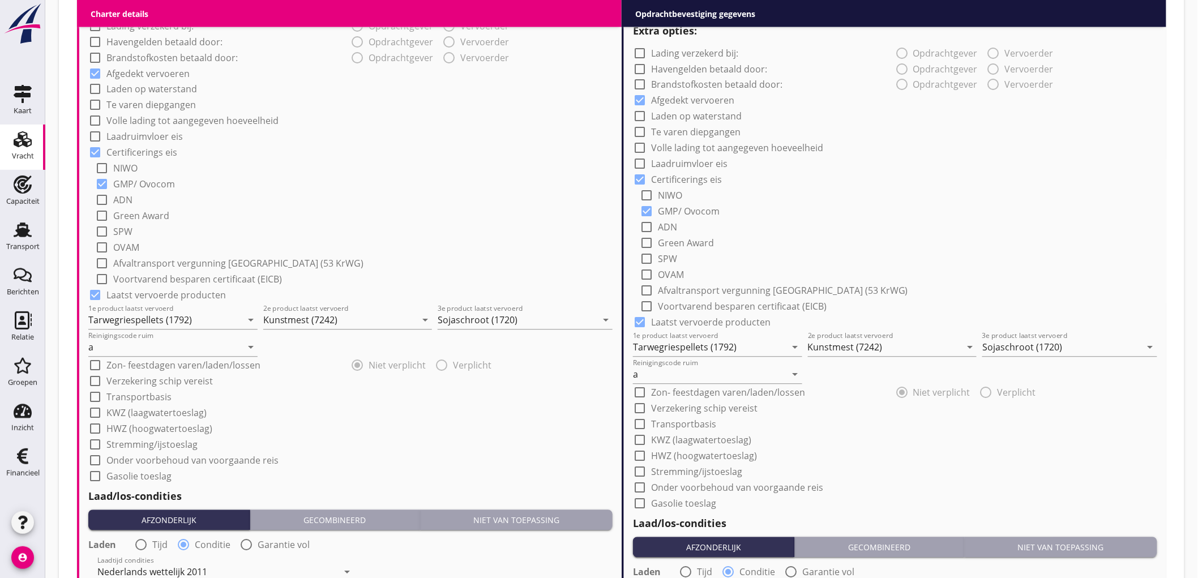
scroll to position [1237, 0]
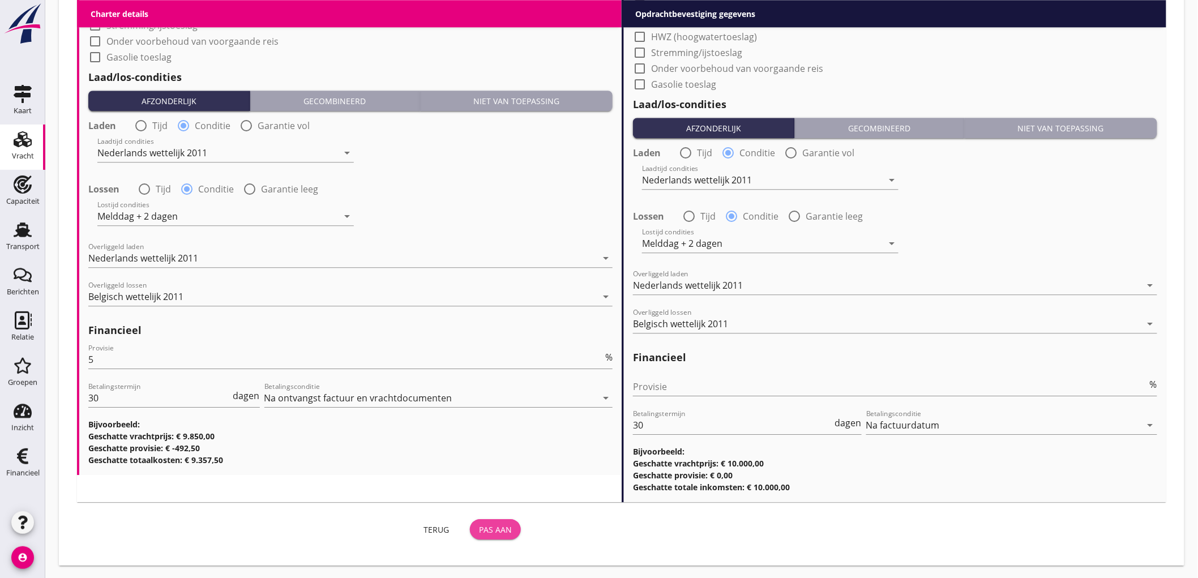
click at [494, 529] on div "Pas aan" at bounding box center [495, 530] width 33 height 12
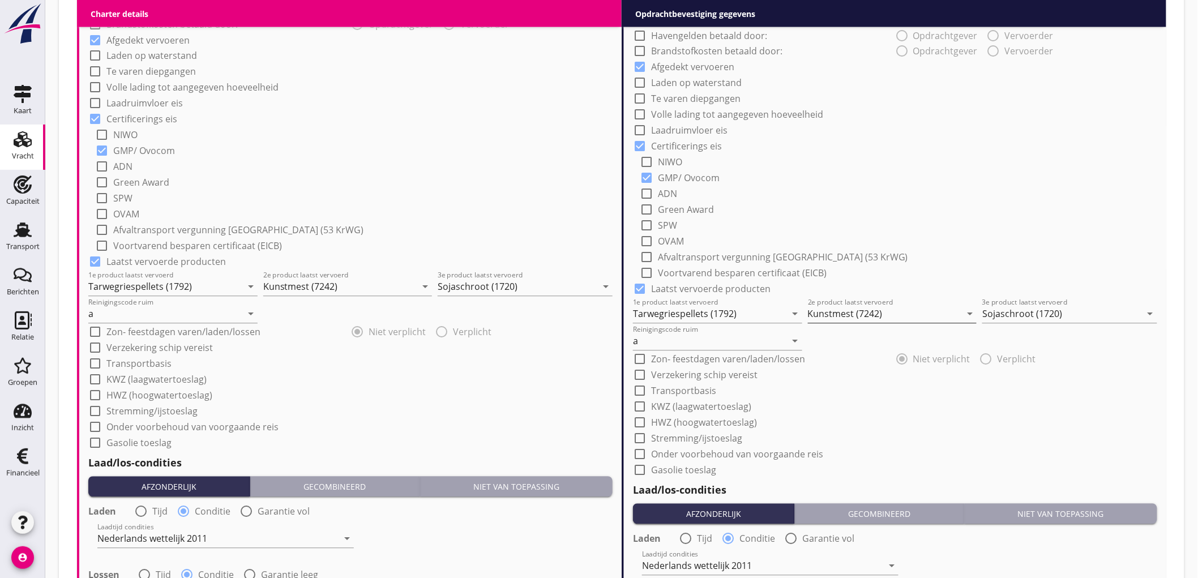
scroll to position [473, 0]
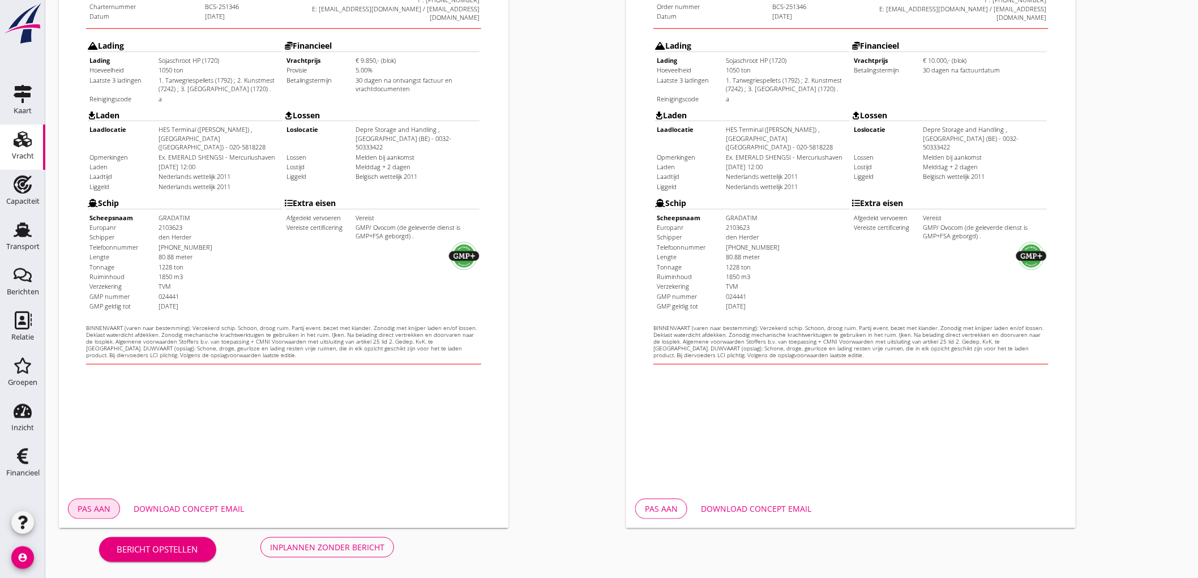
click at [95, 509] on div "Pas aan" at bounding box center [94, 509] width 33 height 12
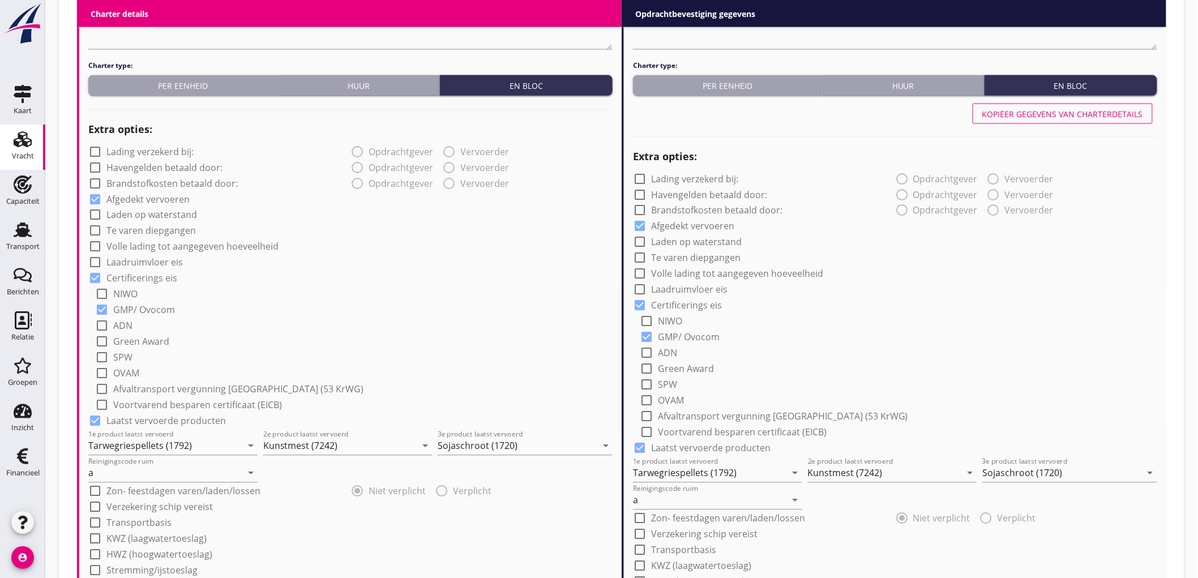
scroll to position [1133, 0]
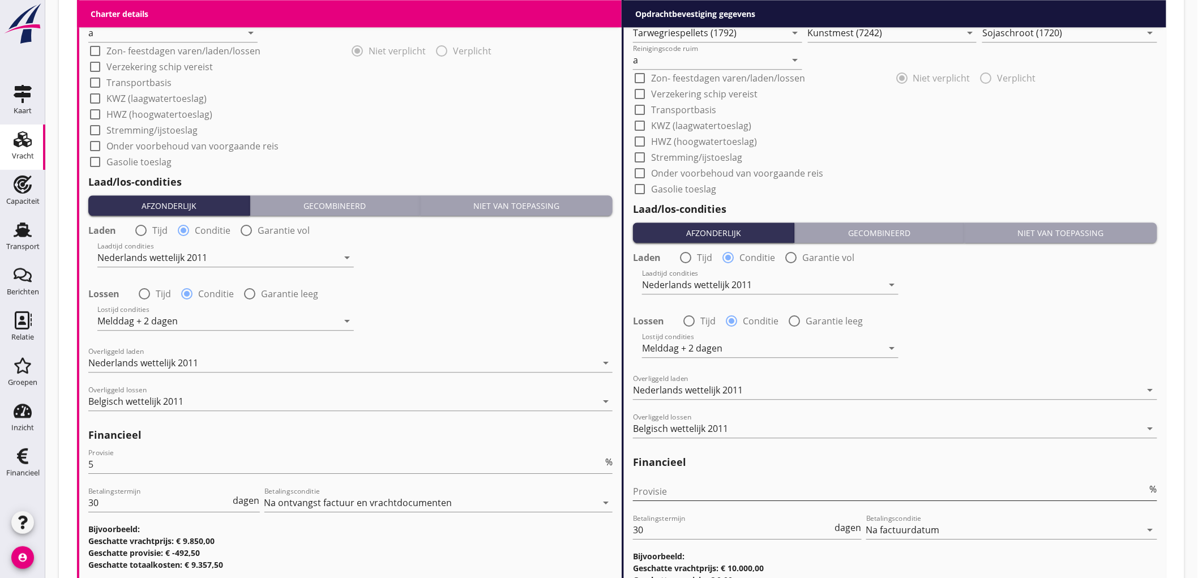
click at [659, 494] on input "Provisie" at bounding box center [890, 491] width 515 height 18
type input "2"
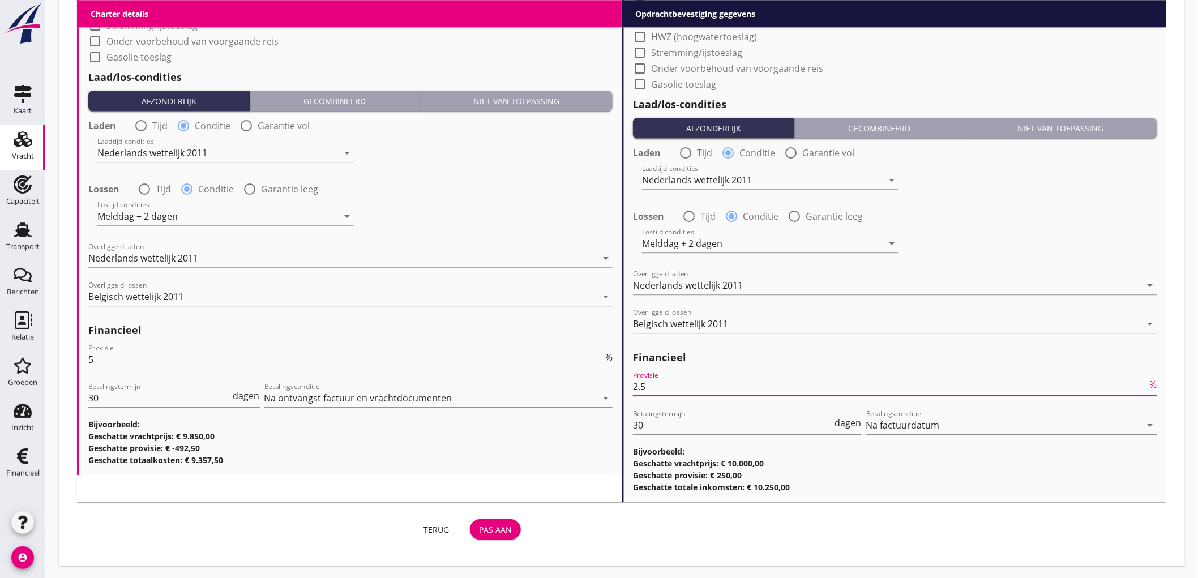
type input "2.5"
drag, startPoint x: 501, startPoint y: 527, endPoint x: 490, endPoint y: 2, distance: 525.6
click at [501, 528] on div "Pas aan" at bounding box center [495, 530] width 33 height 12
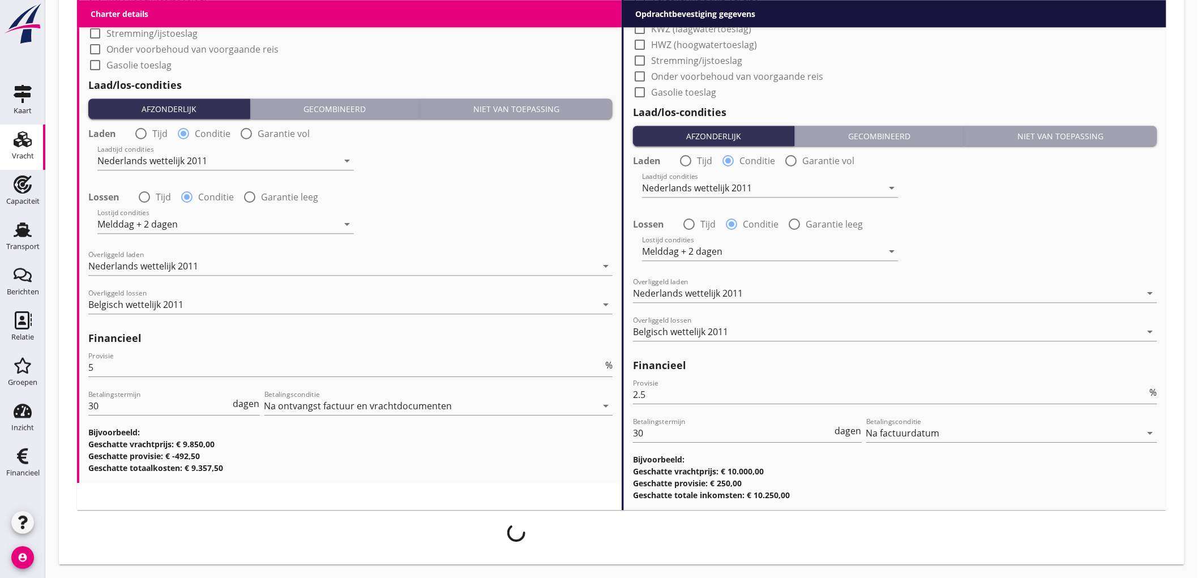
scroll to position [1229, 0]
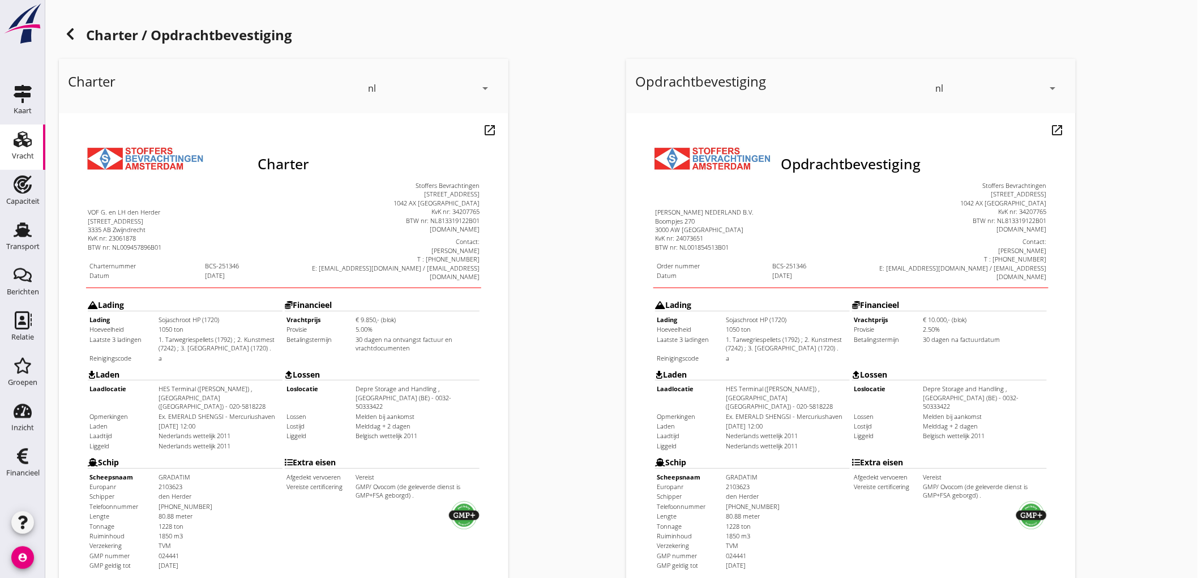
scroll to position [259, 0]
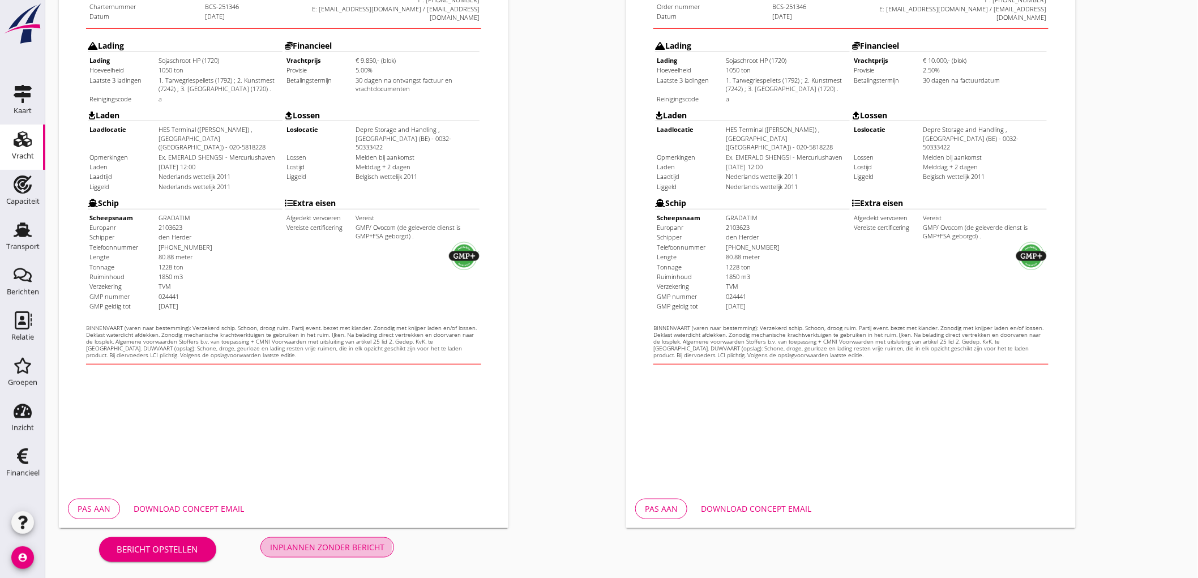
click at [323, 546] on div "Inplannen zonder bericht" at bounding box center [327, 547] width 114 height 12
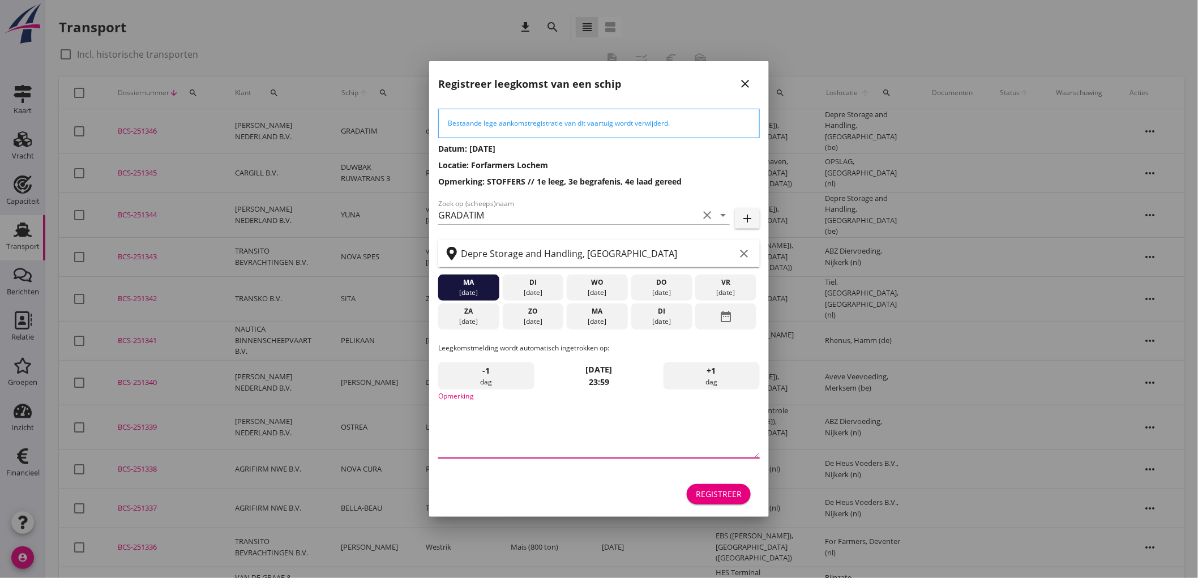
click at [592, 431] on textarea "Opmerking" at bounding box center [599, 428] width 322 height 59
type textarea "STOFFERS"
click at [613, 317] on div "08 sep." at bounding box center [597, 322] width 55 height 10
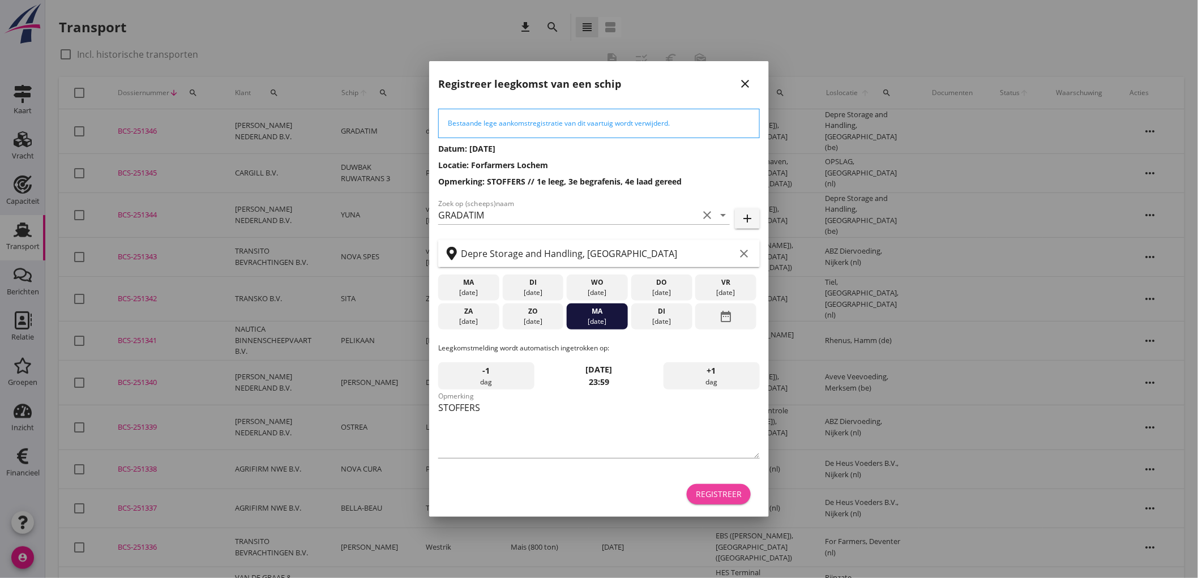
click at [728, 499] on div "Registreer" at bounding box center [719, 494] width 46 height 12
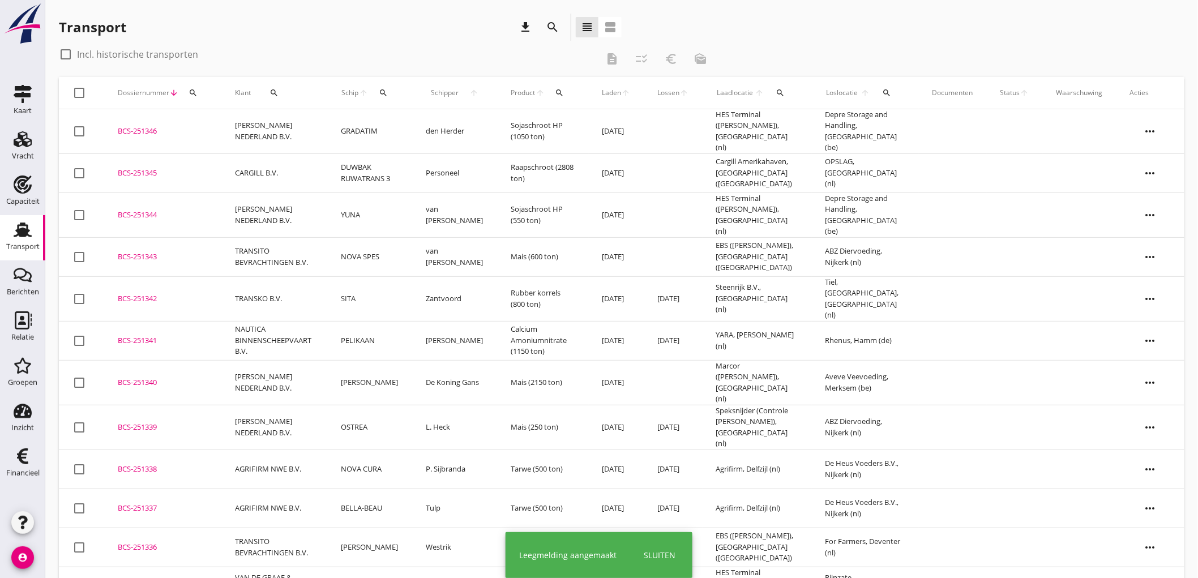
click at [387, 126] on td "GRADATIM" at bounding box center [369, 131] width 85 height 45
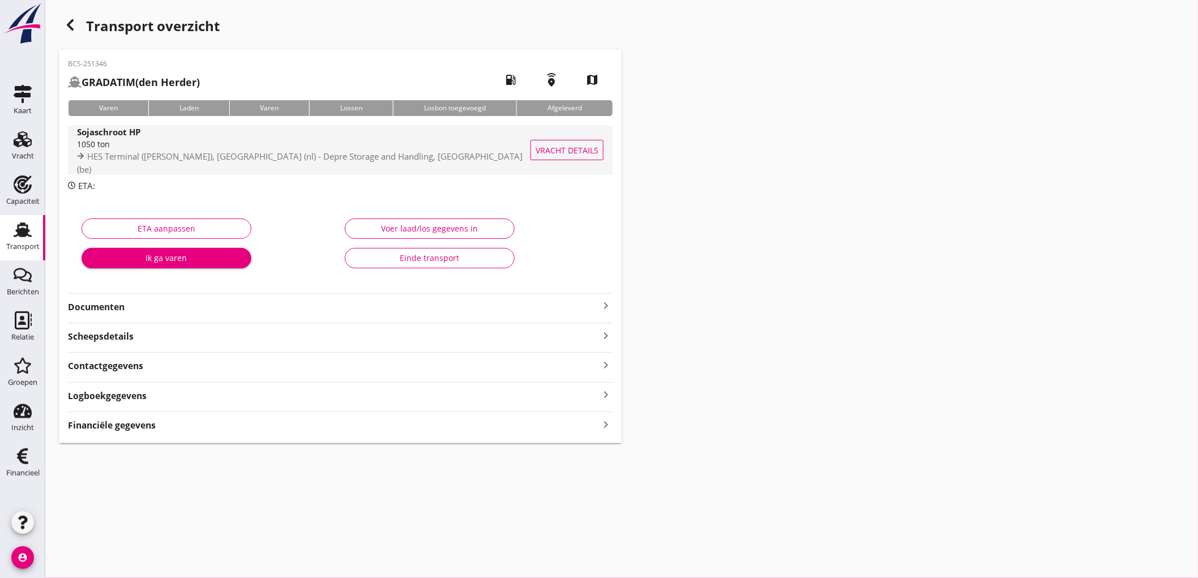
click at [374, 144] on div "1050 ton" at bounding box center [304, 144] width 455 height 12
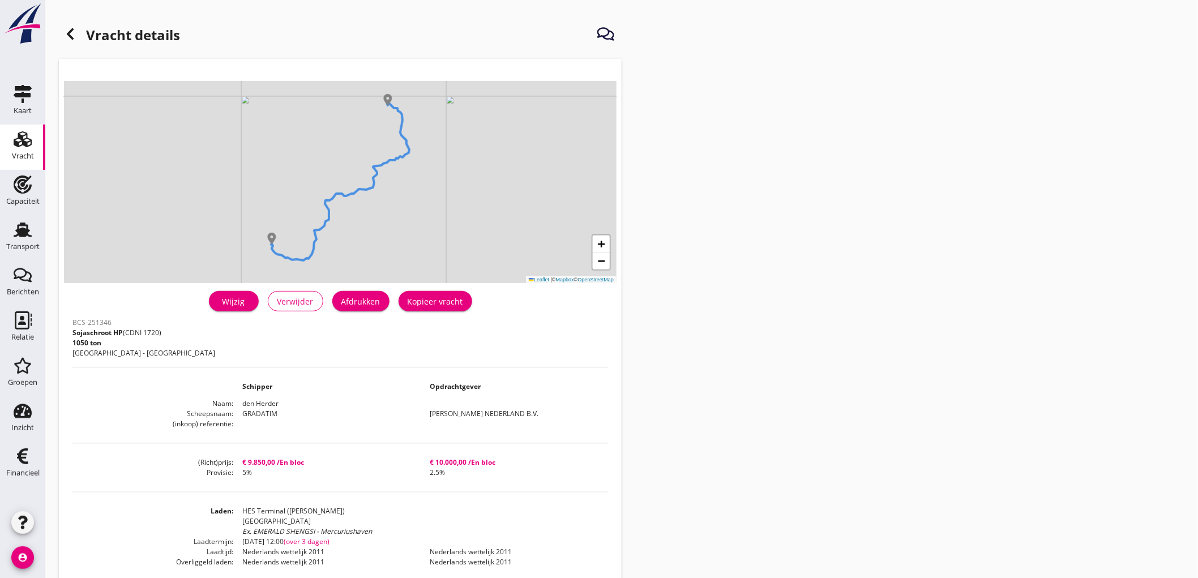
click at [365, 302] on div "Afdrukken" at bounding box center [360, 302] width 39 height 12
click at [71, 32] on use at bounding box center [70, 33] width 7 height 11
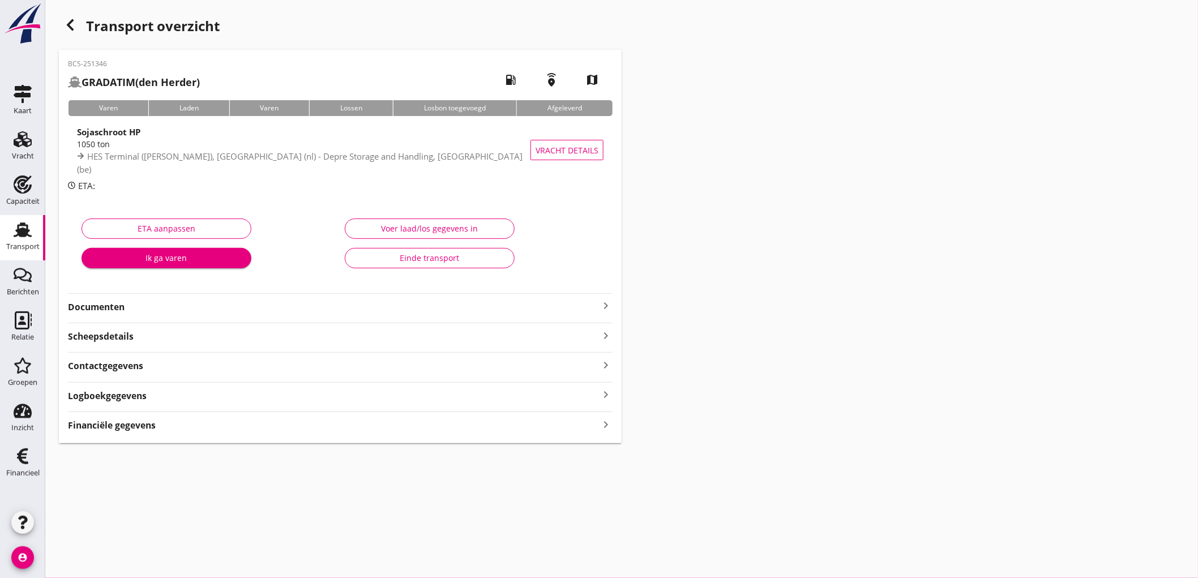
click at [133, 309] on strong "Documenten" at bounding box center [333, 307] width 531 height 13
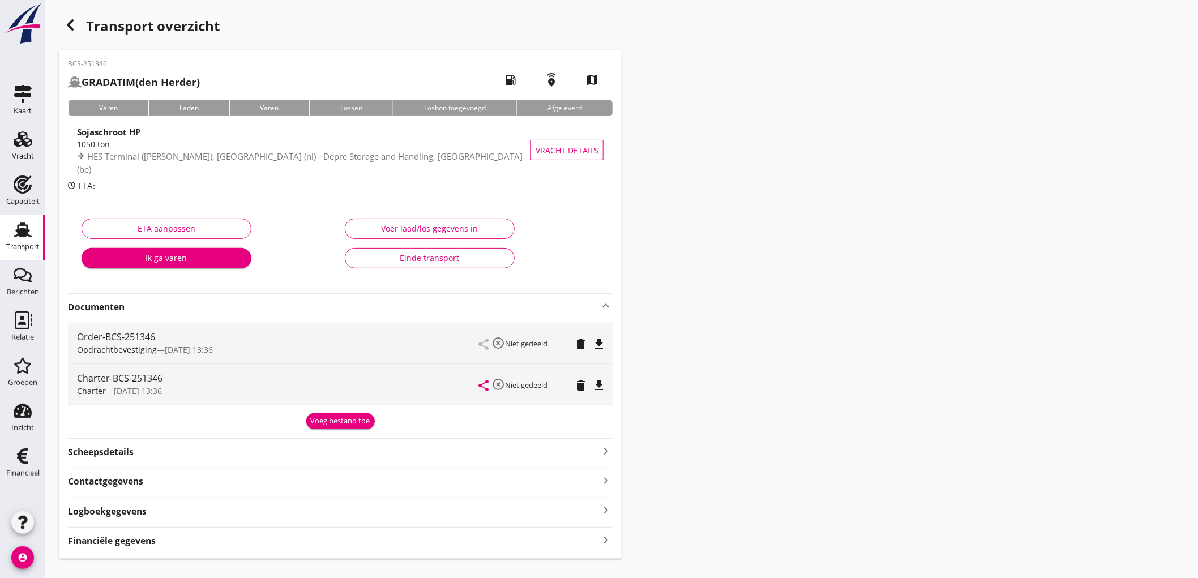
click at [595, 344] on icon "file_download" at bounding box center [599, 344] width 14 height 14
click at [599, 385] on icon "file_download" at bounding box center [599, 386] width 14 height 14
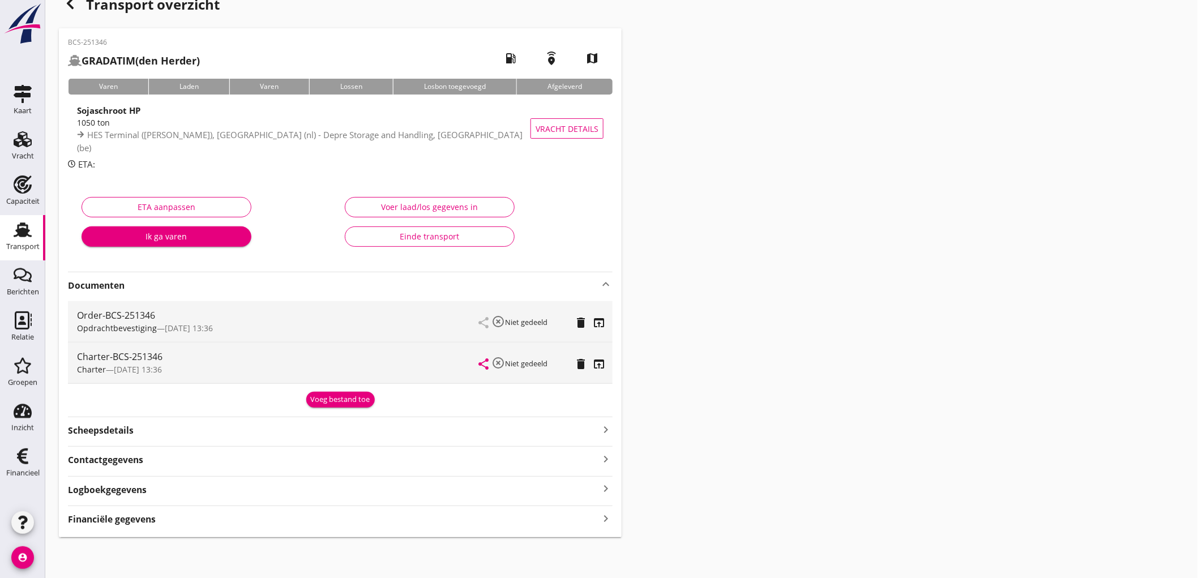
click at [206, 505] on div "BCS-251346 GRADATIM (den Herder) local_gas_station emergency_share map Varen La…" at bounding box center [340, 282] width 563 height 509
click at [204, 513] on div "Financiële gegevens keyboard_arrow_right" at bounding box center [340, 518] width 545 height 15
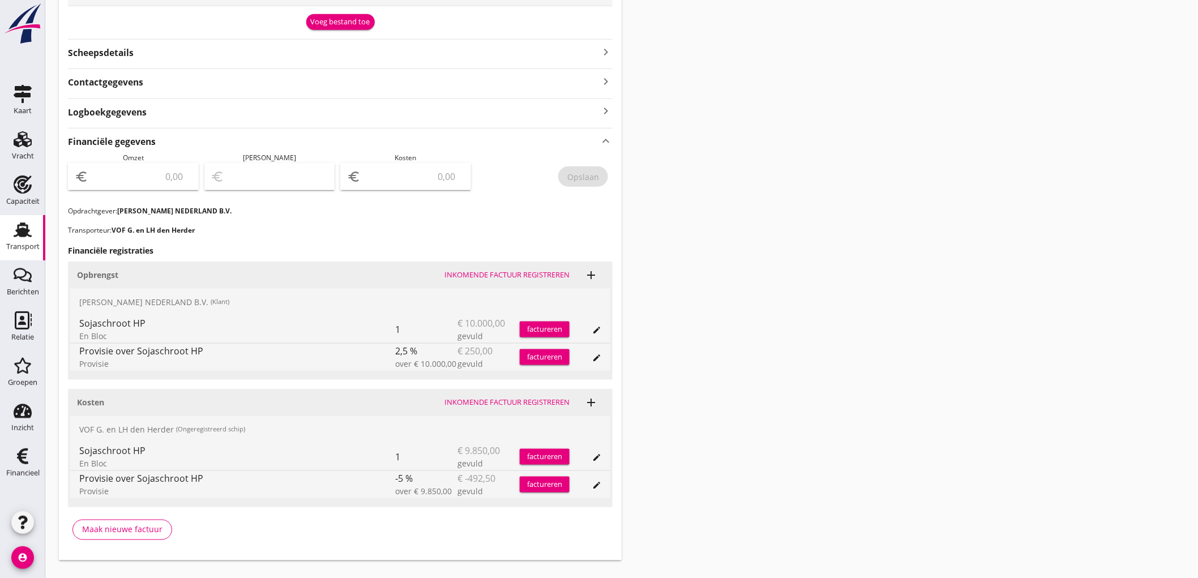
scroll to position [422, 0]
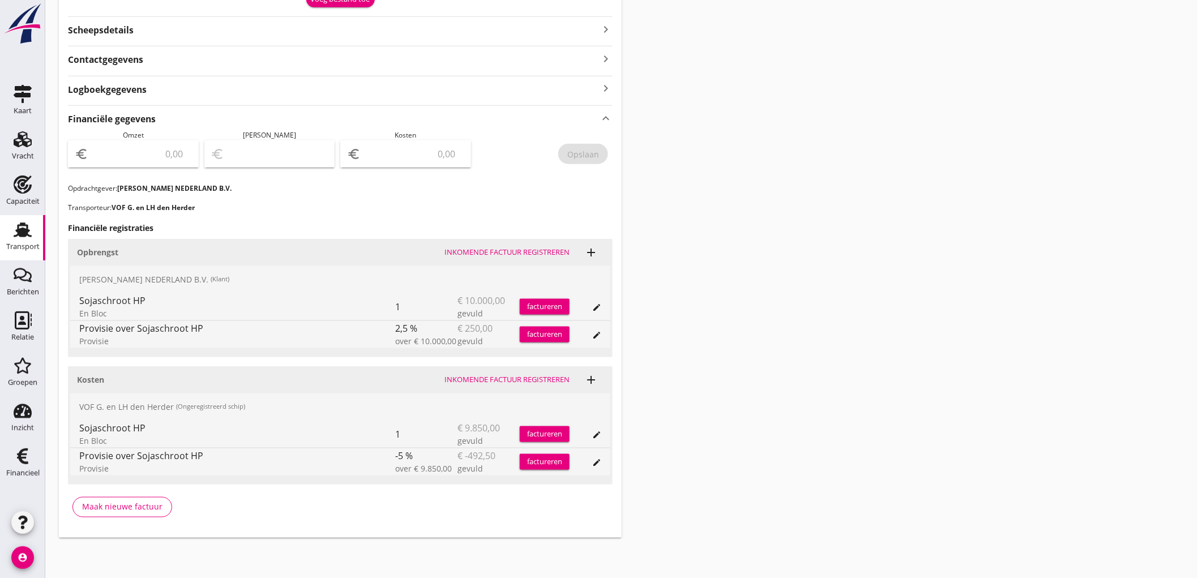
click at [153, 148] on input "number" at bounding box center [141, 154] width 101 height 18
type input "9750"
type input "9741.00"
type input "9"
type input "9657.00"
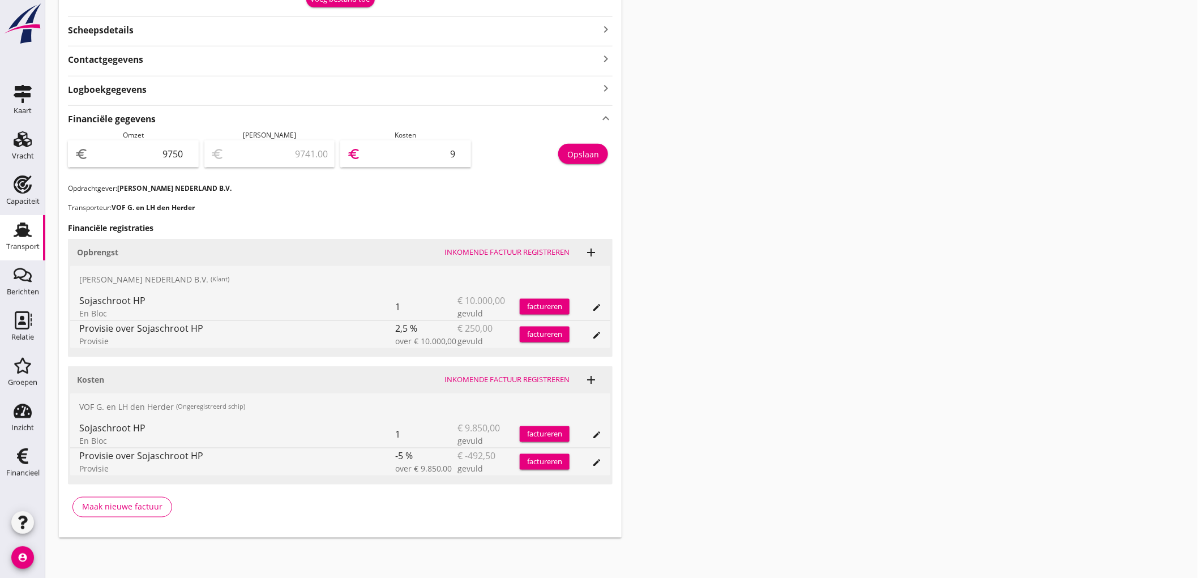
type input "93"
type input "8815.00"
type input "935"
type input "393.00"
type input "9357"
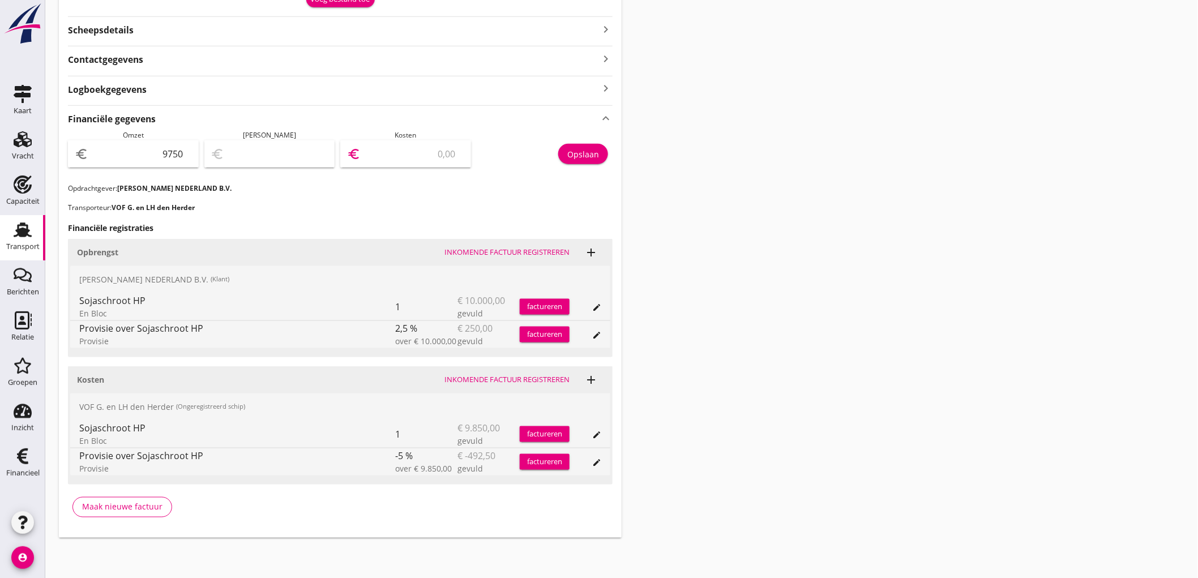
type input "392.50"
type input "9357.50"
click at [576, 148] on div "Opslaan" at bounding box center [583, 154] width 32 height 12
click at [18, 238] on icon "Transport" at bounding box center [23, 230] width 18 height 18
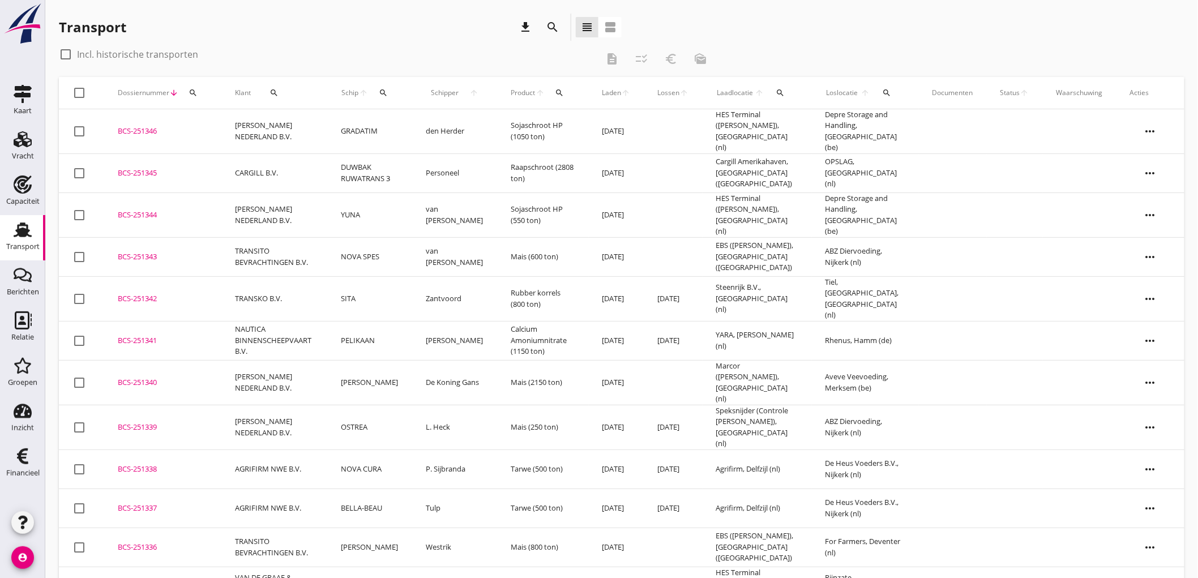
click at [25, 230] on use at bounding box center [23, 230] width 18 height 15
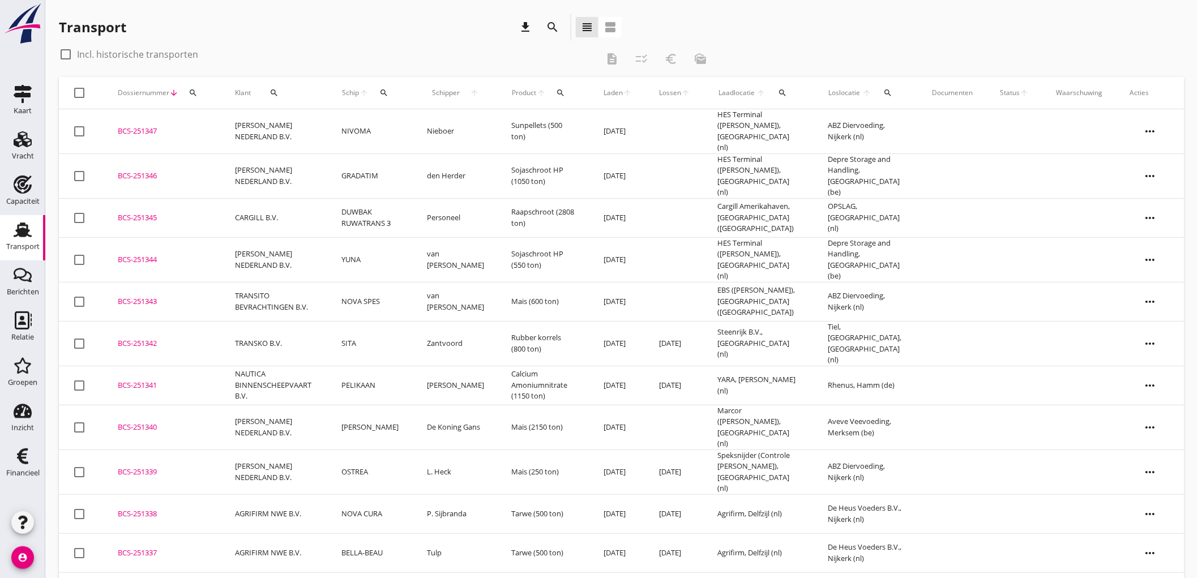
click at [221, 134] on td "PETERSON NEDERLAND B.V." at bounding box center [274, 131] width 106 height 45
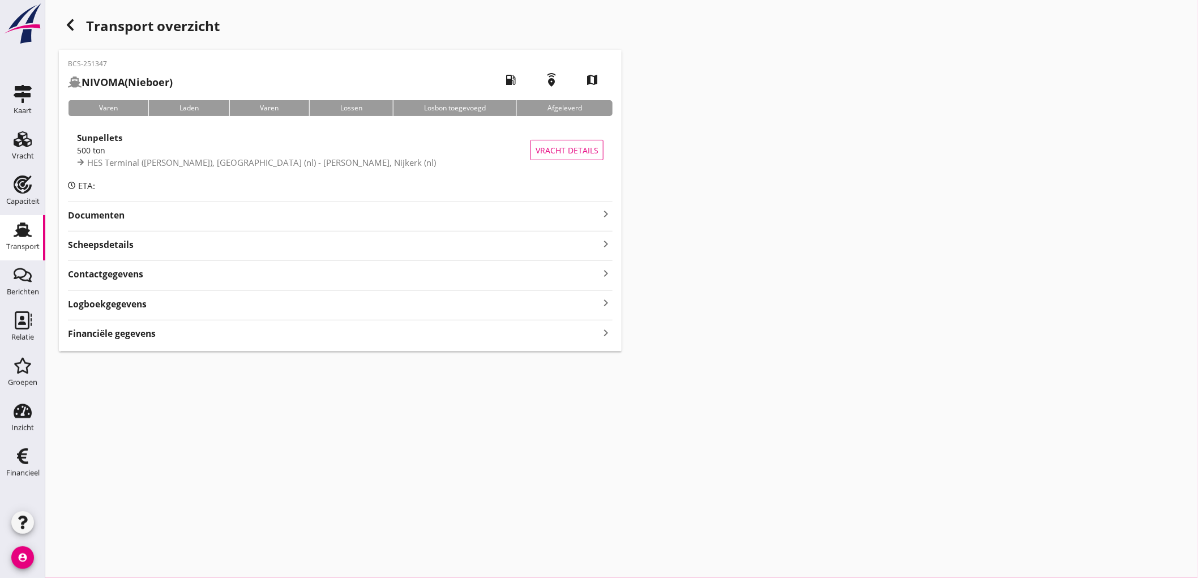
click at [126, 340] on strong "Financiële gegevens" at bounding box center [112, 333] width 88 height 13
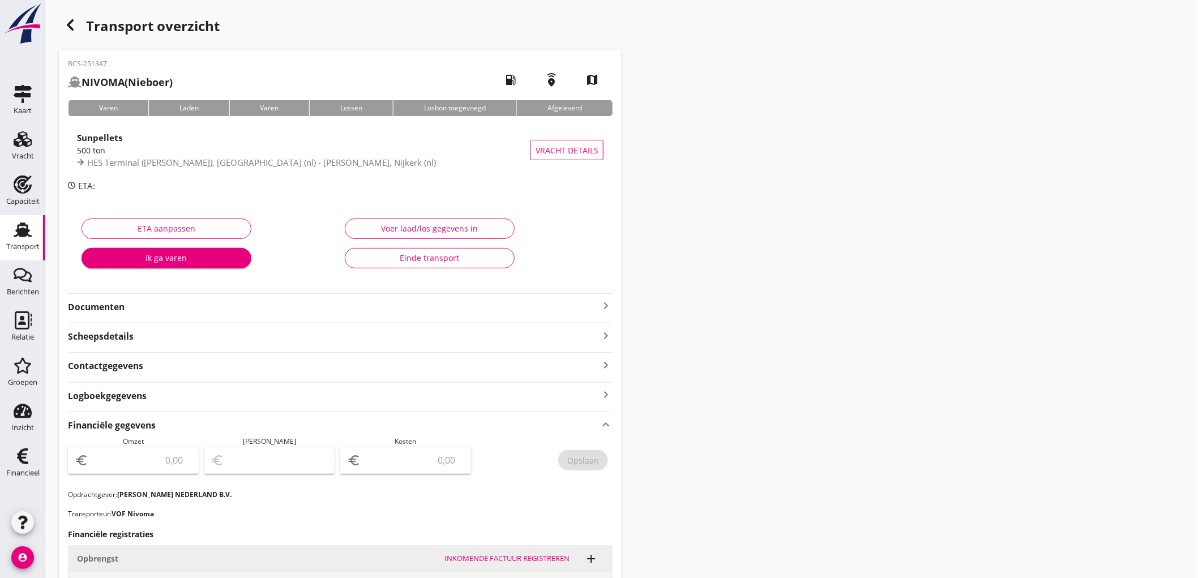
click at [14, 237] on icon "Transport" at bounding box center [23, 230] width 18 height 18
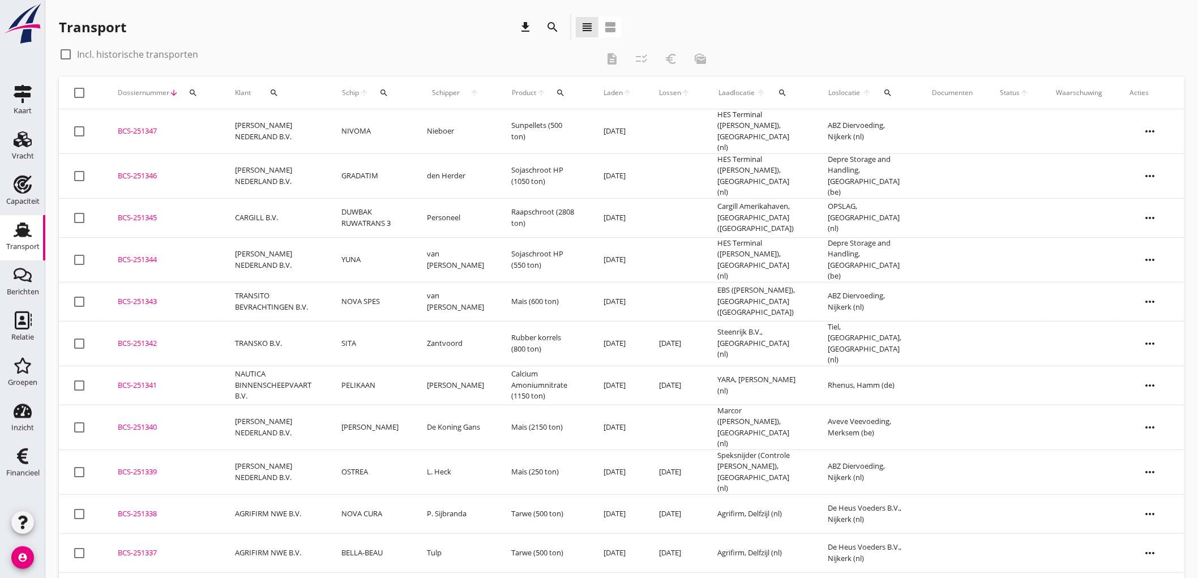
drag, startPoint x: 72, startPoint y: 70, endPoint x: 409, endPoint y: 52, distance: 337.4
click at [528, 105] on div "check_box_outline_blank Incl. historische transporten description checklist_rtl…" at bounding box center [622, 498] width 1126 height 907
drag, startPoint x: 54, startPoint y: 29, endPoint x: 297, endPoint y: 86, distance: 249.3
click at [297, 86] on div "Transport download search view_headline view_agenda check_box_outline_blank Inc…" at bounding box center [621, 483] width 1153 height 966
click at [319, 53] on div "check_box_outline_blank Incl. historische transporten" at bounding box center [328, 54] width 539 height 18
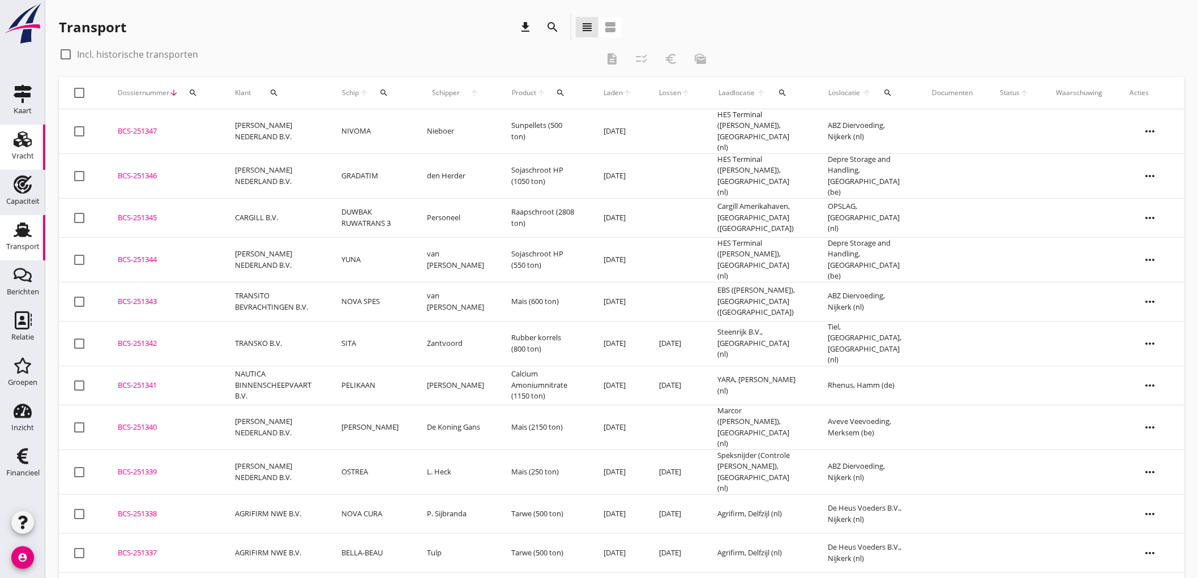
click at [25, 148] on div "Vracht" at bounding box center [23, 156] width 22 height 16
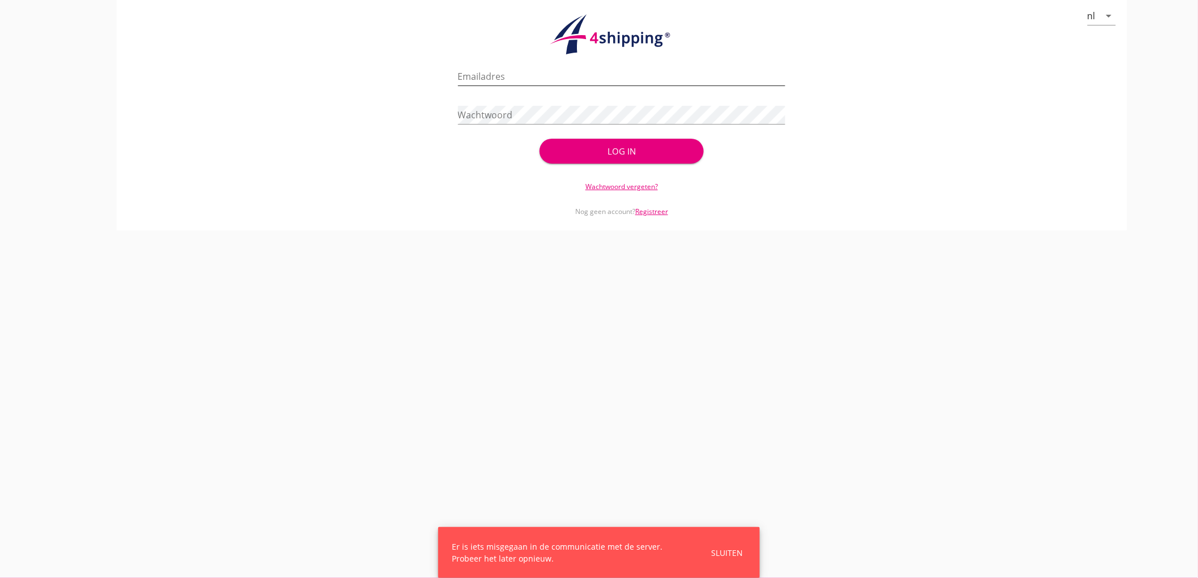
click at [493, 75] on input "Emailadres" at bounding box center [622, 76] width 328 height 18
click at [553, 72] on input "Emailadres" at bounding box center [622, 76] width 328 height 18
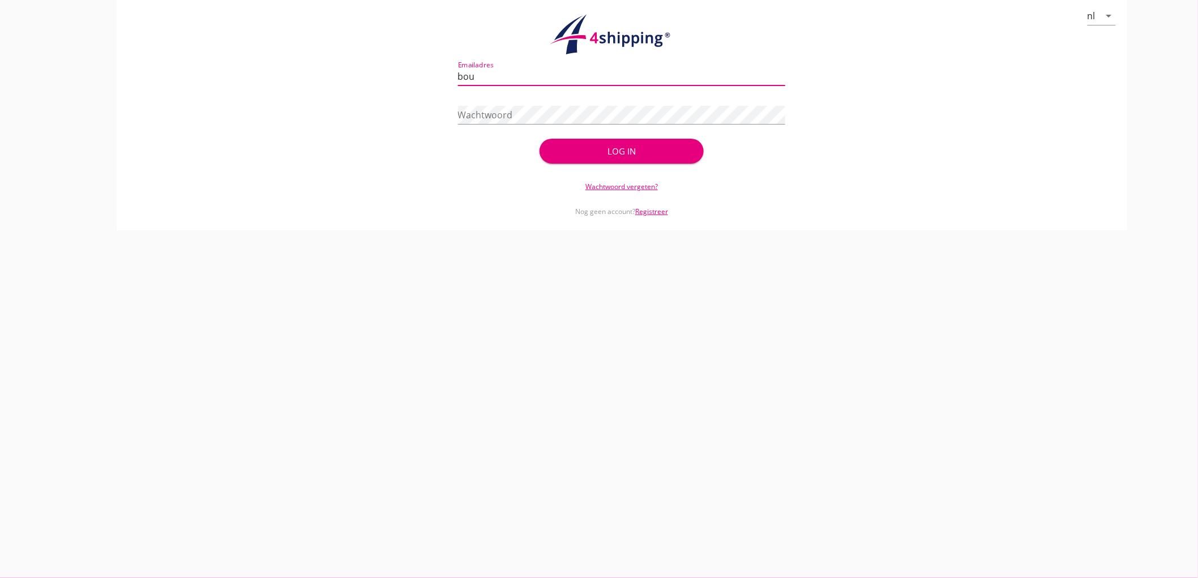
type input "bouman@stoffersbevrachtingen.nl"
click at [540, 139] on button "Log in" at bounding box center [622, 151] width 164 height 25
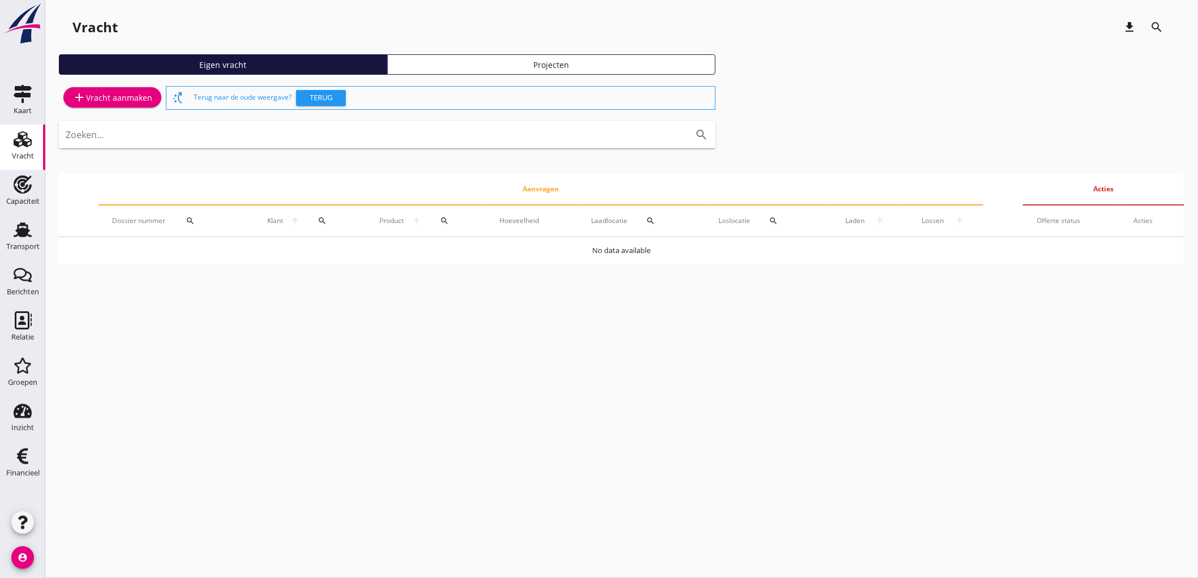
click at [102, 93] on div "add Vracht aanmaken" at bounding box center [112, 98] width 80 height 14
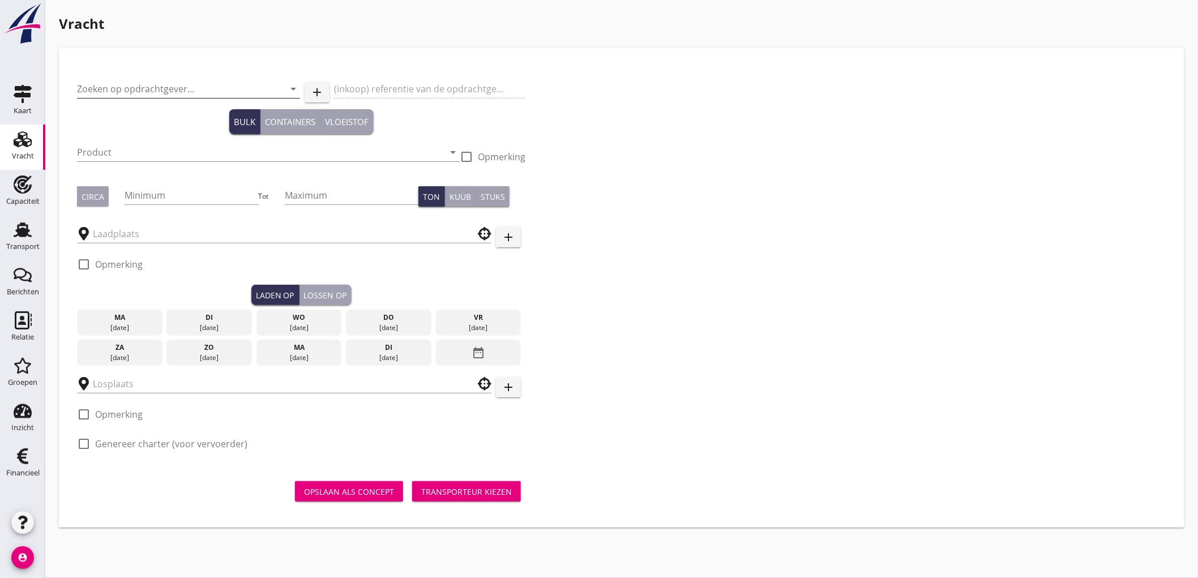
click at [157, 83] on input "Zoeken op opdrachtgever..." at bounding box center [172, 89] width 191 height 18
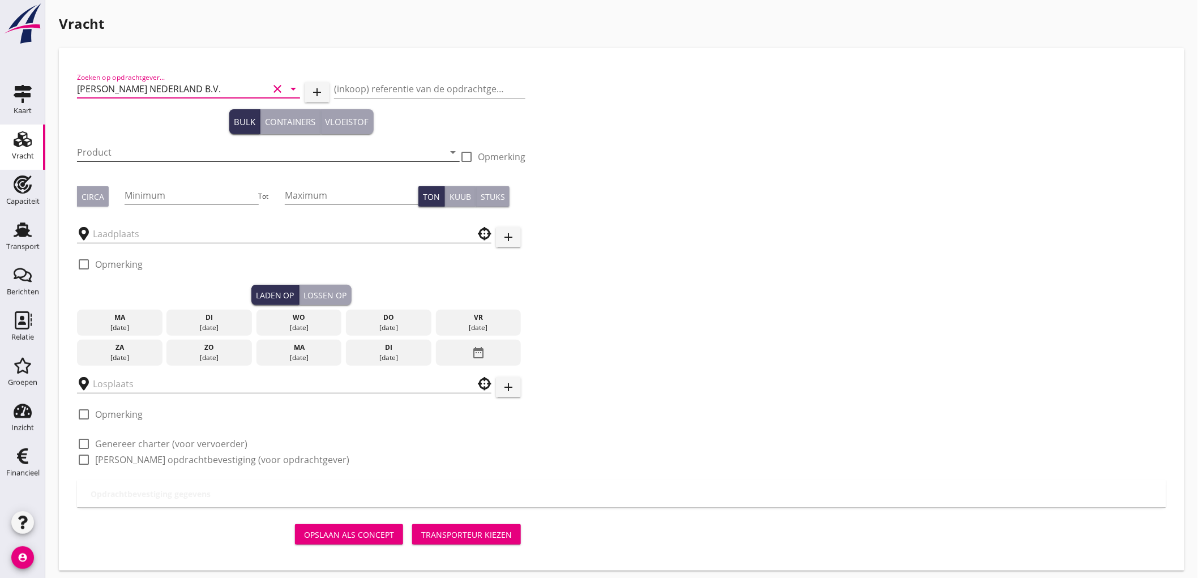
type input "PETERSON NEDERLAND B.V."
click at [143, 153] on input "Product" at bounding box center [260, 152] width 367 height 18
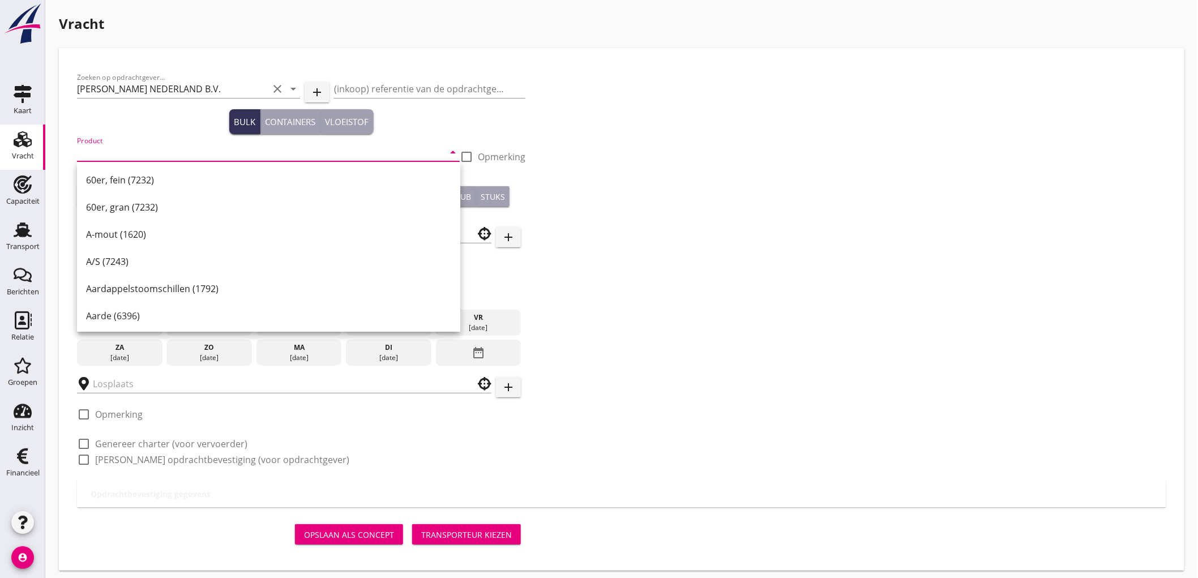
click at [112, 148] on input "Product" at bounding box center [260, 152] width 367 height 18
click at [149, 147] on input "Product" at bounding box center [260, 152] width 367 height 18
click at [110, 154] on input "Product" at bounding box center [260, 152] width 367 height 18
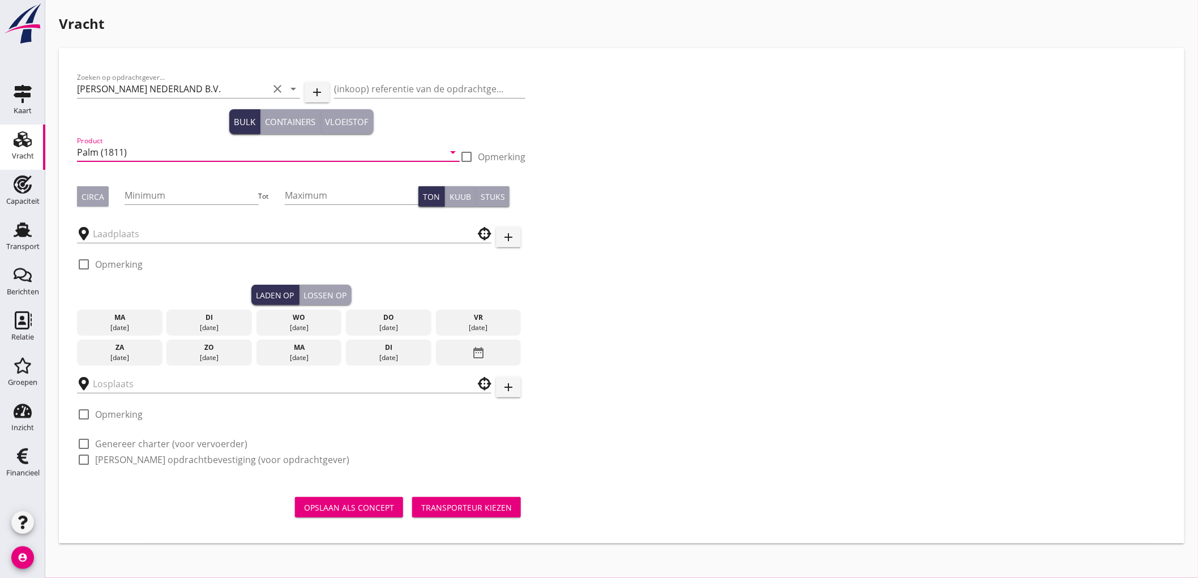
type input "Palm (1811)"
click at [95, 182] on div "Circa Minimum Tot Maximum Ton Kuub Stuks" at bounding box center [301, 196] width 448 height 39
click at [96, 191] on div "Circa" at bounding box center [93, 197] width 23 height 12
click at [187, 181] on div "Minimum" at bounding box center [192, 198] width 134 height 36
click at [191, 190] on input "Minimum" at bounding box center [192, 195] width 134 height 18
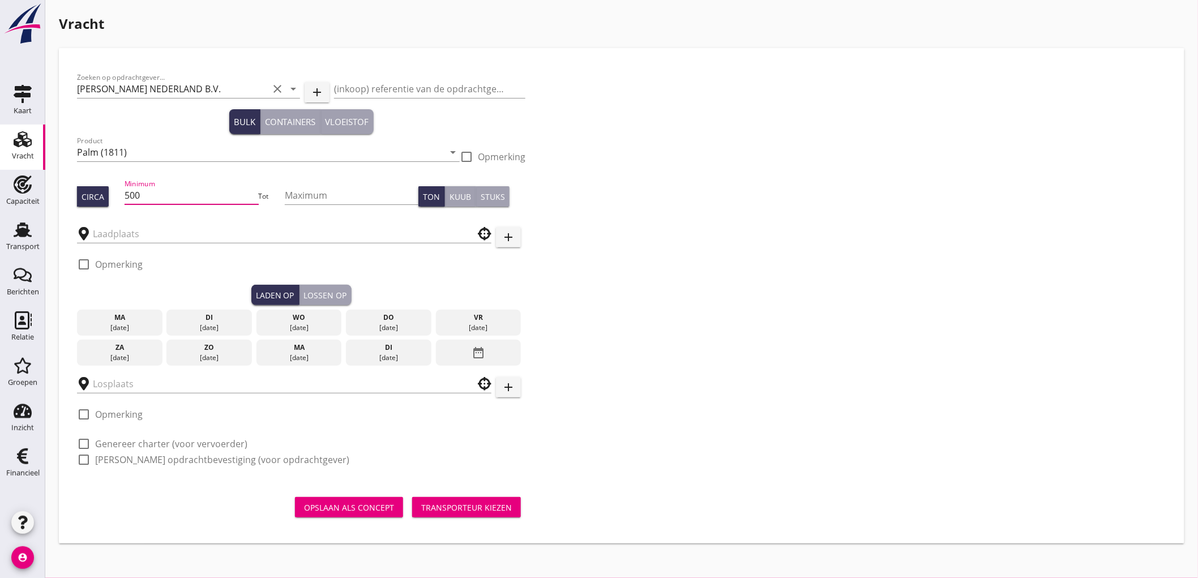
type input "500"
click at [140, 236] on input "text" at bounding box center [276, 234] width 367 height 18
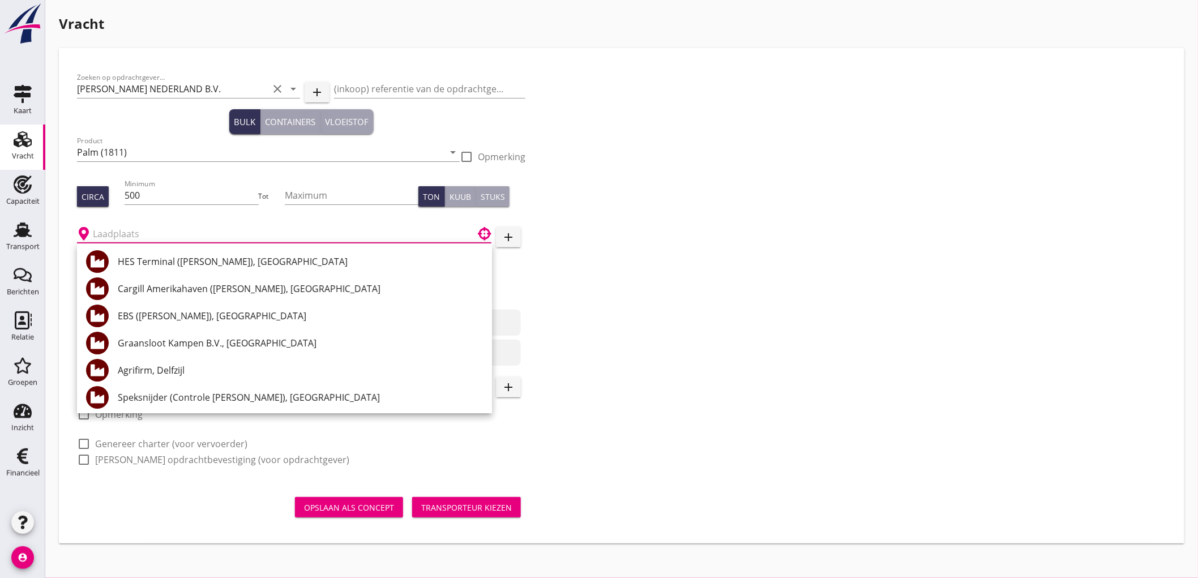
click at [165, 262] on div "HES Terminal (melden Peterson), Amsterdam" at bounding box center [300, 262] width 365 height 14
type input "HES Terminal (melden Peterson), Amsterdam"
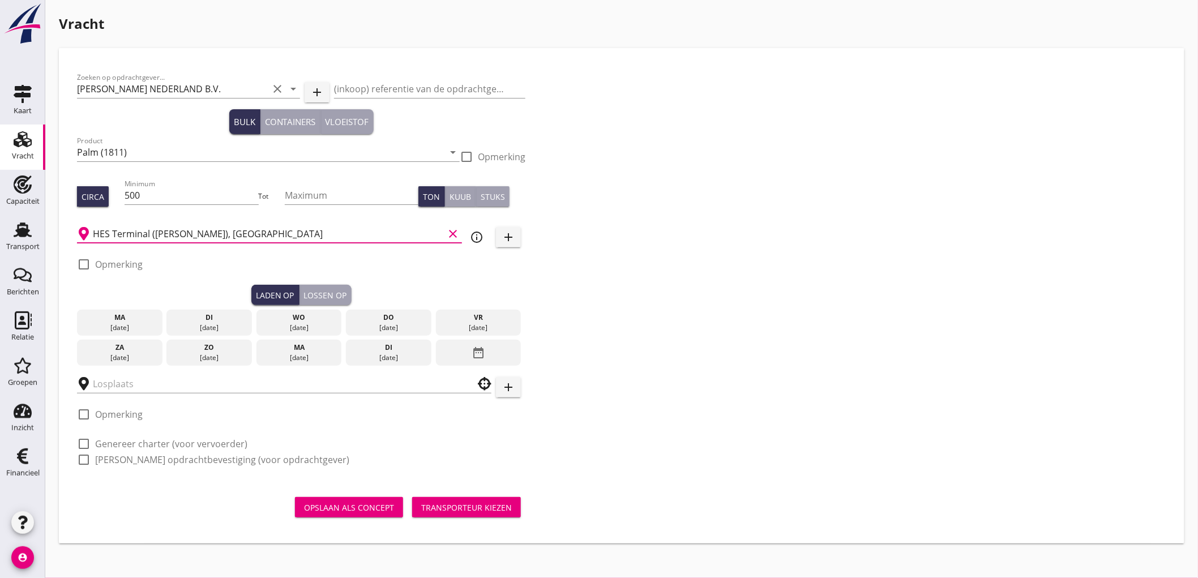
click at [113, 257] on div "check_box_outline_blank Opmerking" at bounding box center [110, 269] width 66 height 29
click at [125, 259] on label "Opmerking" at bounding box center [119, 264] width 48 height 11
checkbox input "true"
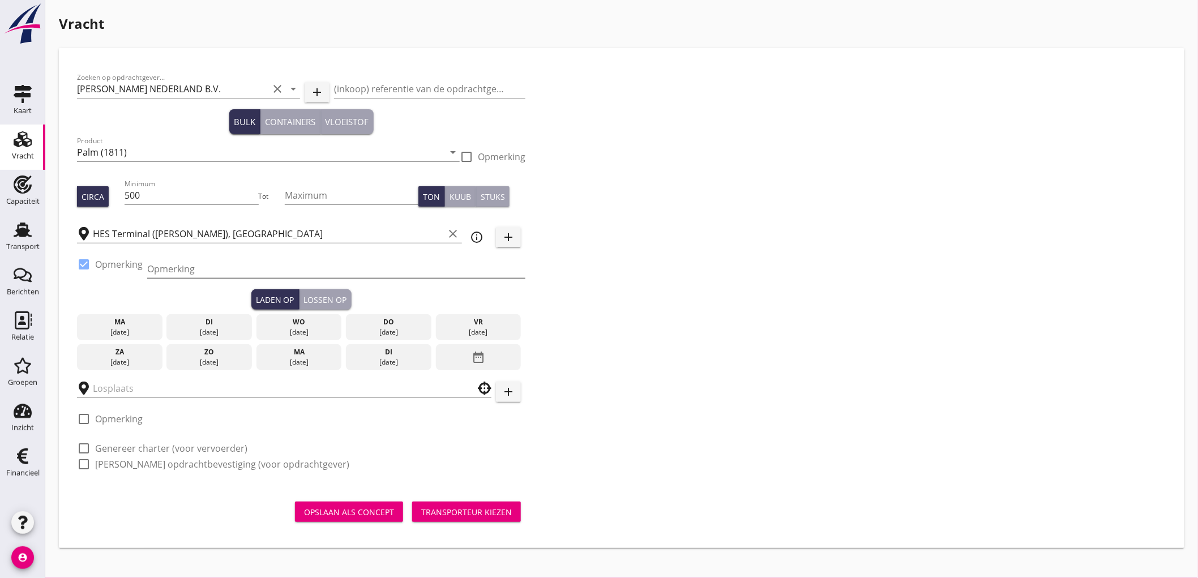
click at [204, 271] on input "Opmerking" at bounding box center [336, 269] width 378 height 18
type input "Ex. EMERALD PUTUO - Westhaven"
type button "load"
click at [397, 335] on div "04 sep." at bounding box center [389, 332] width 80 height 10
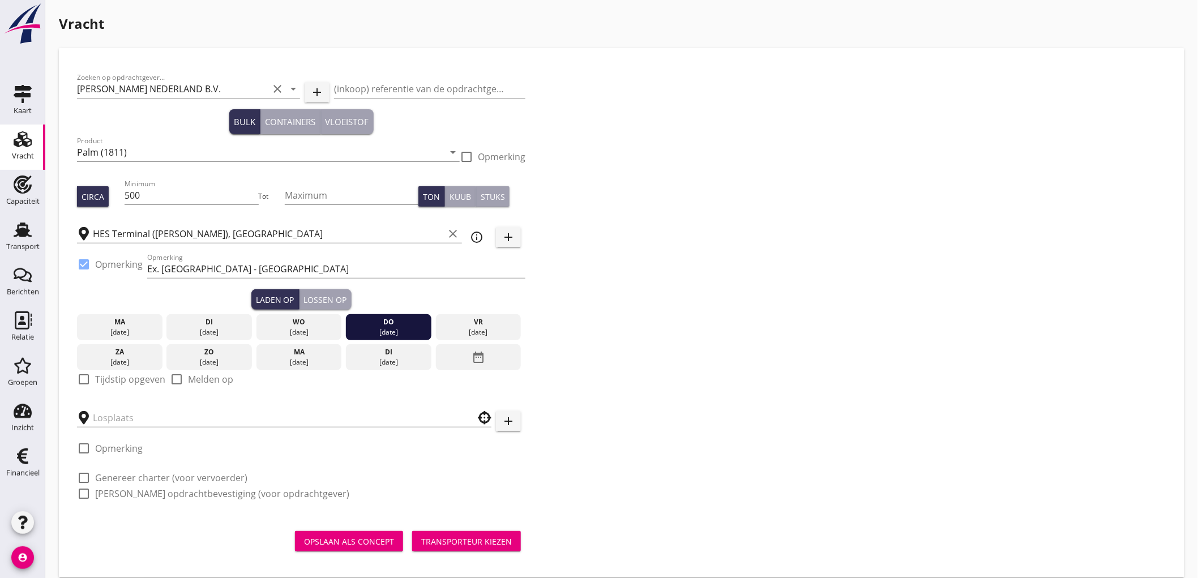
click at [110, 380] on label "Tijdstip opgeven" at bounding box center [130, 379] width 70 height 11
checkbox input "true"
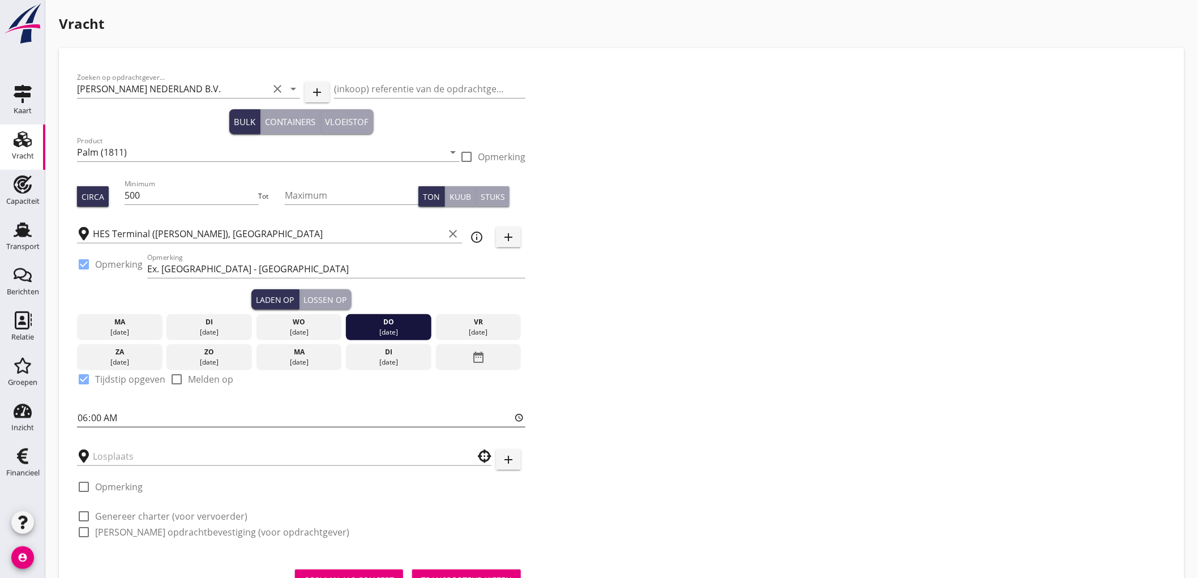
click at [82, 409] on div "06:00" at bounding box center [301, 420] width 448 height 36
click at [84, 412] on input "06:00" at bounding box center [301, 418] width 448 height 18
type input "18:00"
click at [121, 456] on input "text" at bounding box center [276, 456] width 367 height 18
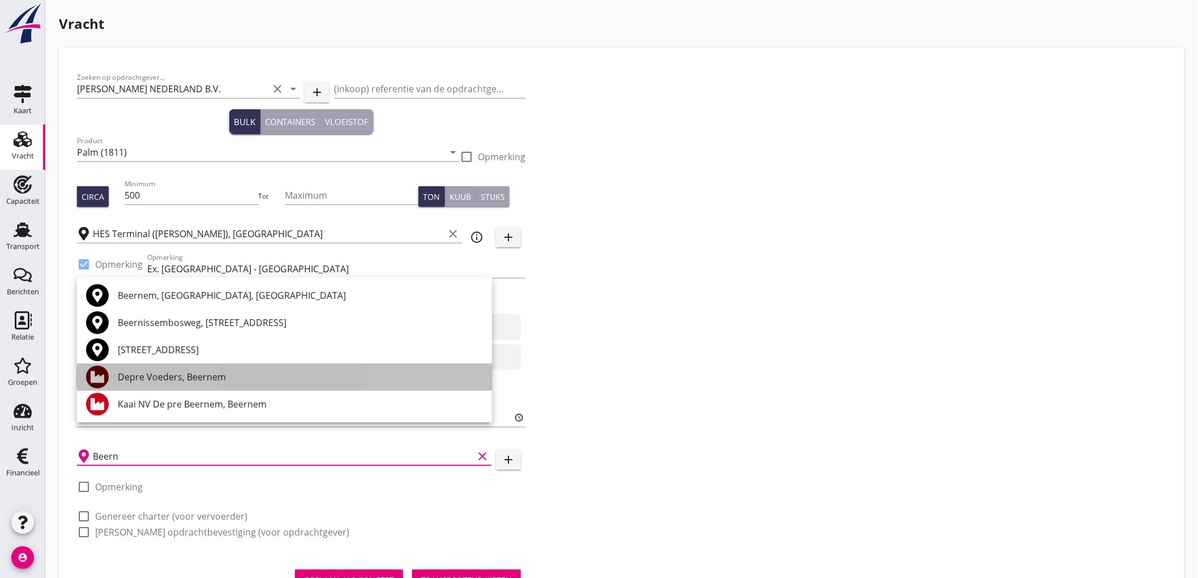
click at [151, 370] on div "Depre Voeders, Beernem" at bounding box center [300, 377] width 365 height 14
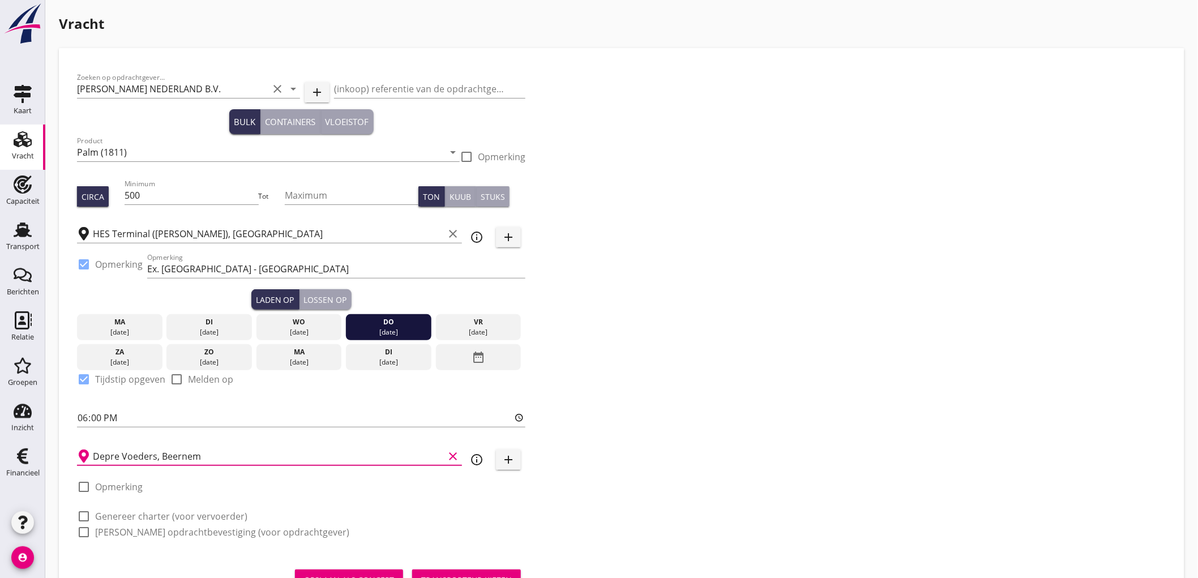
type input "Depre Voeders, Beernem"
click at [129, 508] on div "check_box_outline_blank Genereer charter (voor vervoerder)" at bounding box center [301, 515] width 448 height 16
click at [131, 517] on label "Genereer charter (voor vervoerder)" at bounding box center [171, 516] width 152 height 11
checkbox input "true"
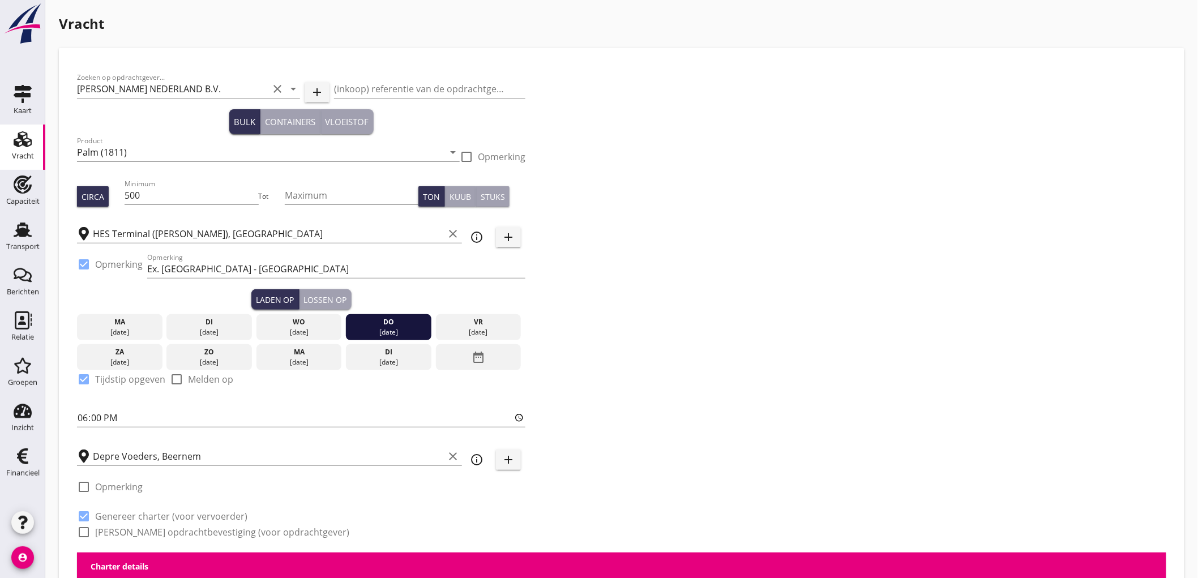
click at [131, 529] on label "Genereer opdrachtbevestiging (voor opdrachtgever)" at bounding box center [222, 532] width 254 height 11
checkbox input "true"
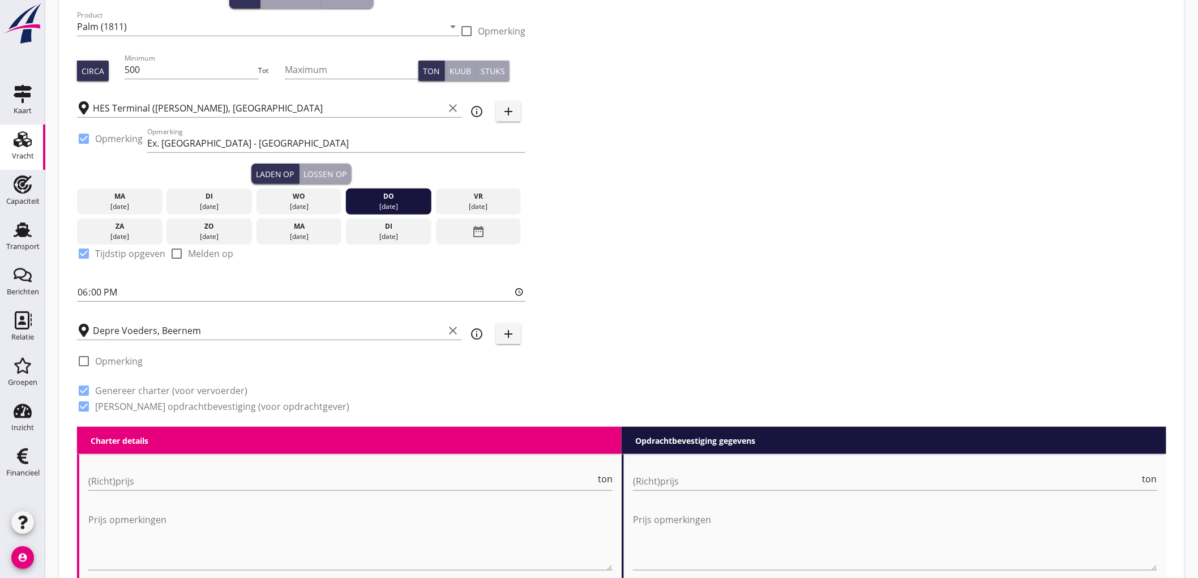
scroll to position [314, 0]
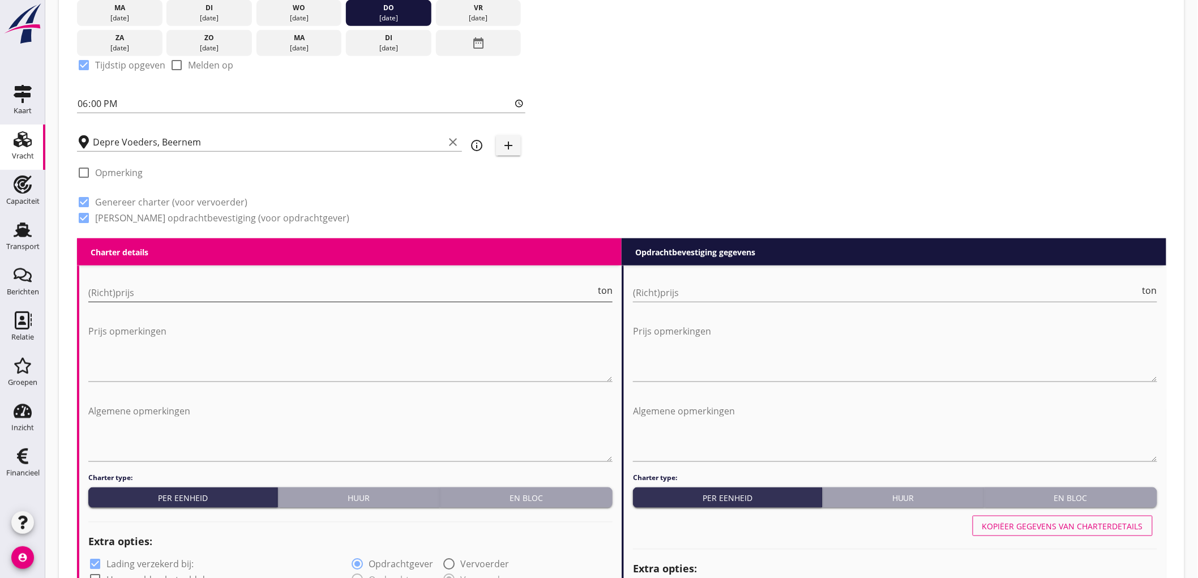
click at [120, 284] on input "(Richt)prijs" at bounding box center [341, 293] width 507 height 18
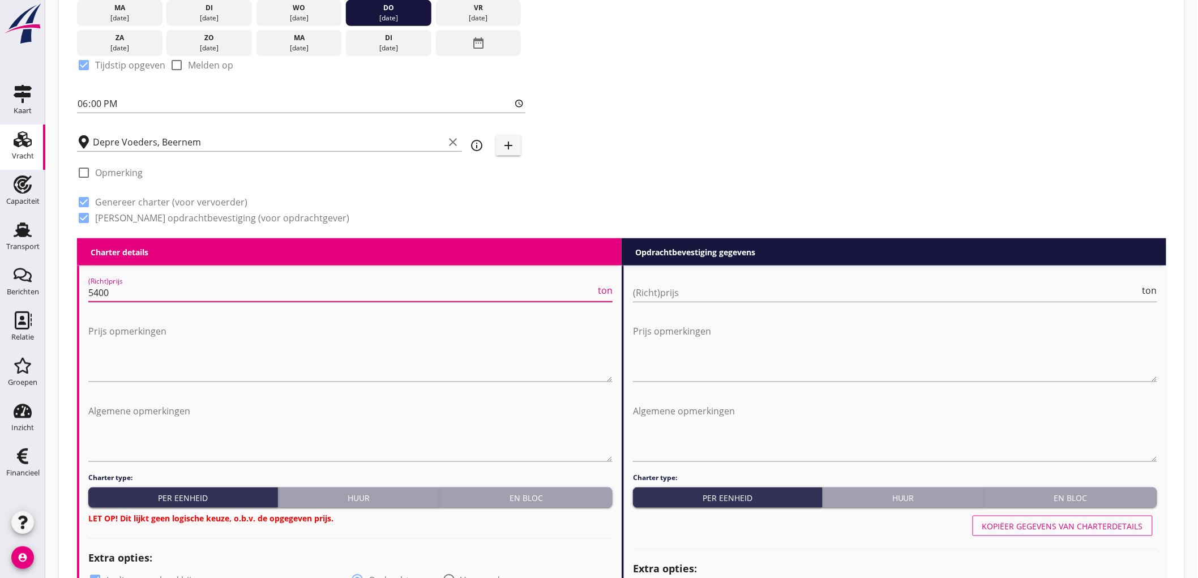
type input "5400"
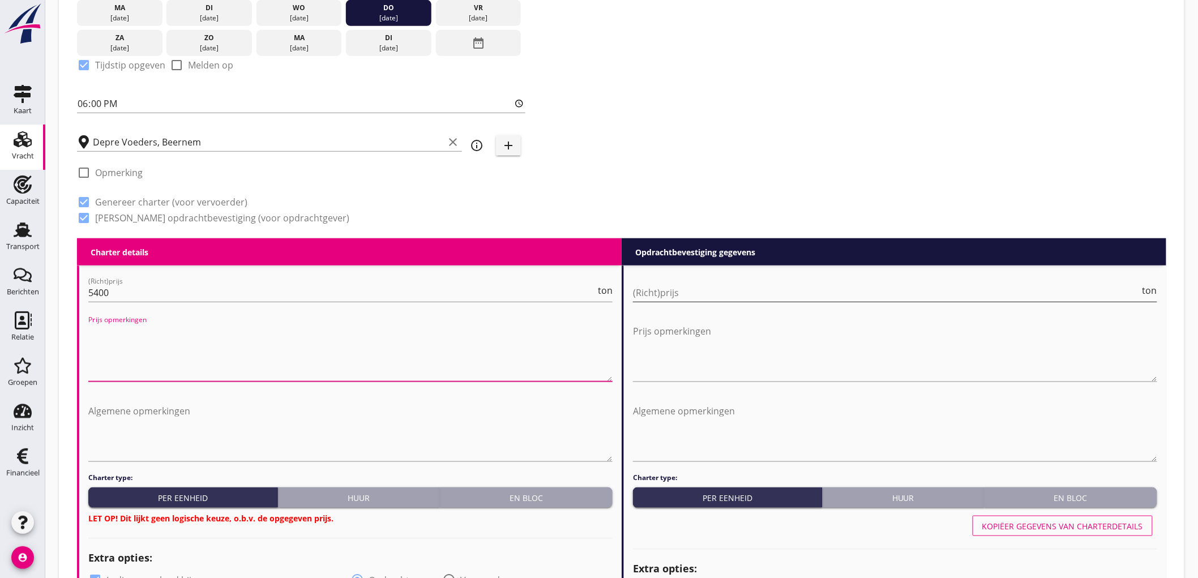
click at [672, 285] on input "(Richt)prijs" at bounding box center [886, 293] width 507 height 18
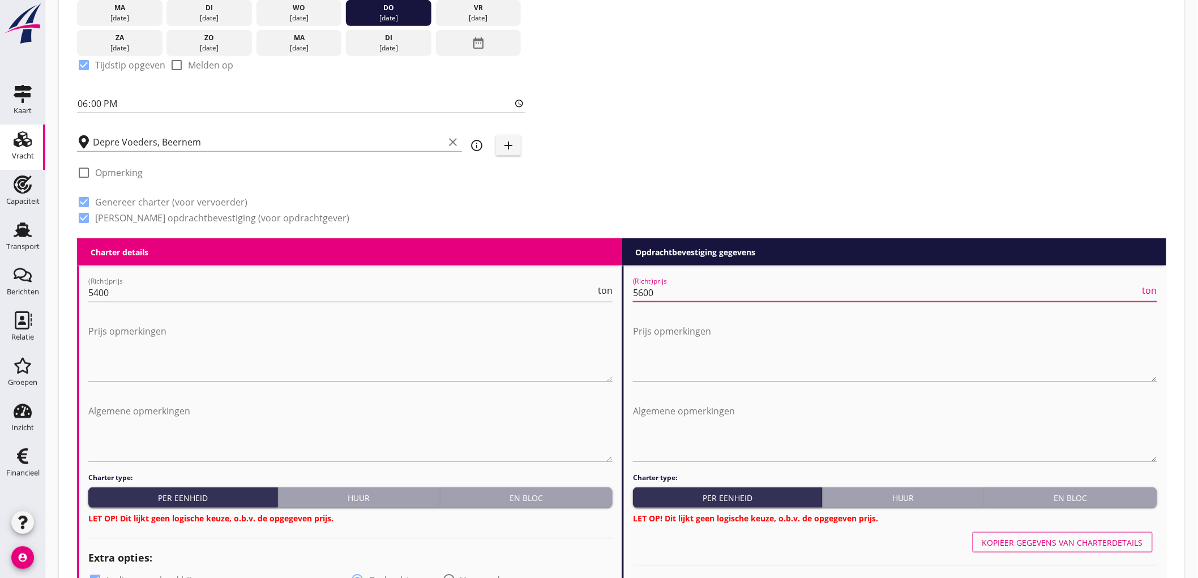
type input "5600"
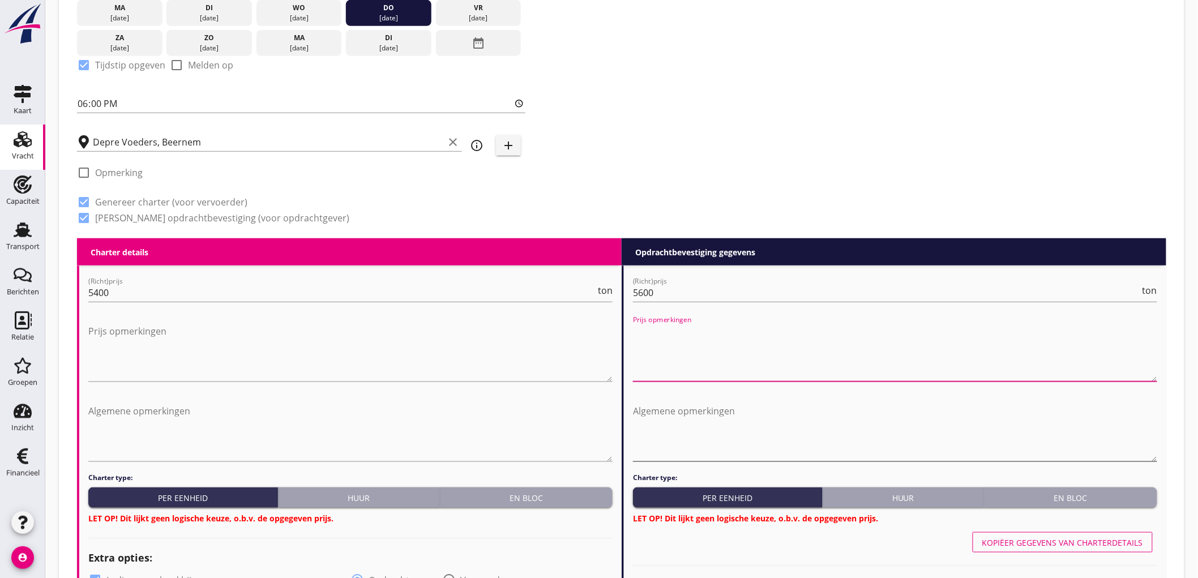
scroll to position [566, 0]
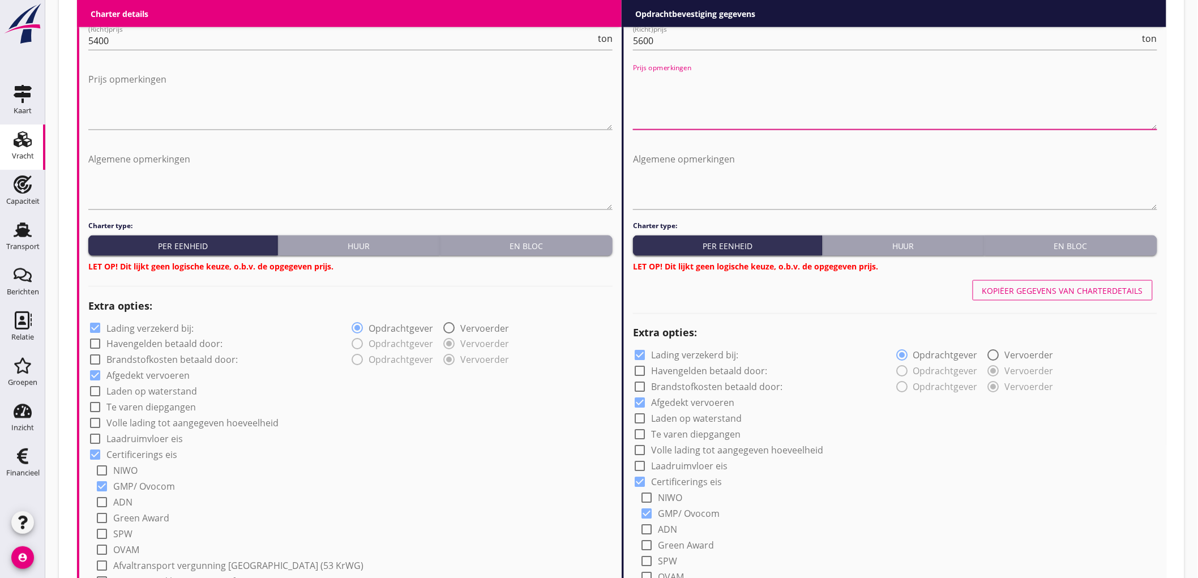
click at [588, 248] on div "En bloc" at bounding box center [527, 246] width 164 height 12
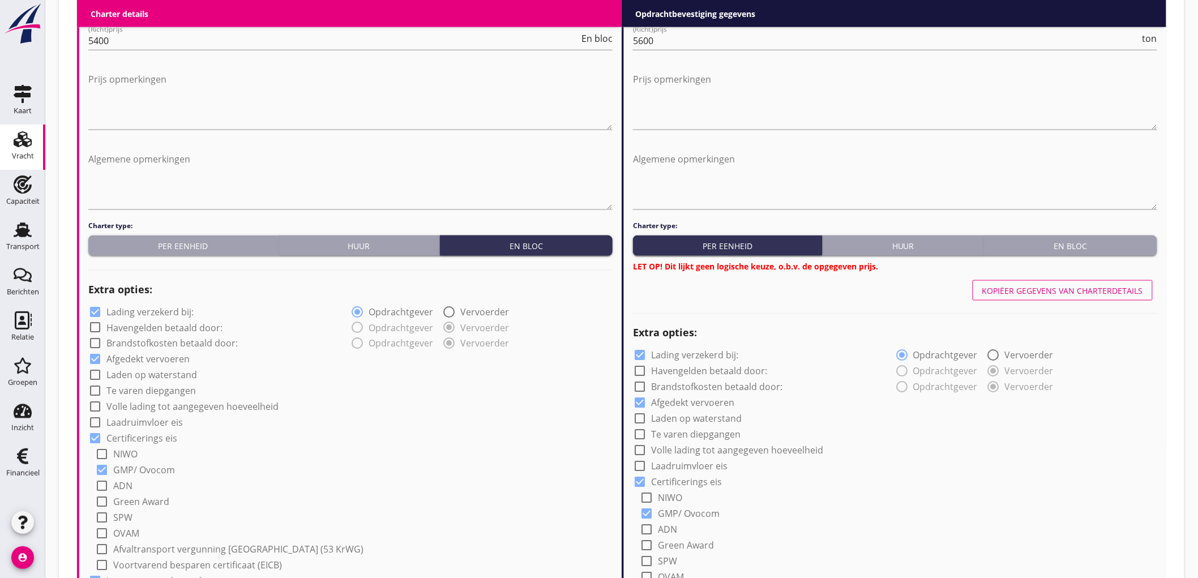
click at [1068, 237] on button "En bloc" at bounding box center [1071, 246] width 173 height 20
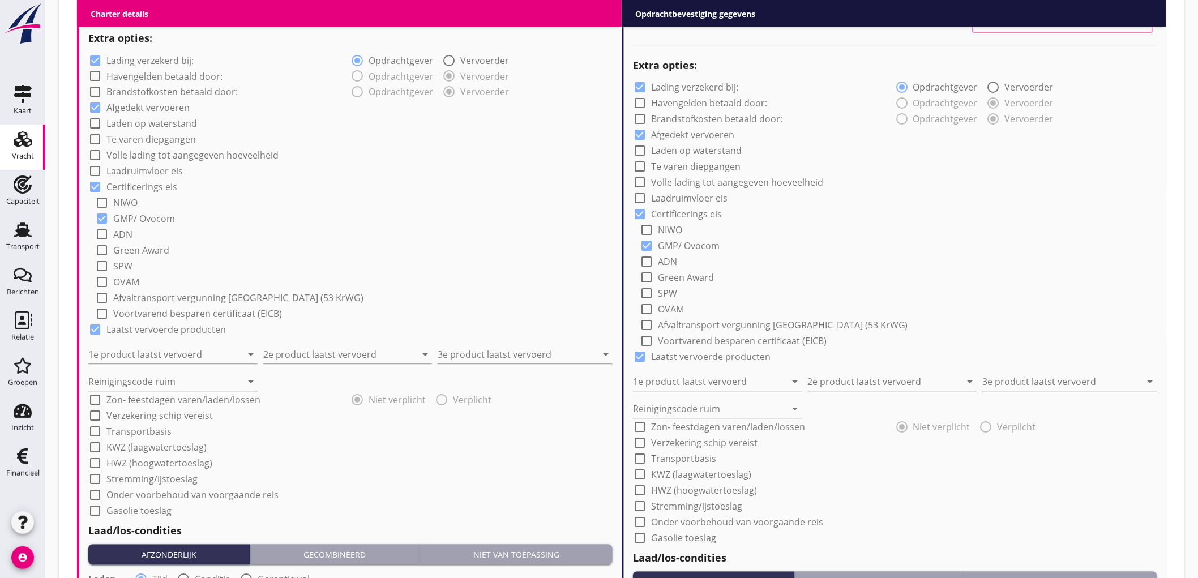
scroll to position [629, 0]
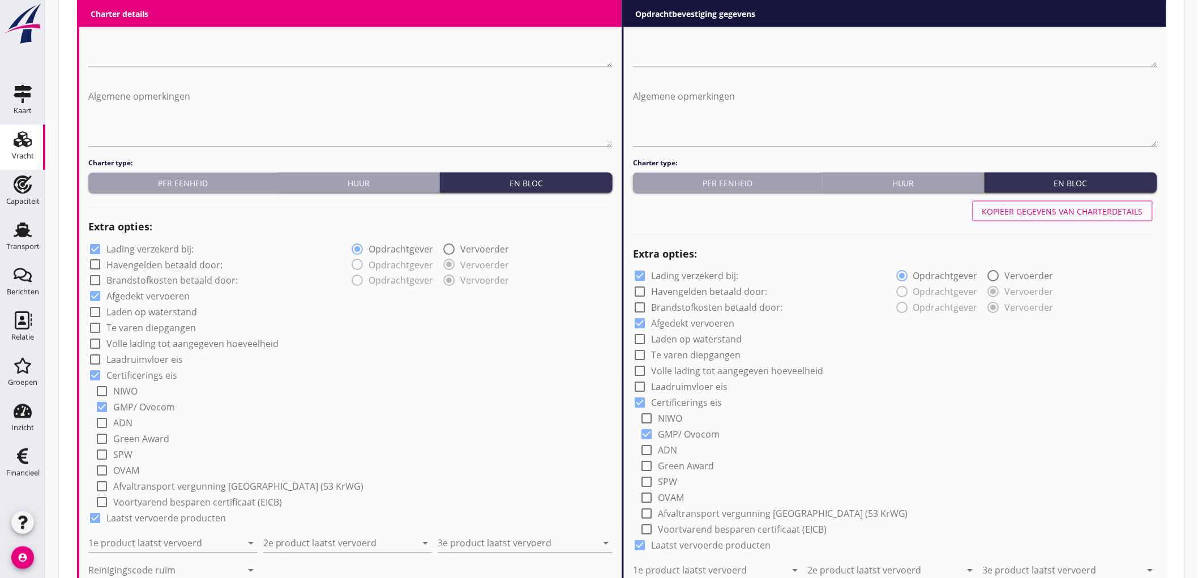
click at [127, 250] on label "Lading verzekerd bij:" at bounding box center [149, 248] width 87 height 11
checkbox input "false"
click at [709, 274] on label "Lading verzekerd bij:" at bounding box center [694, 276] width 87 height 11
checkbox input "false"
click at [147, 540] on input "1e product laatst vervoerd" at bounding box center [164, 544] width 153 height 18
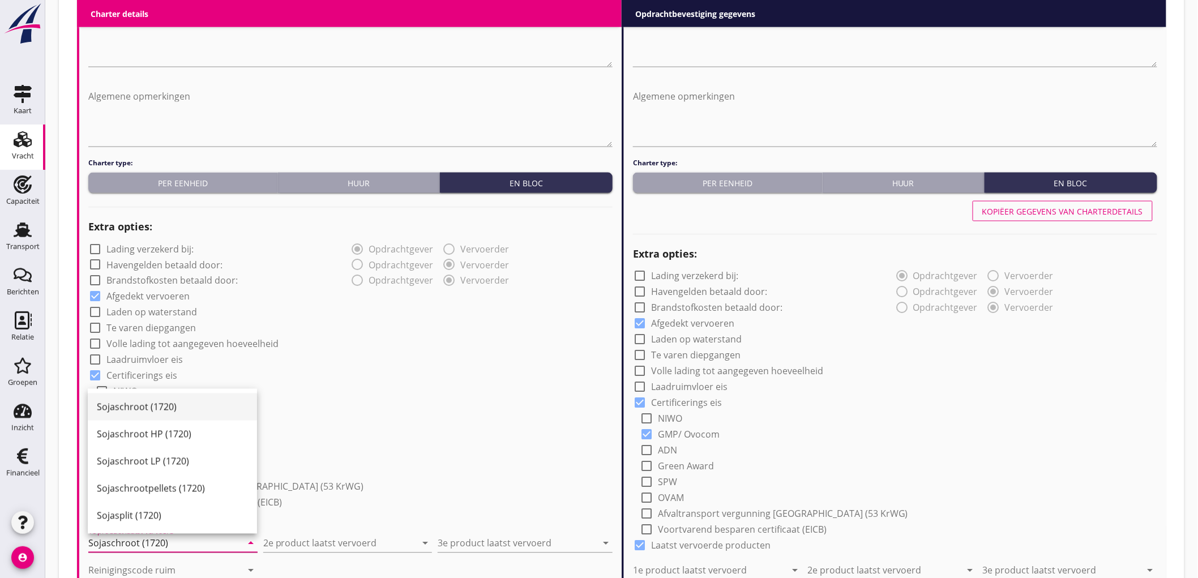
type input "Sojaschroot (1720)"
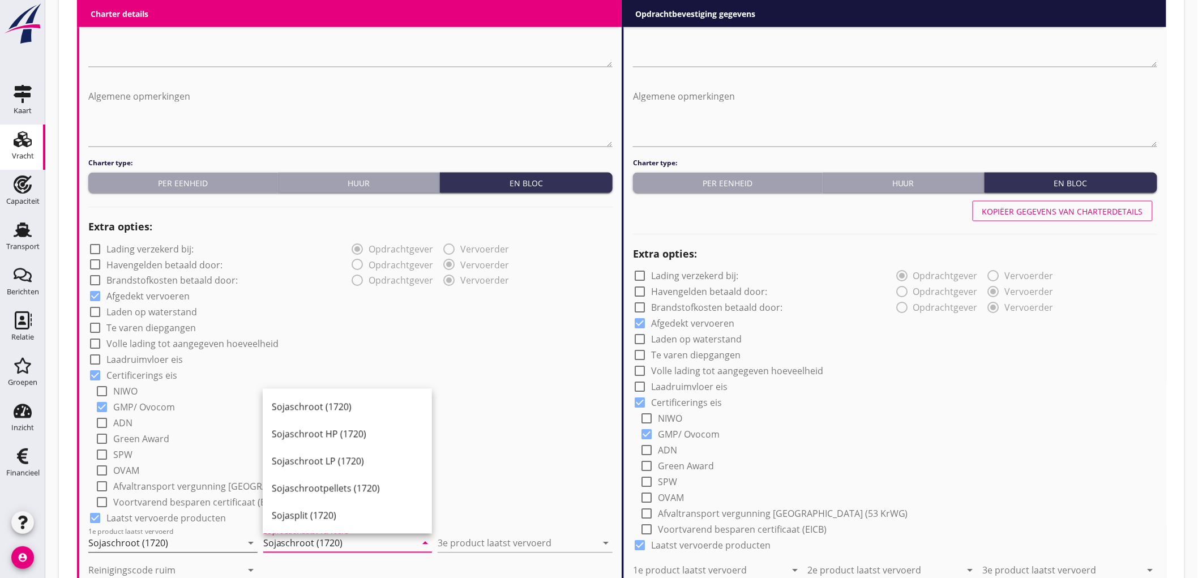
type input "Sojaschroot (1720)"
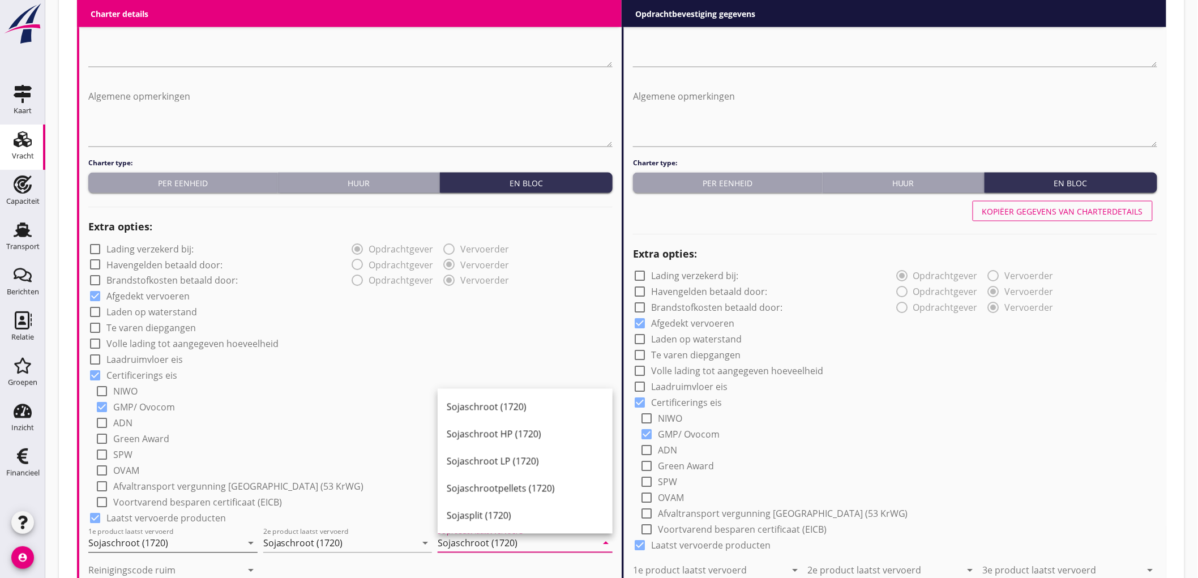
type input "Sojaschroot (1720)"
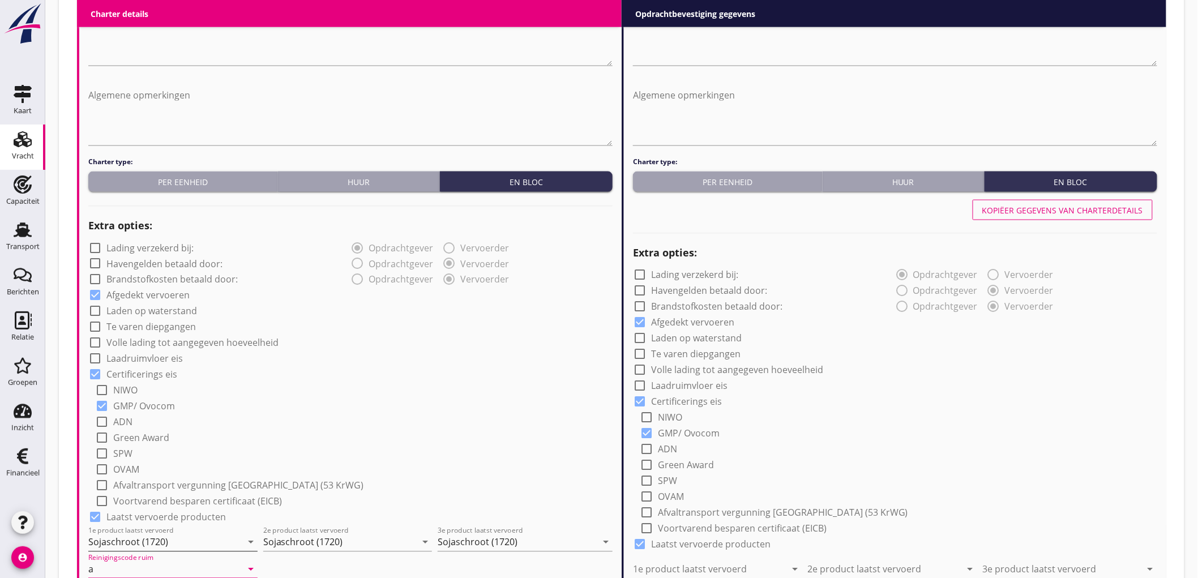
type input "a"
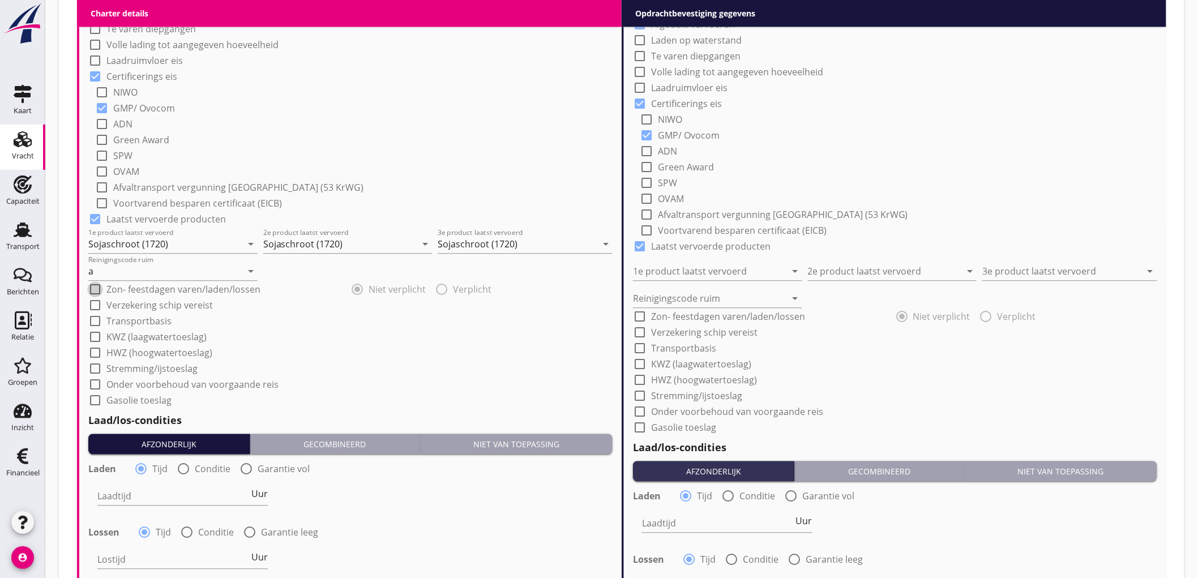
scroll to position [1054, 0]
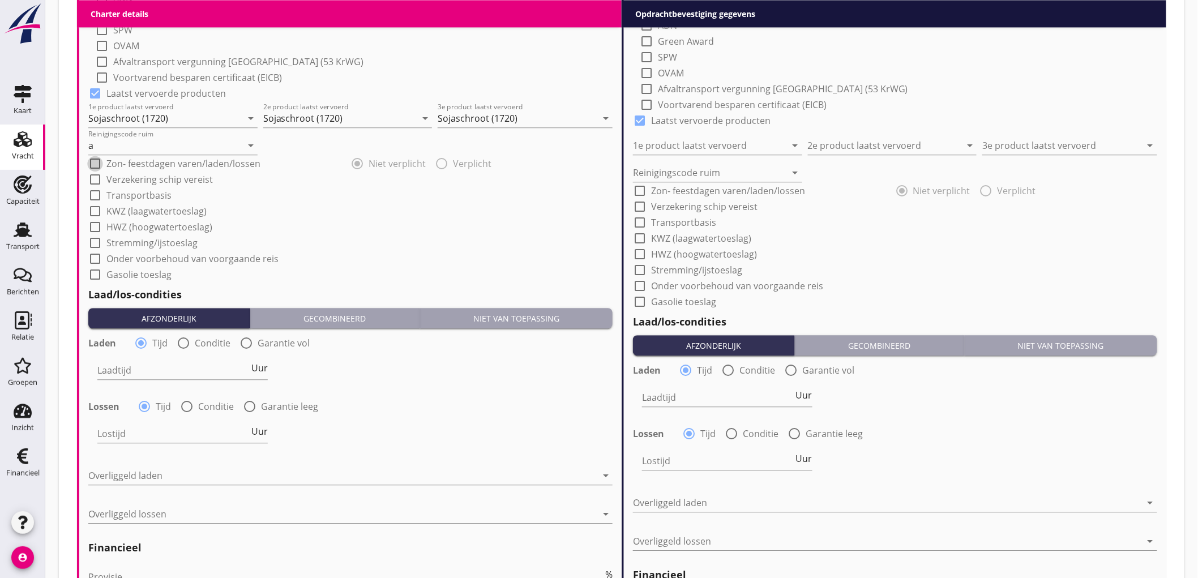
click at [190, 338] on div at bounding box center [183, 343] width 19 height 19
radio input "false"
radio input "true"
click at [155, 370] on div at bounding box center [217, 370] width 241 height 18
click at [0, 0] on div "Nederlands wettelijk 2011" at bounding box center [0, 0] width 0 height 0
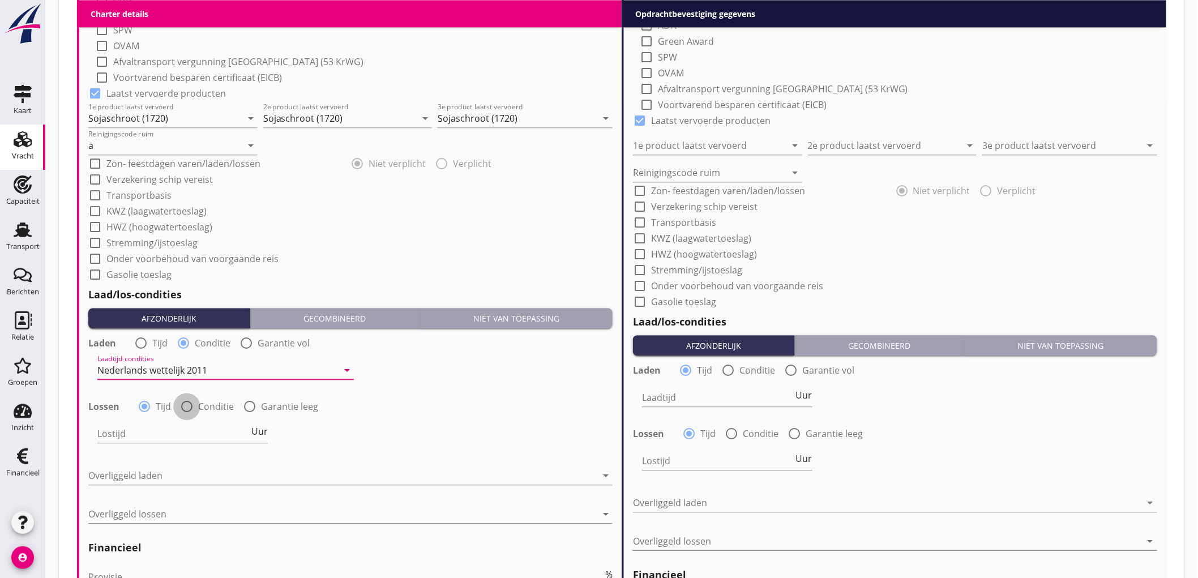
click at [184, 412] on div at bounding box center [186, 406] width 19 height 19
radio input "false"
radio input "true"
click at [127, 431] on div at bounding box center [217, 434] width 241 height 18
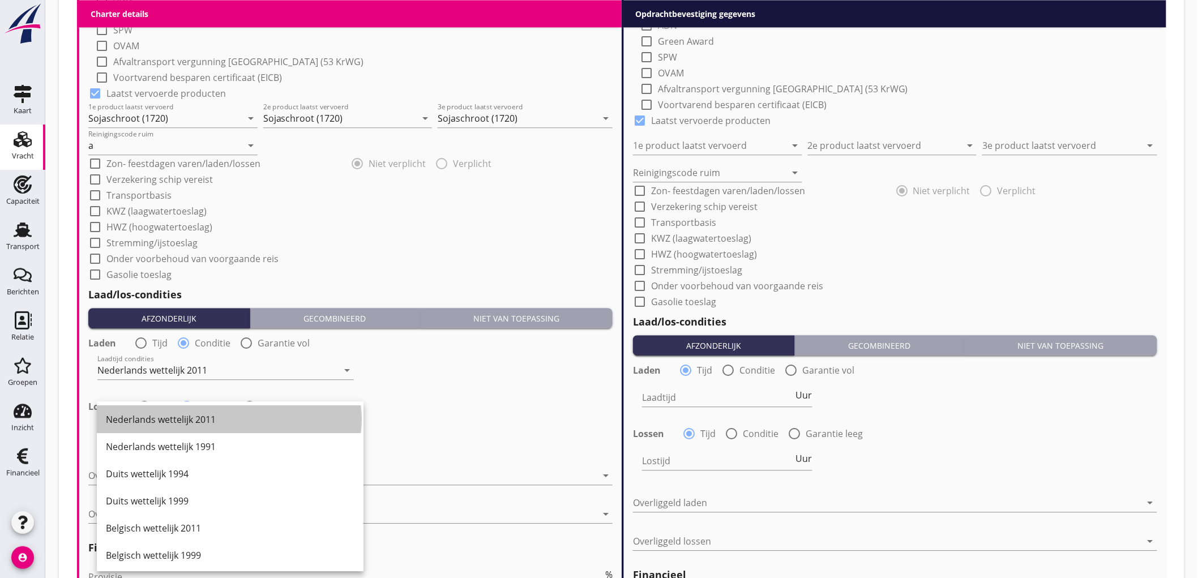
click at [126, 431] on div "Nederlands wettelijk 2011" at bounding box center [230, 419] width 249 height 27
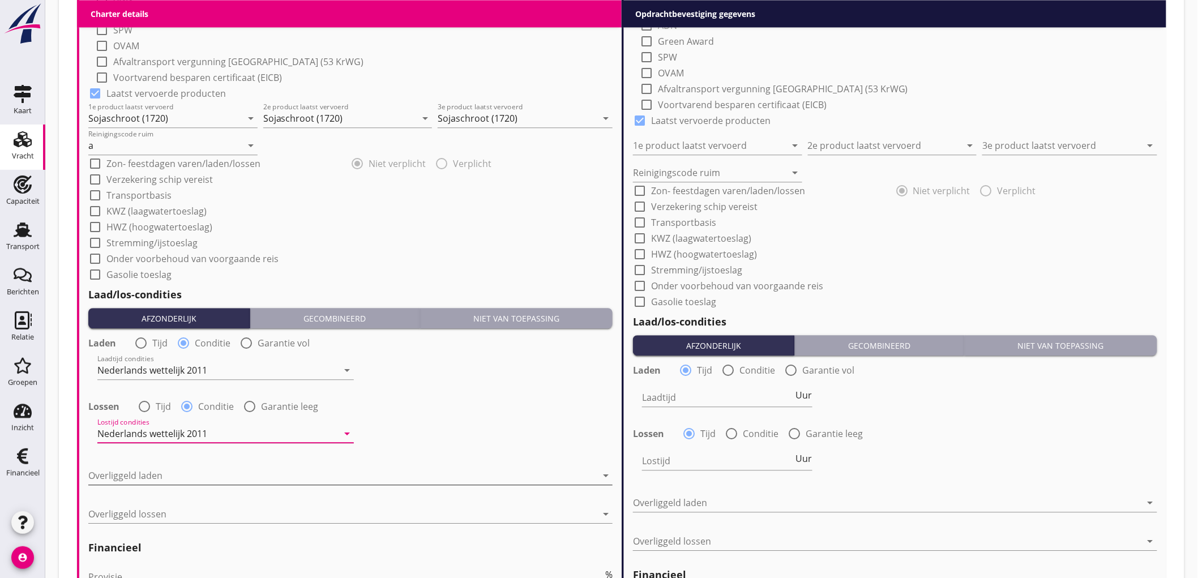
click at [145, 467] on div at bounding box center [342, 476] width 509 height 18
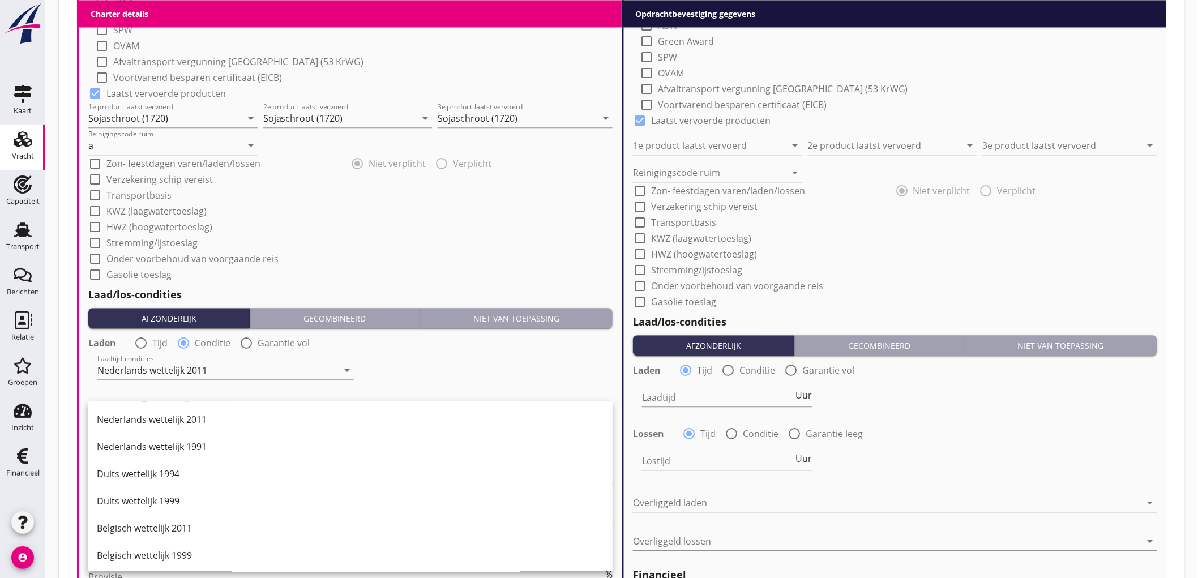
click at [167, 419] on div "Nederlands wettelijk 2011" at bounding box center [350, 420] width 507 height 14
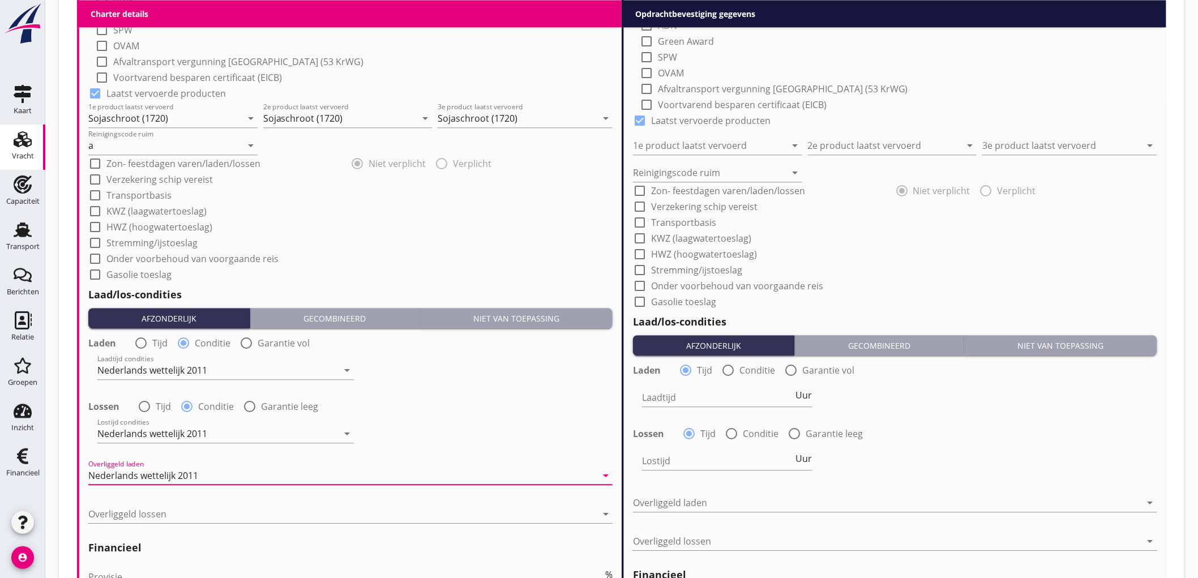
scroll to position [1117, 0]
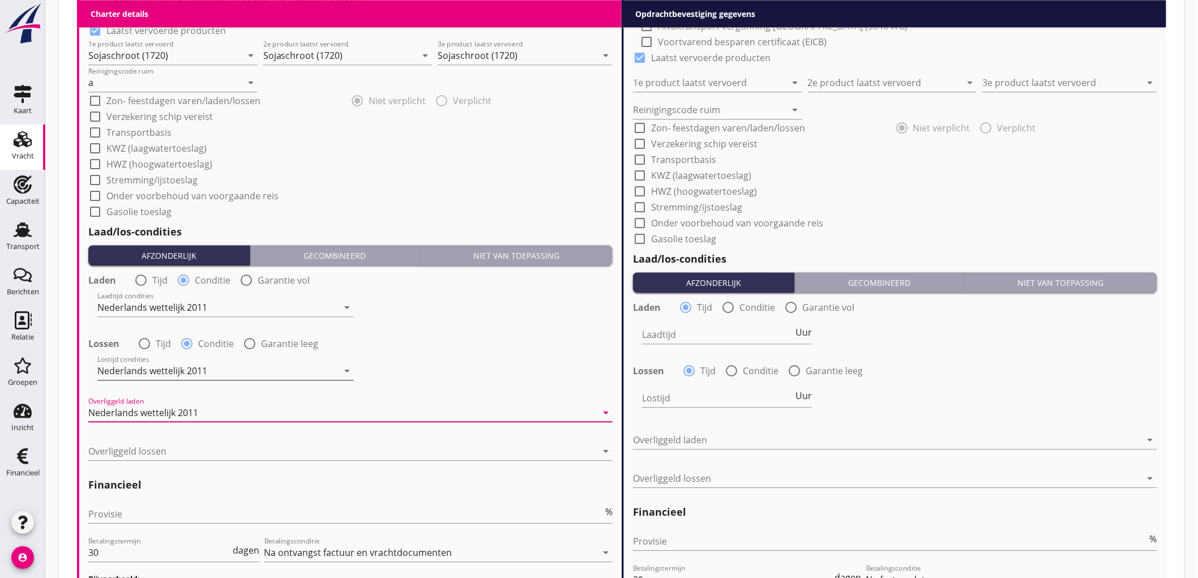
click at [183, 369] on div "Nederlands wettelijk 2011" at bounding box center [152, 371] width 110 height 10
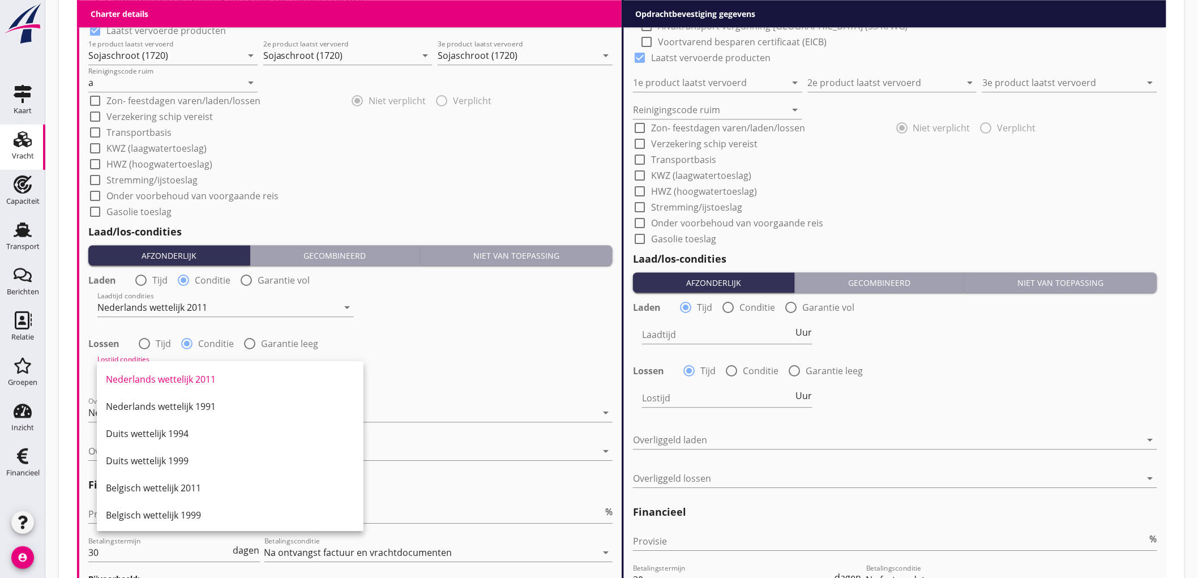
scroll to position [377, 0]
click at [191, 408] on div "Melddag + 2 dagen" at bounding box center [230, 410] width 249 height 14
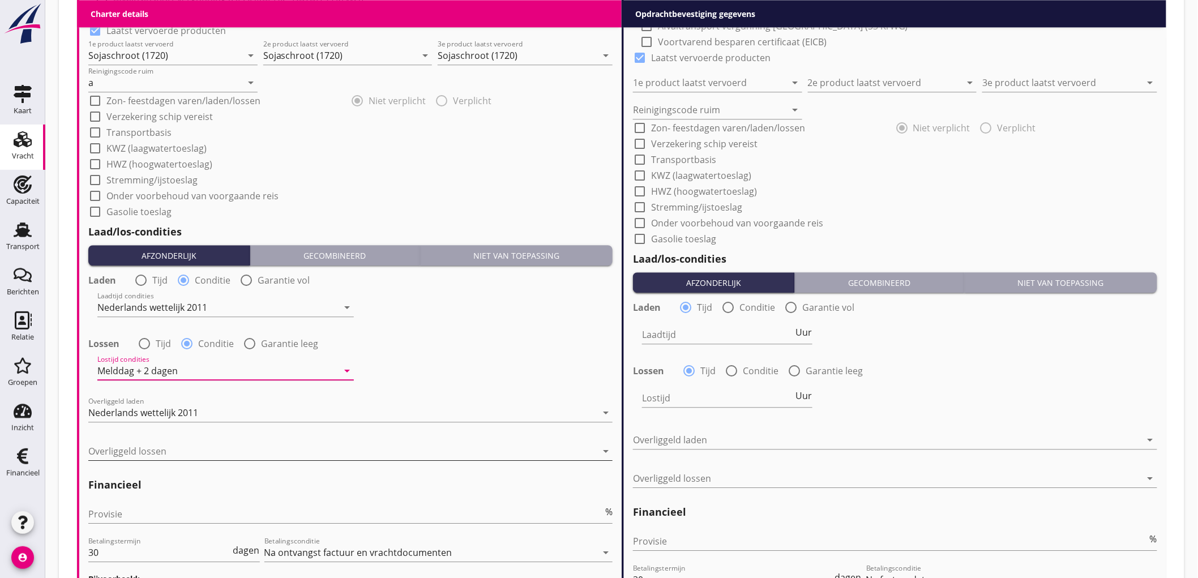
click at [182, 450] on div at bounding box center [342, 451] width 509 height 18
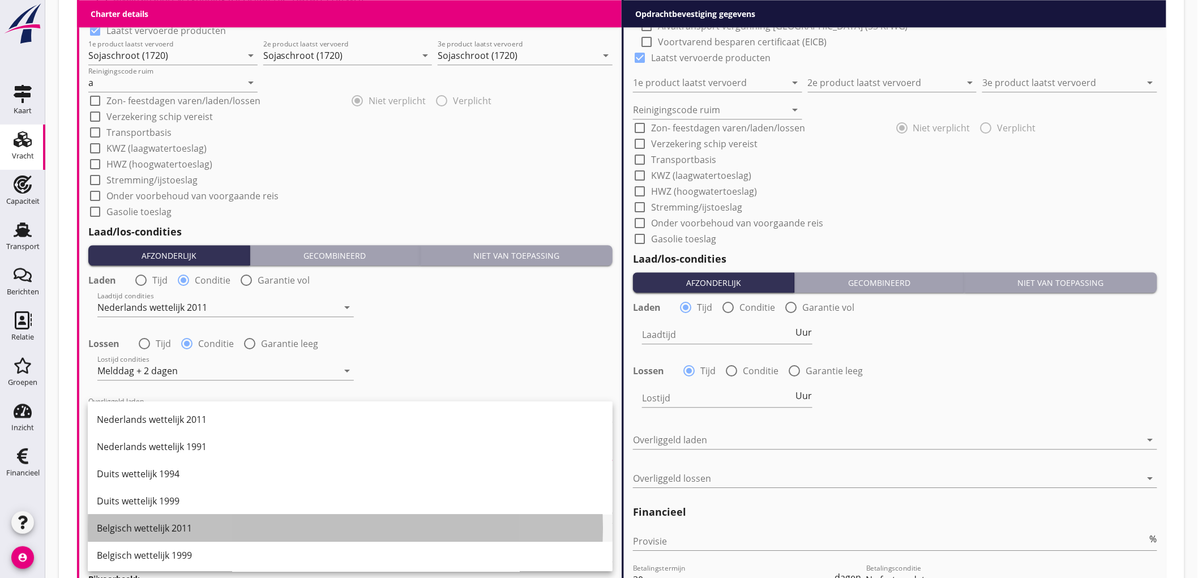
click at [166, 529] on div "Belgisch wettelijk 2011" at bounding box center [350, 529] width 507 height 14
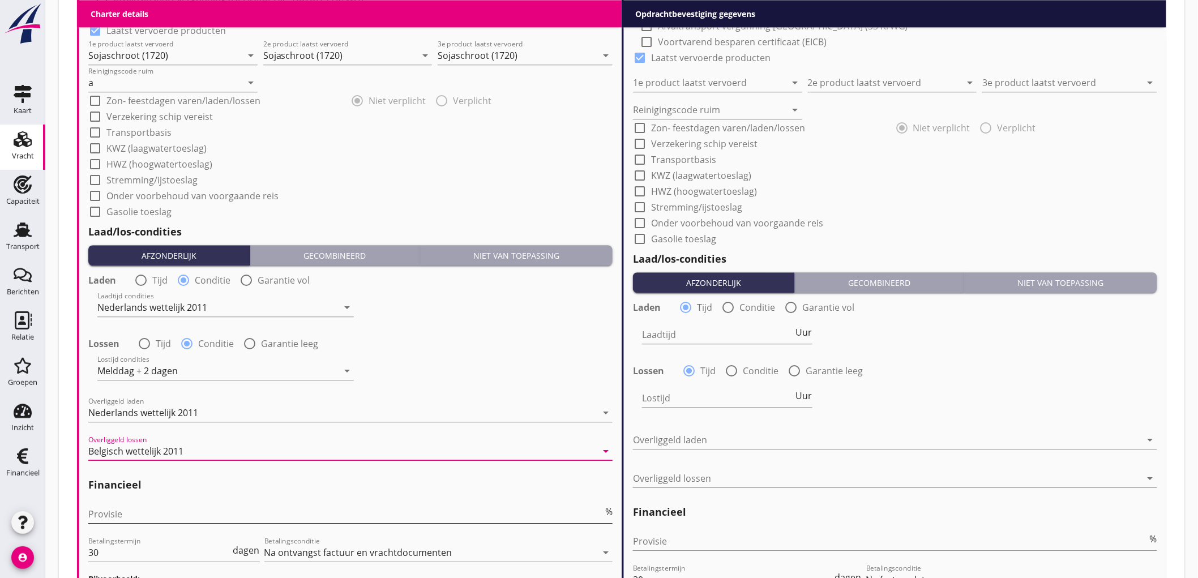
click at [148, 515] on input "Provisie" at bounding box center [345, 514] width 515 height 18
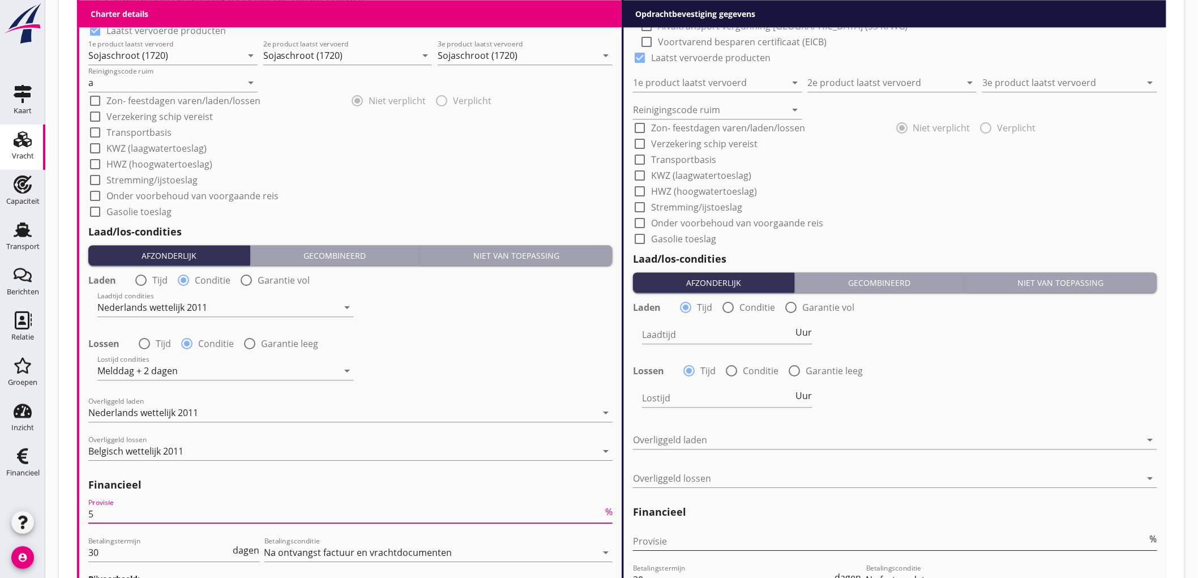
type input "5"
click at [663, 549] on input "Provisie" at bounding box center [890, 541] width 515 height 18
type input "2"
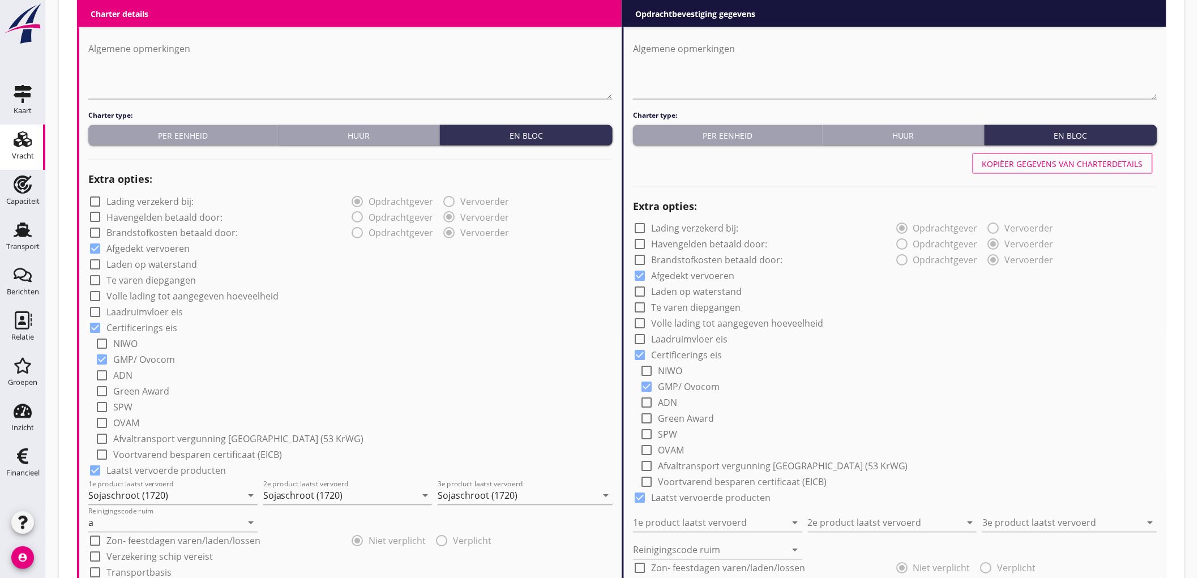
type input "2.5"
click at [992, 167] on div "Kopiëer gegevens van charterdetails" at bounding box center [1062, 164] width 161 height 12
type input "Sojaschroot (1720)"
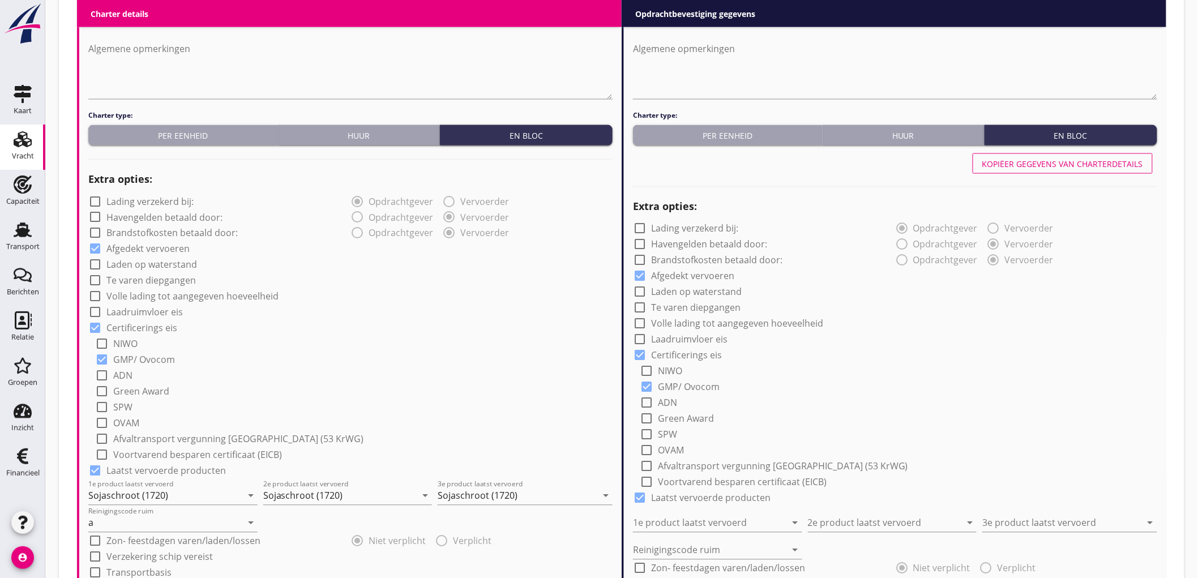
type input "a"
radio input "false"
radio input "true"
radio input "false"
radio input "true"
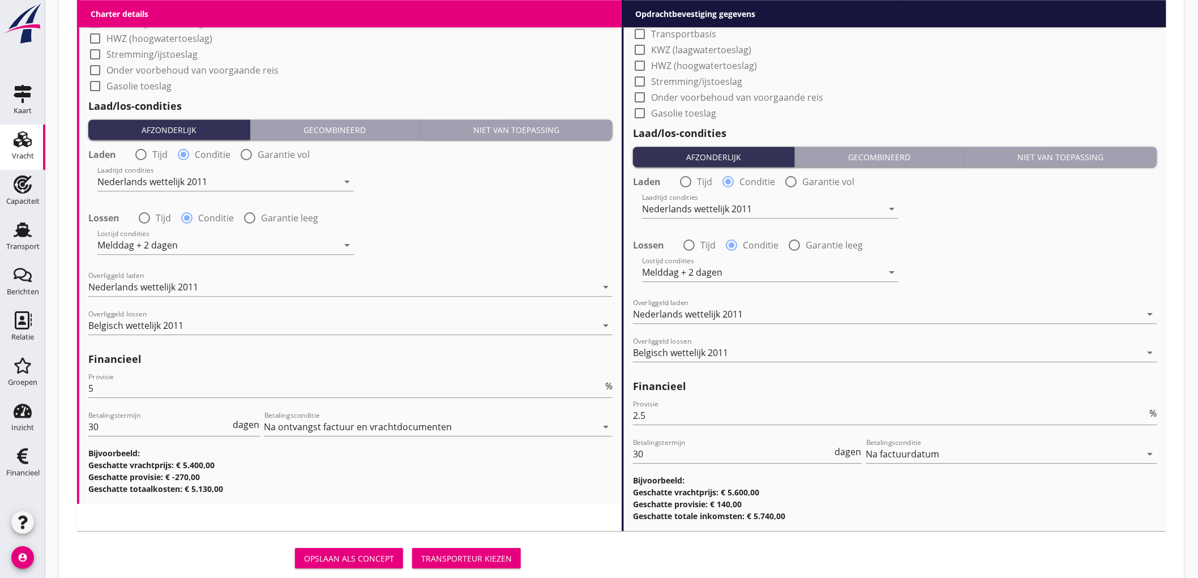
scroll to position [1272, 0]
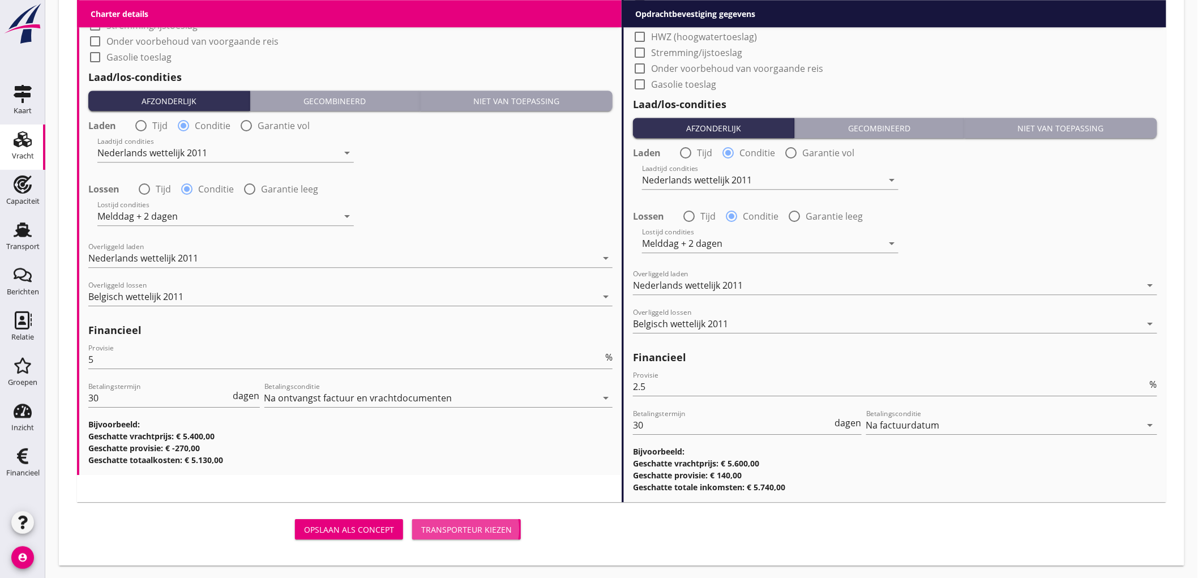
click at [479, 525] on div "Transporteur kiezen" at bounding box center [466, 530] width 91 height 12
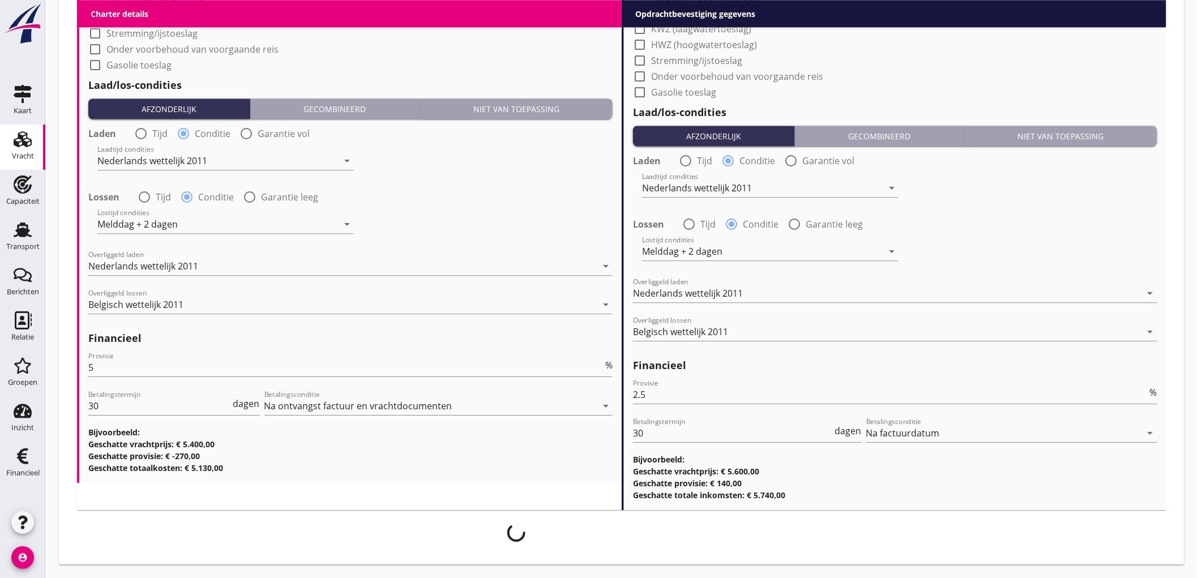
scroll to position [1263, 0]
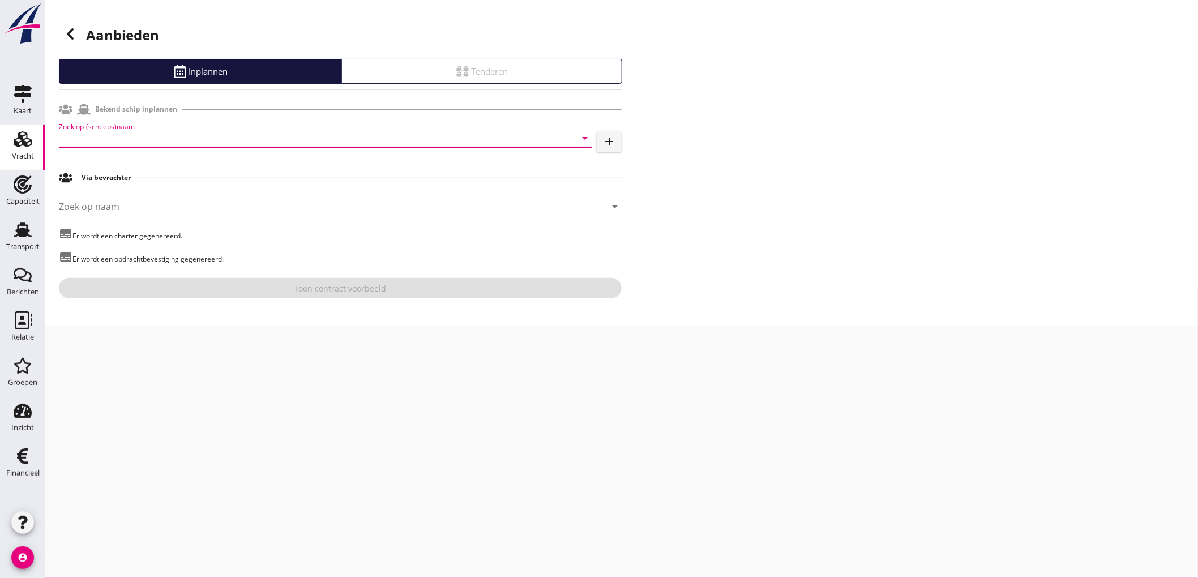
click at [134, 135] on input "Zoek op (scheeps)naam" at bounding box center [309, 138] width 501 height 18
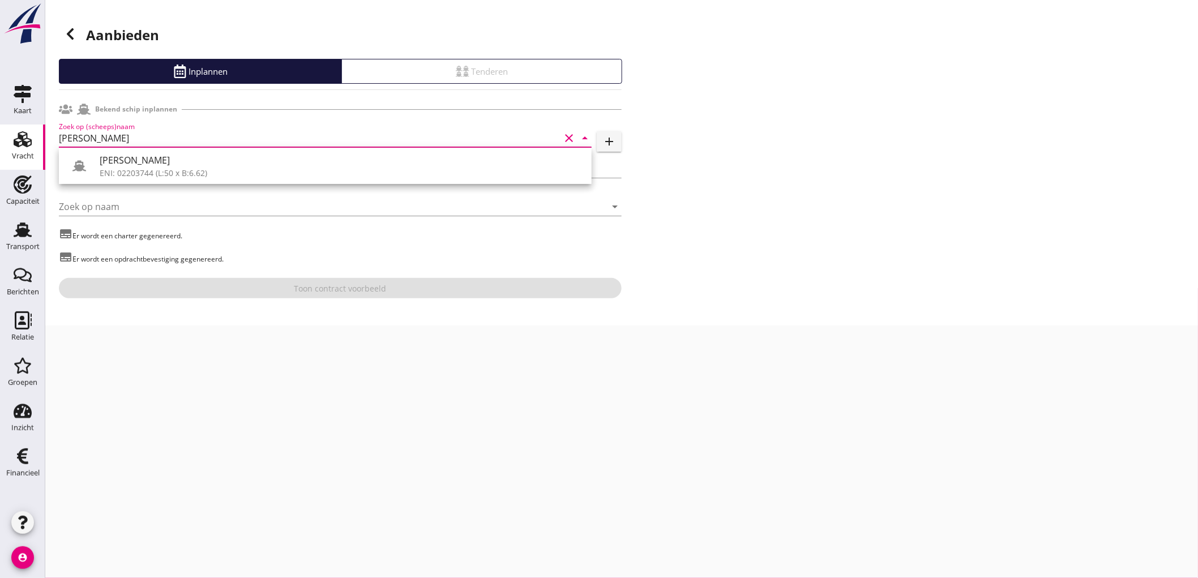
drag, startPoint x: 149, startPoint y: 162, endPoint x: 261, endPoint y: 276, distance: 159.8
click at [147, 160] on div "[PERSON_NAME]" at bounding box center [341, 160] width 483 height 14
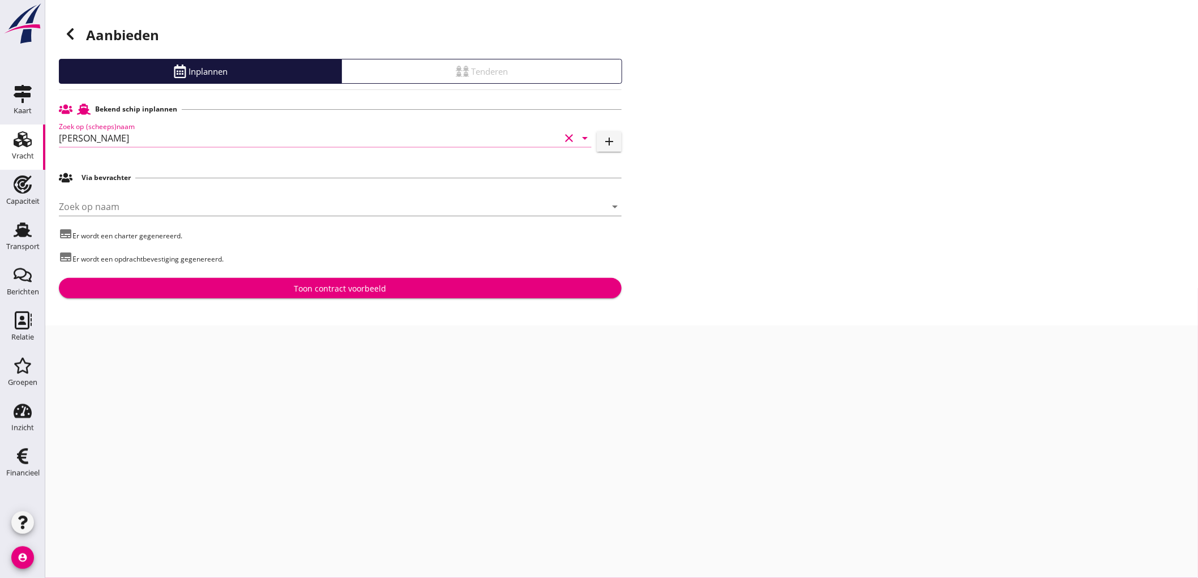
type input "[PERSON_NAME]"
click at [318, 287] on div "Toon contract voorbeeld" at bounding box center [340, 289] width 92 height 12
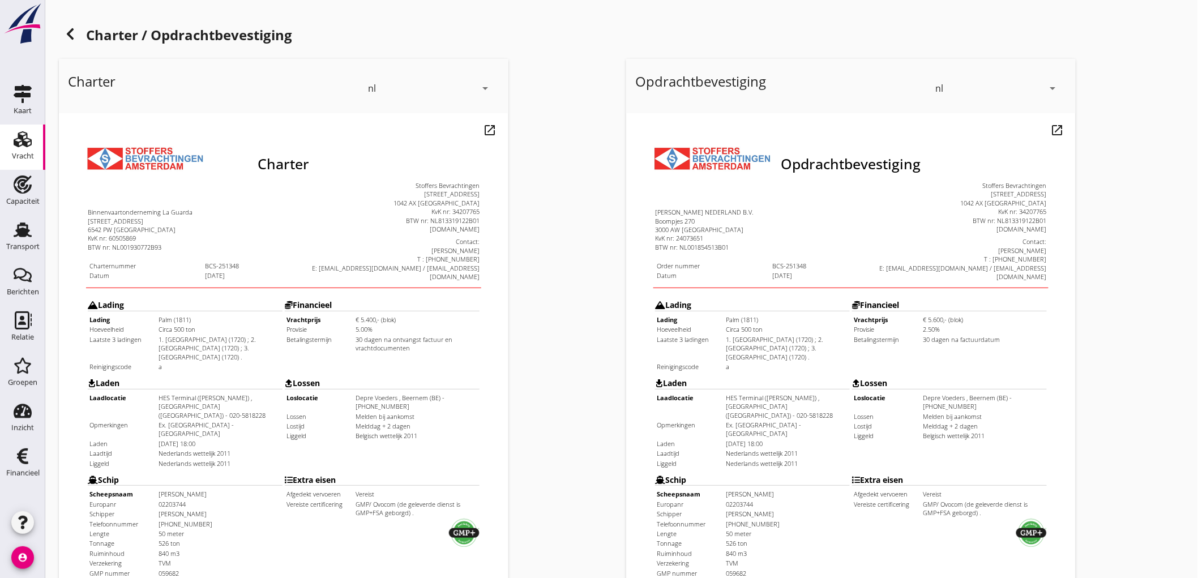
scroll to position [259, 0]
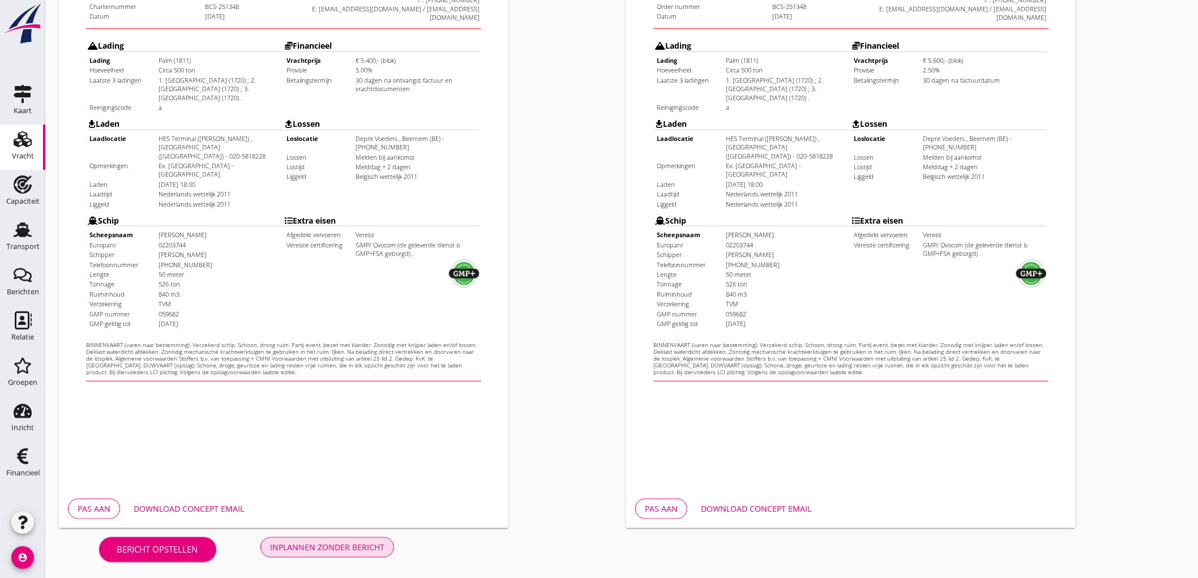
click at [340, 550] on div "Inplannen zonder bericht" at bounding box center [327, 547] width 114 height 12
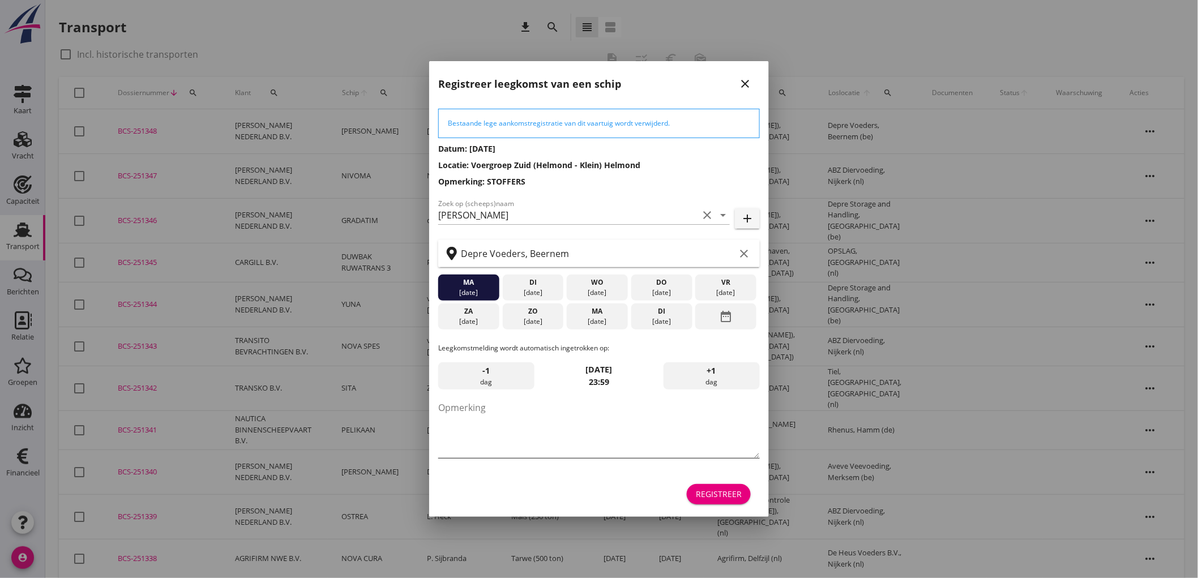
click at [481, 437] on textarea "Opmerking" at bounding box center [599, 428] width 322 height 59
type textarea "STOFFERS"
click at [720, 497] on div "Registreer" at bounding box center [719, 494] width 46 height 12
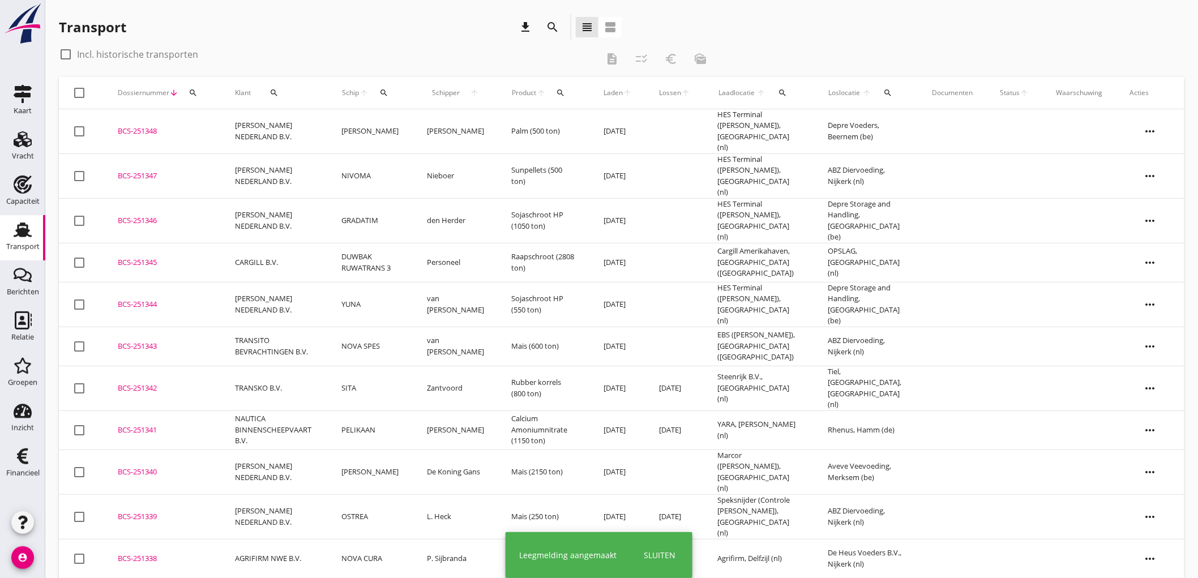
click at [400, 134] on td "[PERSON_NAME]" at bounding box center [370, 131] width 85 height 45
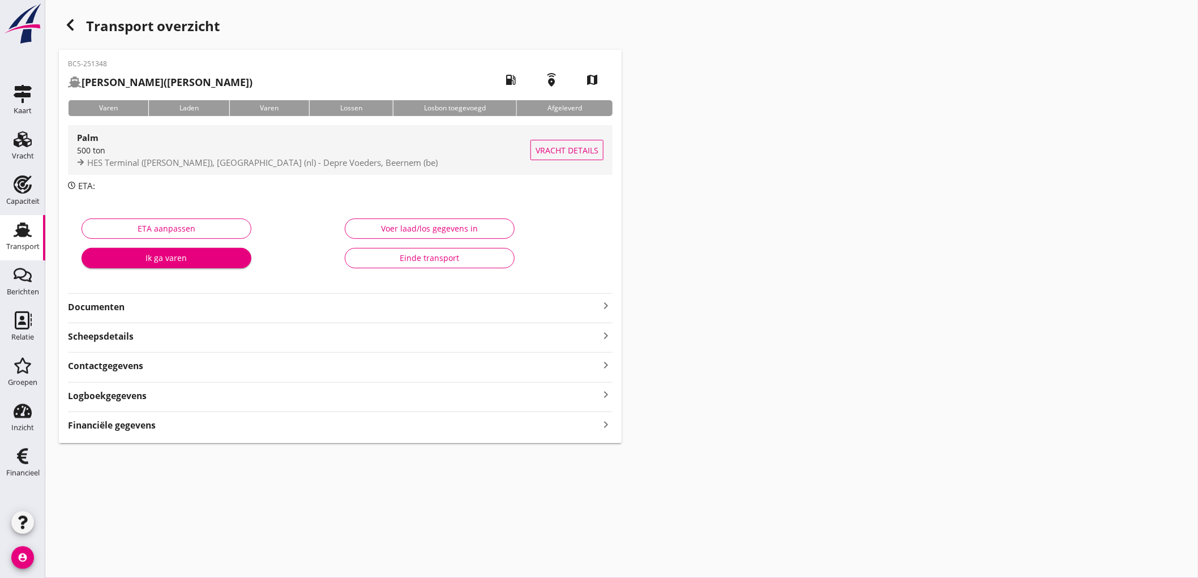
click at [272, 160] on span "HES Terminal (melden Peterson), Amsterdam (nl) - Depre Voeders, Beernem (be)" at bounding box center [262, 162] width 351 height 11
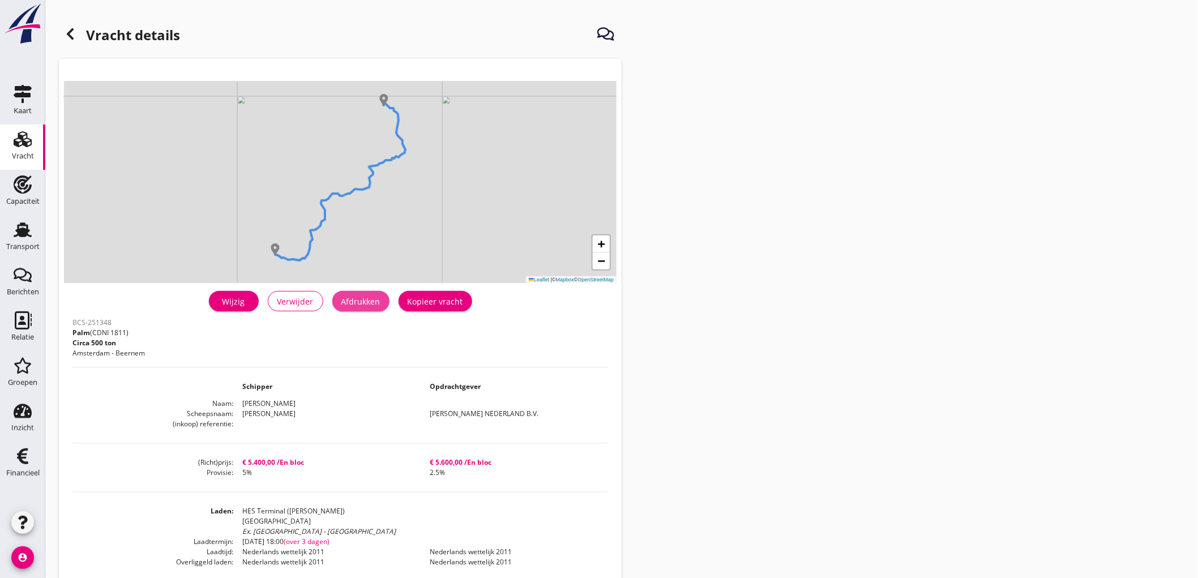
click at [369, 306] on div "Afdrukken" at bounding box center [360, 302] width 39 height 12
click at [72, 37] on use at bounding box center [70, 33] width 7 height 11
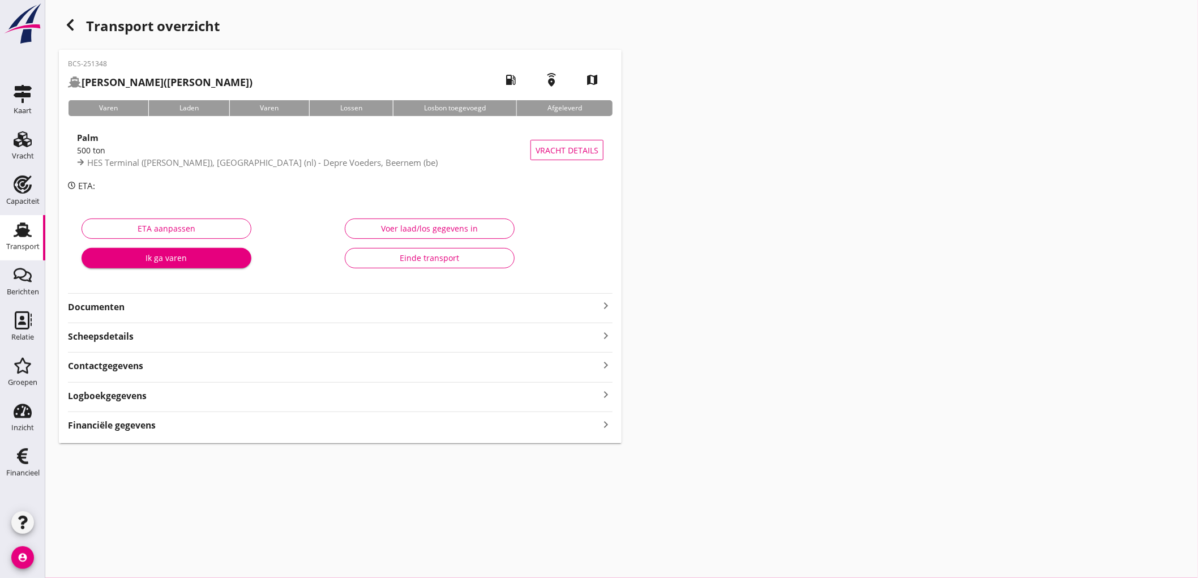
click at [177, 303] on strong "Documenten" at bounding box center [333, 307] width 531 height 13
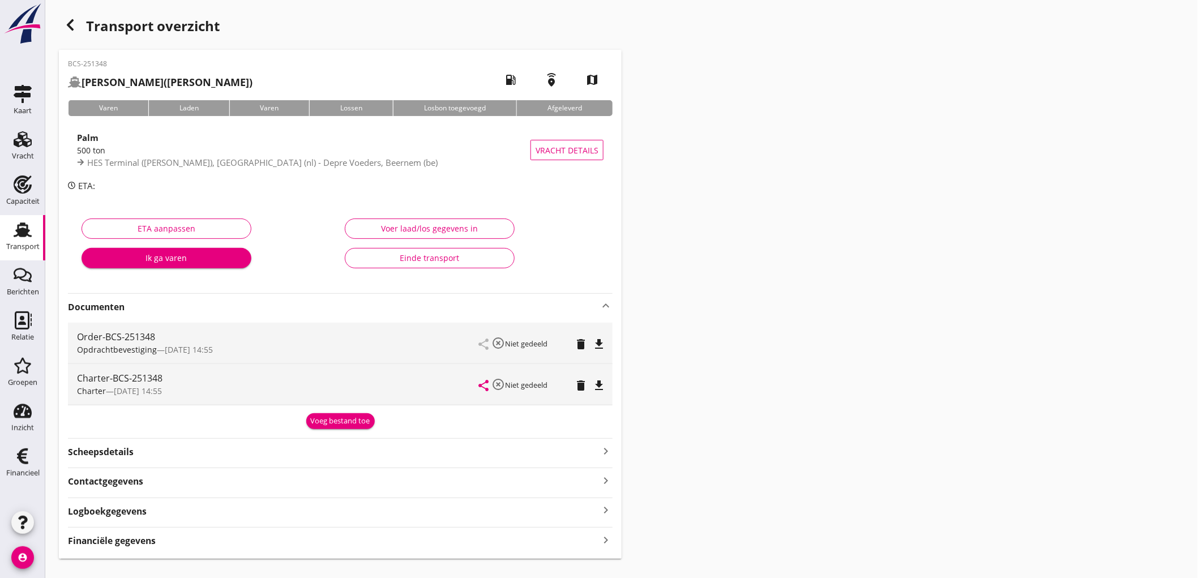
click at [599, 348] on icon "file_download" at bounding box center [599, 344] width 14 height 14
click at [593, 386] on icon "file_download" at bounding box center [599, 386] width 14 height 14
click at [87, 549] on div "BCS-251348 ROBBIE (Alvarez) local_gas_station emergency_share map Varen Laden V…" at bounding box center [340, 304] width 563 height 509
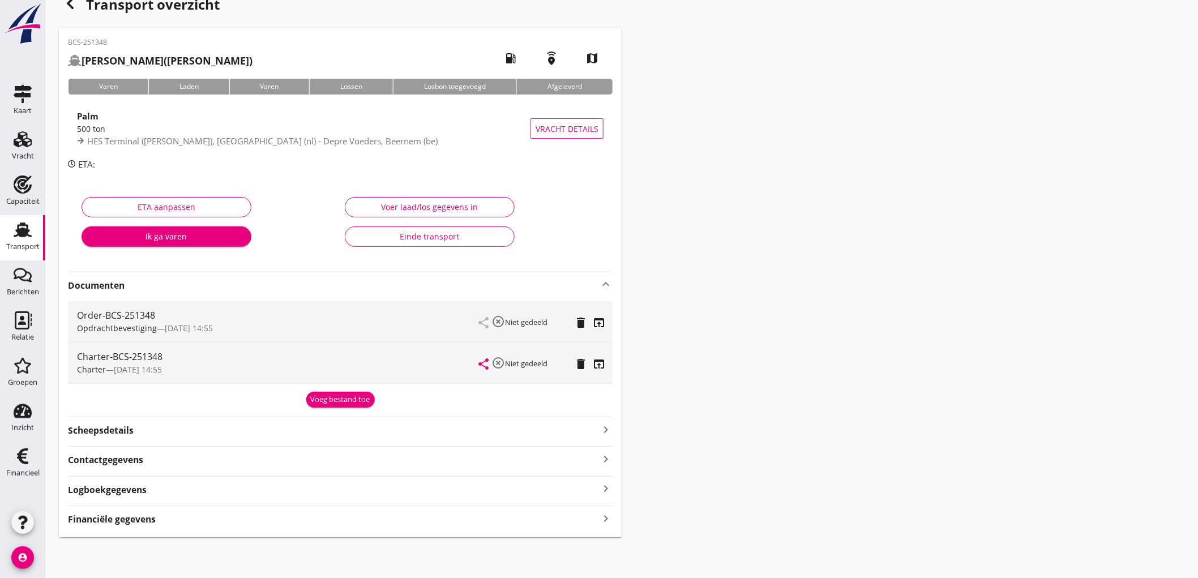
click at [152, 520] on strong "Financiële gegevens" at bounding box center [112, 519] width 88 height 13
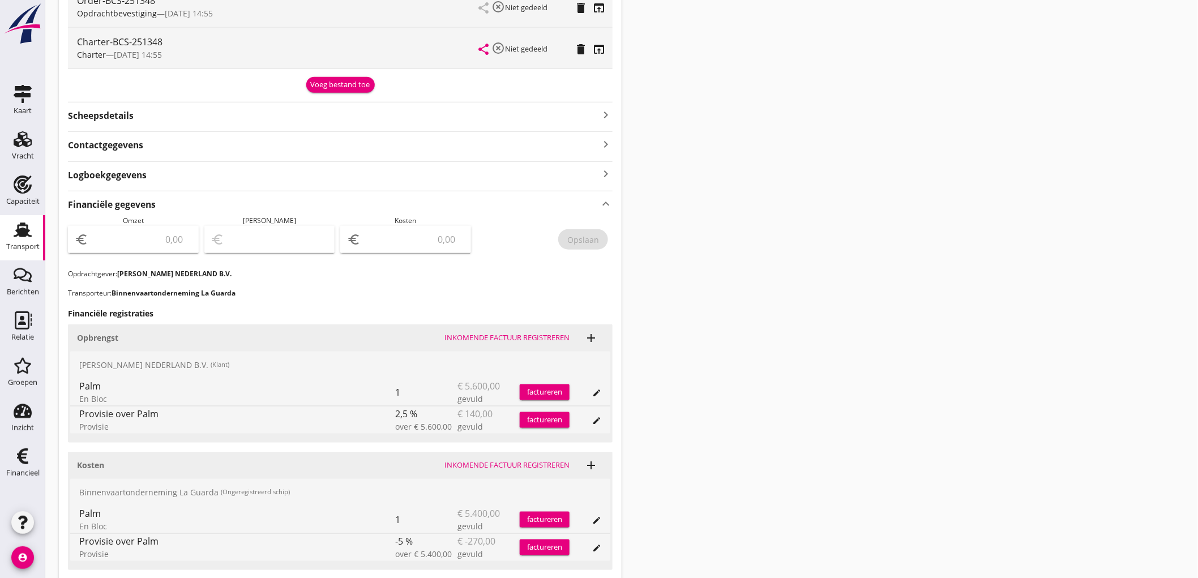
click at [131, 241] on input "number" at bounding box center [141, 239] width 101 height 18
type input "5460"
type input "5455.00"
type input "5"
type input "5409.00"
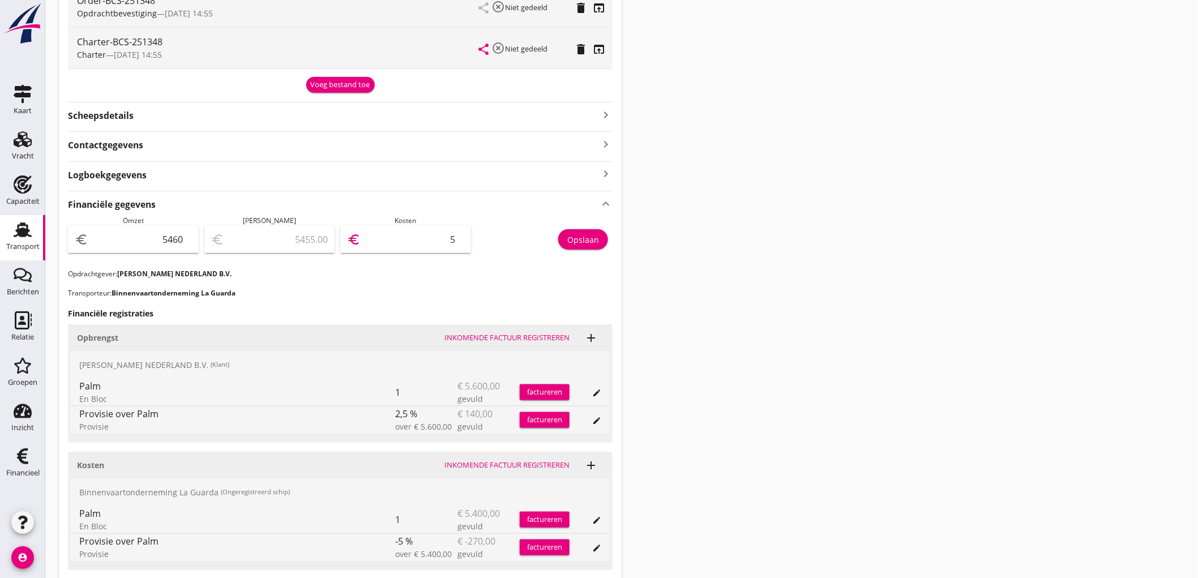
type input "51"
type input "4947.00"
type input "513"
type input "330.00"
type input "5130"
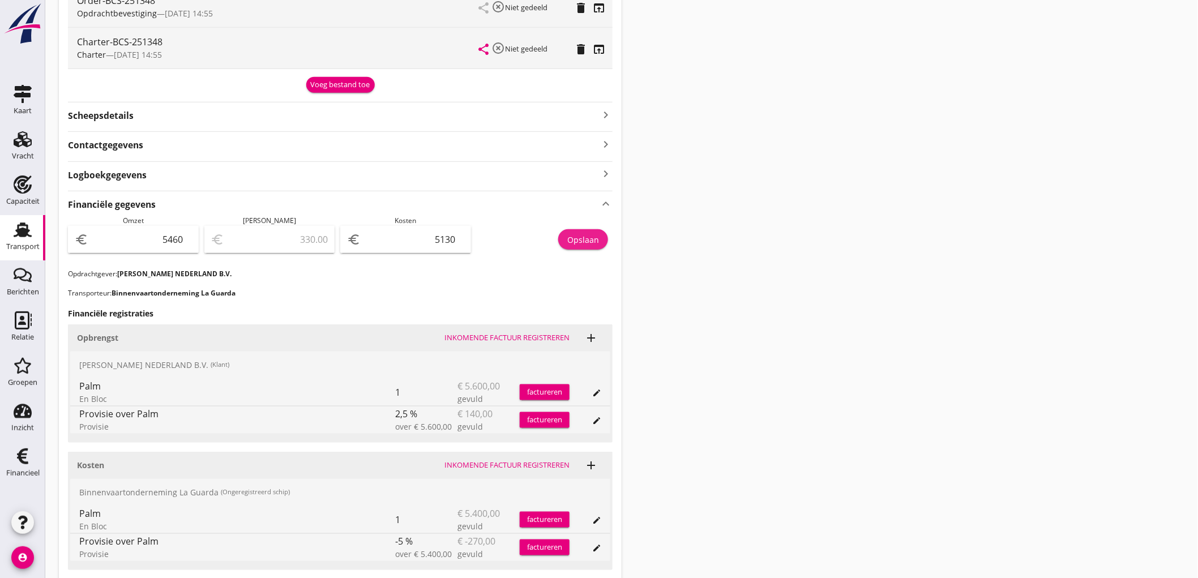
drag, startPoint x: 204, startPoint y: 193, endPoint x: 590, endPoint y: 247, distance: 389.4
click at [590, 247] on button "Opslaan" at bounding box center [583, 239] width 50 height 20
click at [6, 257] on link "Transport Transport" at bounding box center [22, 237] width 45 height 45
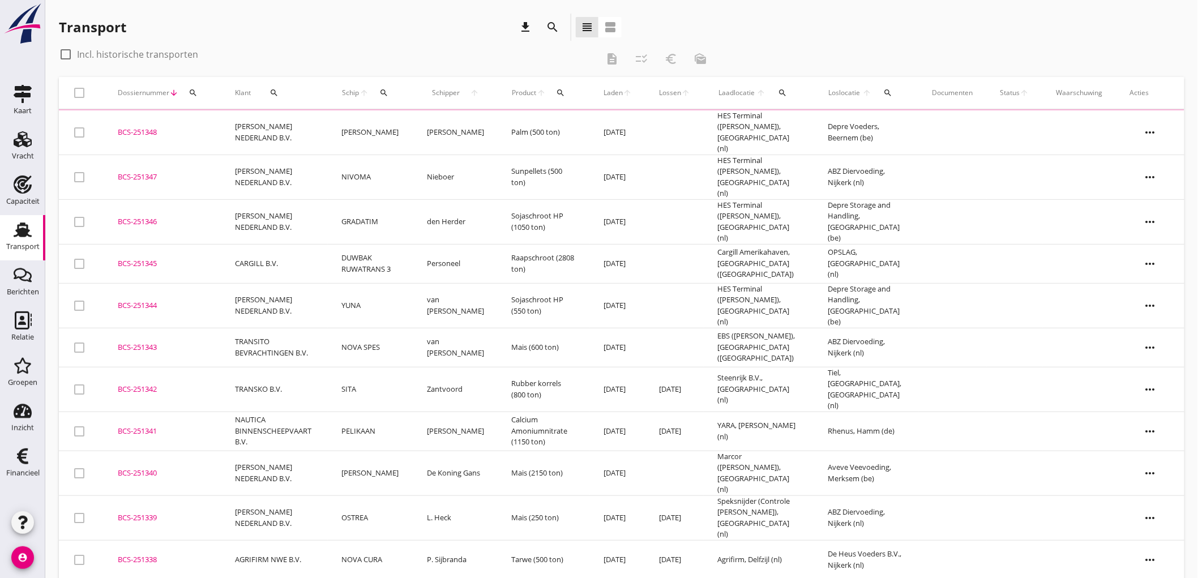
click at [302, 166] on td "PETERSON NEDERLAND B.V." at bounding box center [274, 177] width 106 height 45
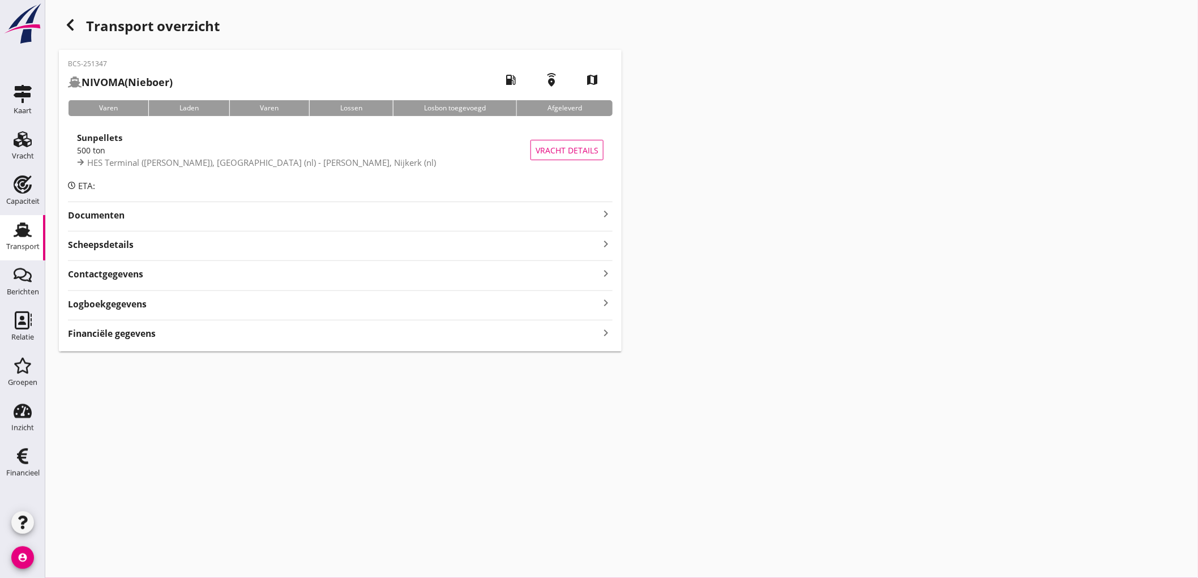
click at [156, 251] on div "Scheepsdetails keyboard_arrow_right" at bounding box center [340, 243] width 545 height 15
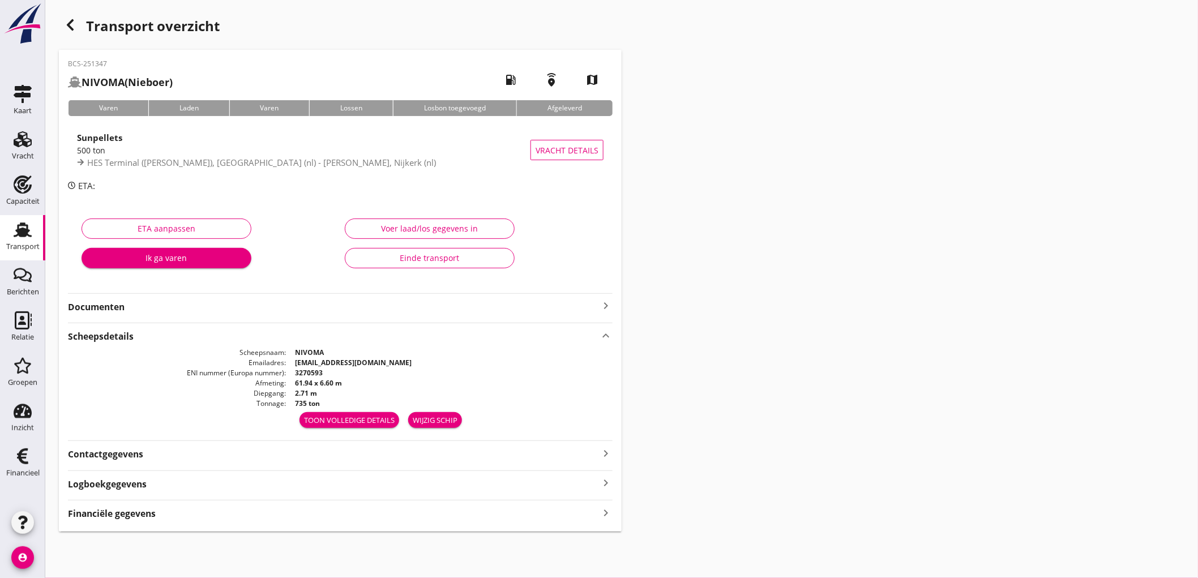
drag, startPoint x: 155, startPoint y: 516, endPoint x: 159, endPoint y: 499, distance: 16.9
click at [155, 516] on strong "Financiële gegevens" at bounding box center [112, 513] width 88 height 13
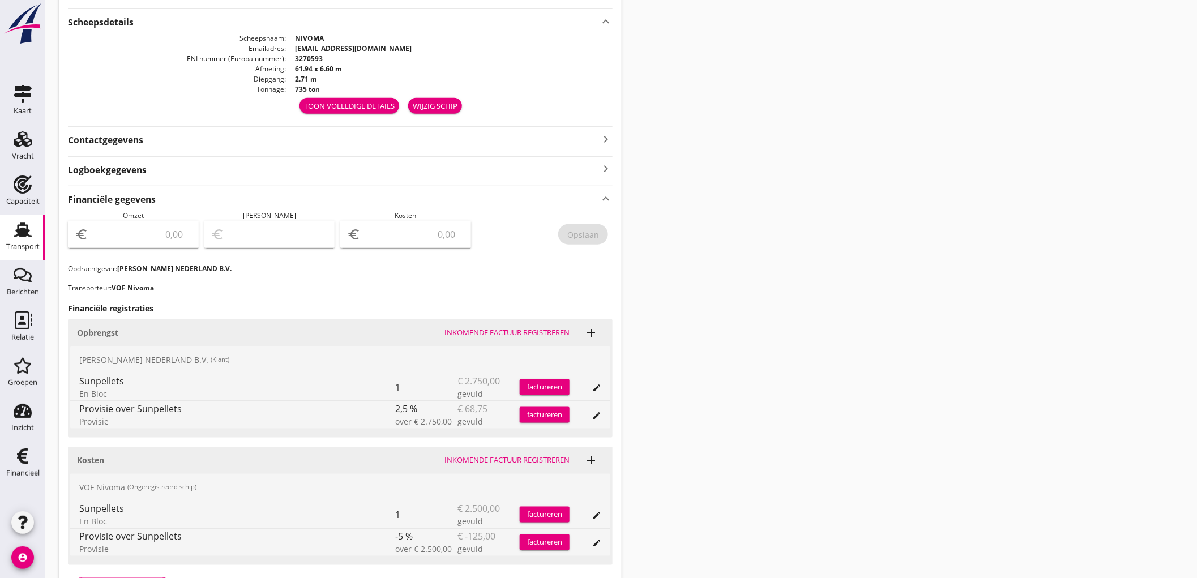
scroll to position [395, 0]
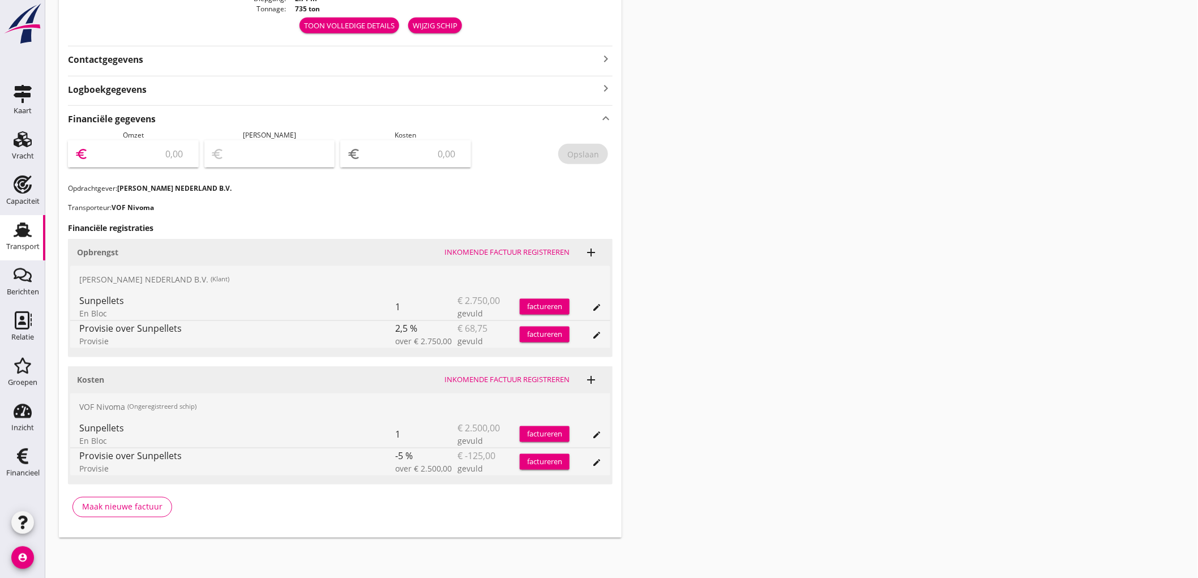
click at [172, 145] on input "number" at bounding box center [141, 154] width 101 height 18
type input "3431"
type input "3431.25"
type input "3428.25"
type input "3"
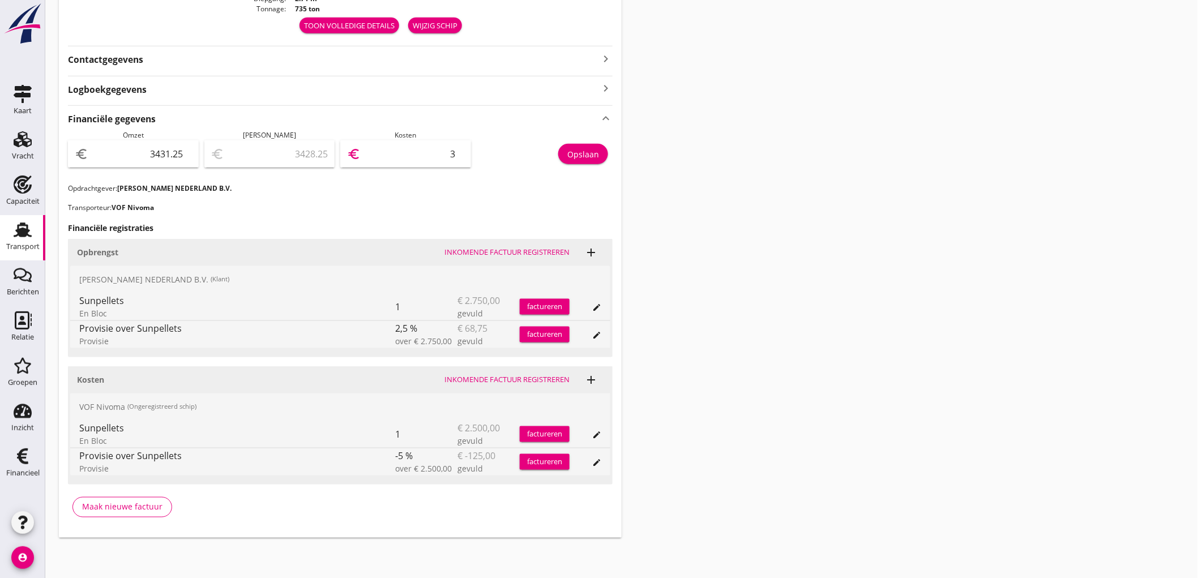
type input "3401.25"
type input "30"
type input "3126.25"
type input "305"
type input "381.25"
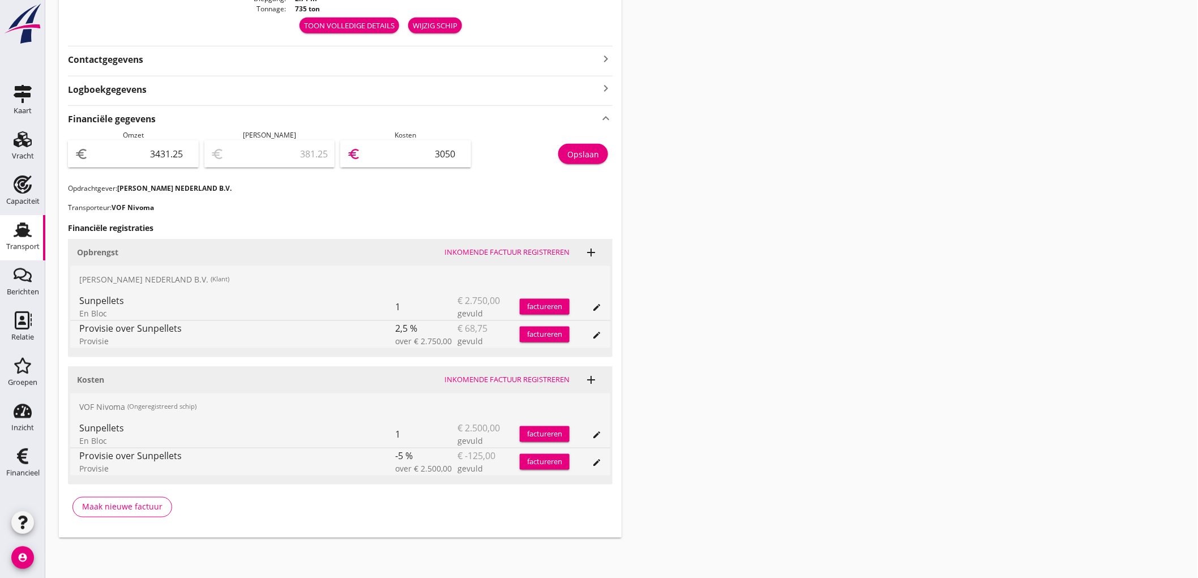
type input "3050"
click at [576, 166] on div "Opslaan" at bounding box center [545, 156] width 136 height 53
drag, startPoint x: 578, startPoint y: 151, endPoint x: 590, endPoint y: 148, distance: 12.9
click at [589, 149] on div "Opslaan" at bounding box center [583, 154] width 32 height 12
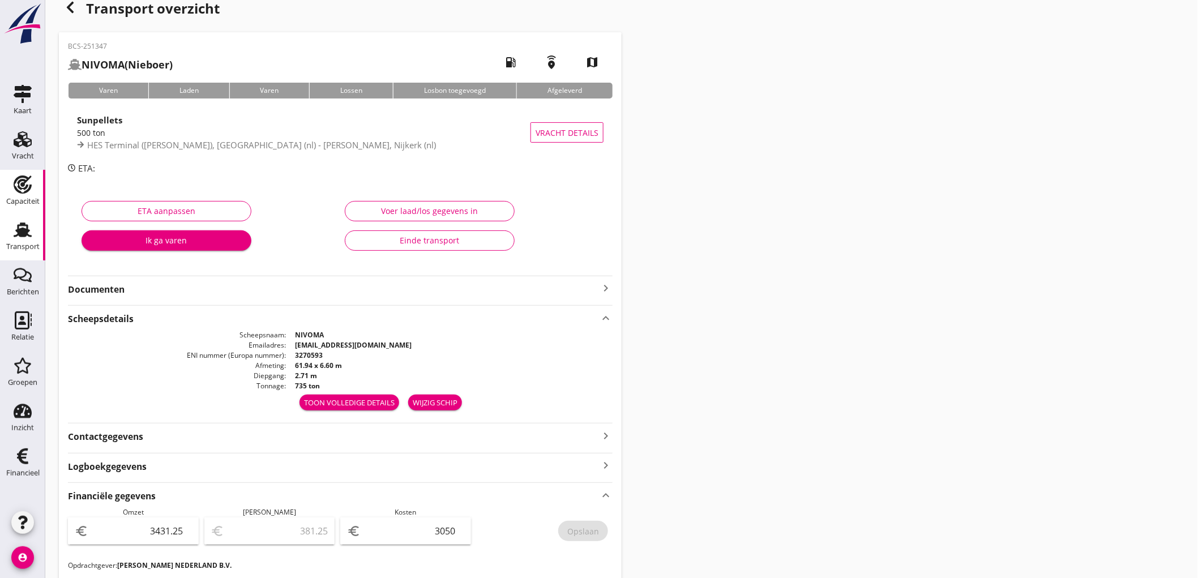
click at [23, 214] on link "Capaciteit Capaciteit" at bounding box center [22, 192] width 45 height 45
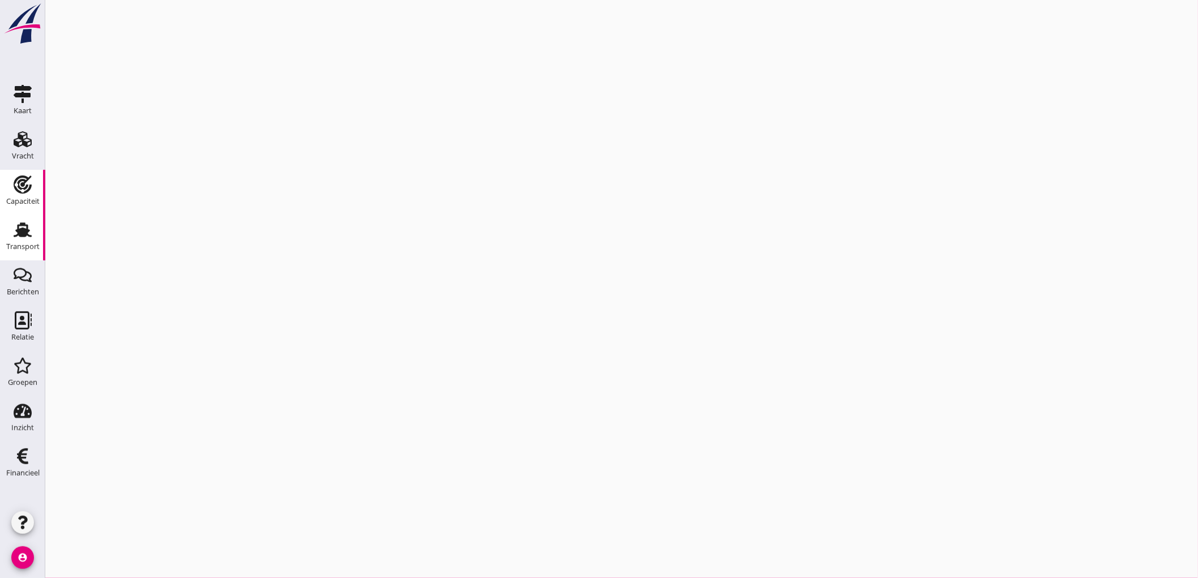
click at [25, 230] on use at bounding box center [23, 230] width 18 height 15
